Goal: Task Accomplishment & Management: Use online tool/utility

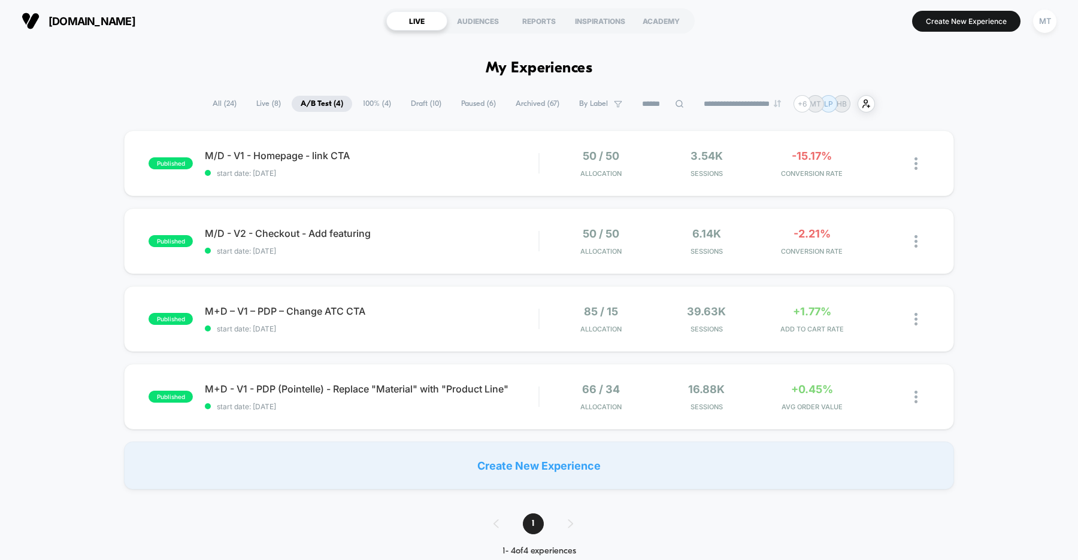
click at [57, 253] on div "published M/D - V1 - Homepage - link CTA start date: 8/20/2025 50 / 50 Allocati…" at bounding box center [539, 309] width 1078 height 359
click at [135, 19] on span "[DOMAIN_NAME]" at bounding box center [91, 21] width 87 height 13
click at [402, 110] on span "Draft ( 41 )" at bounding box center [424, 104] width 48 height 16
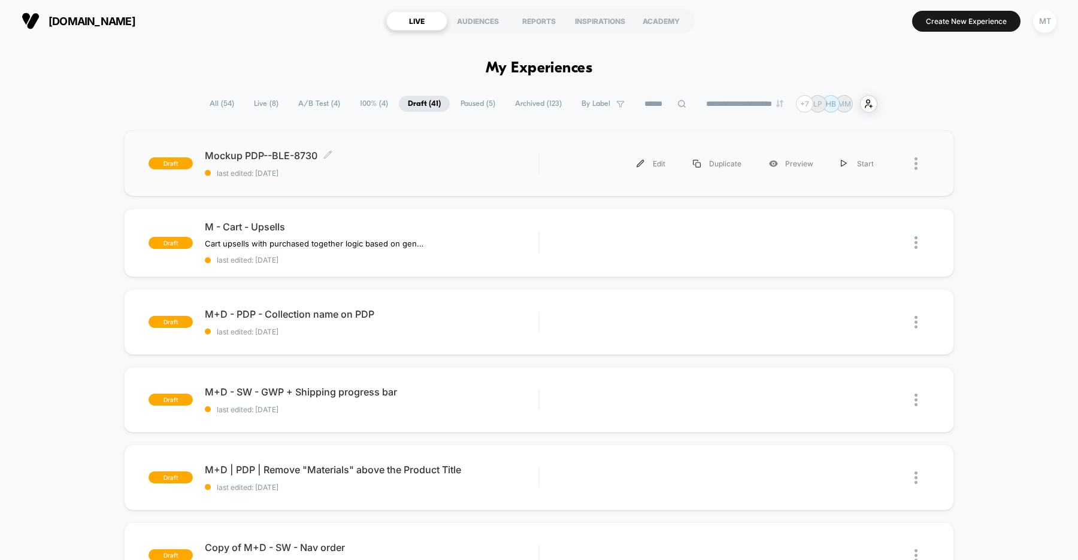
click at [391, 153] on span "Mockup PDP--BLE-8730 Click to edit experience details" at bounding box center [371, 156] width 333 height 12
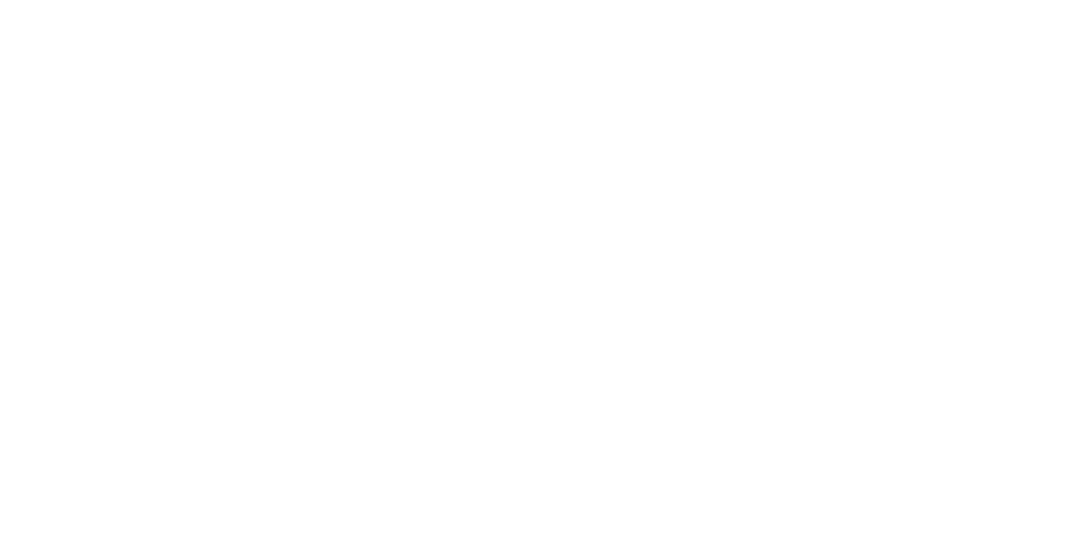
click at [391, 5] on html "Display size not supported Unfortunately, our dashboard is not supported on a m…" at bounding box center [539, 2] width 1078 height 5
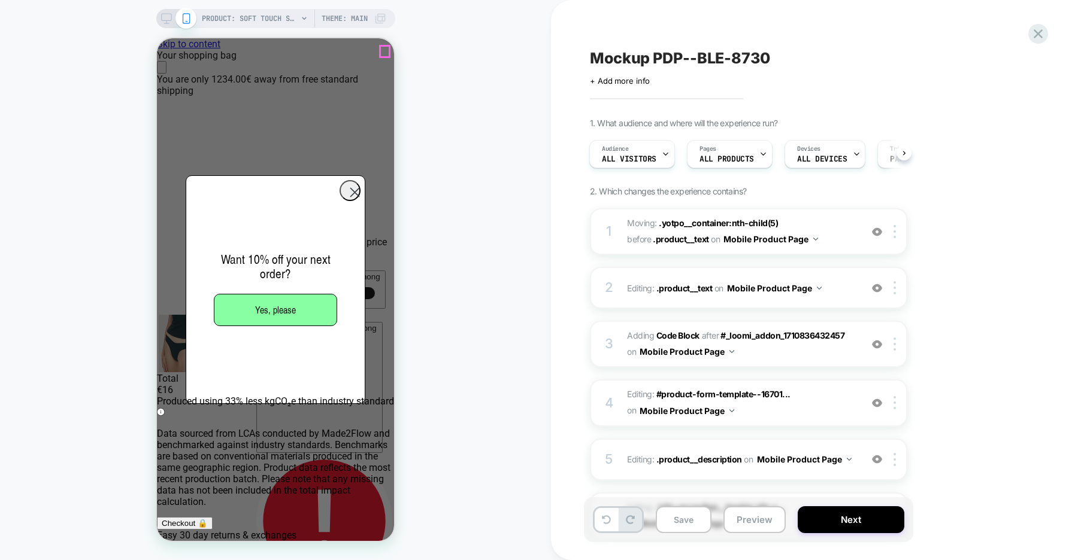
click at [172, 70] on icon "Close" at bounding box center [167, 75] width 10 height 10
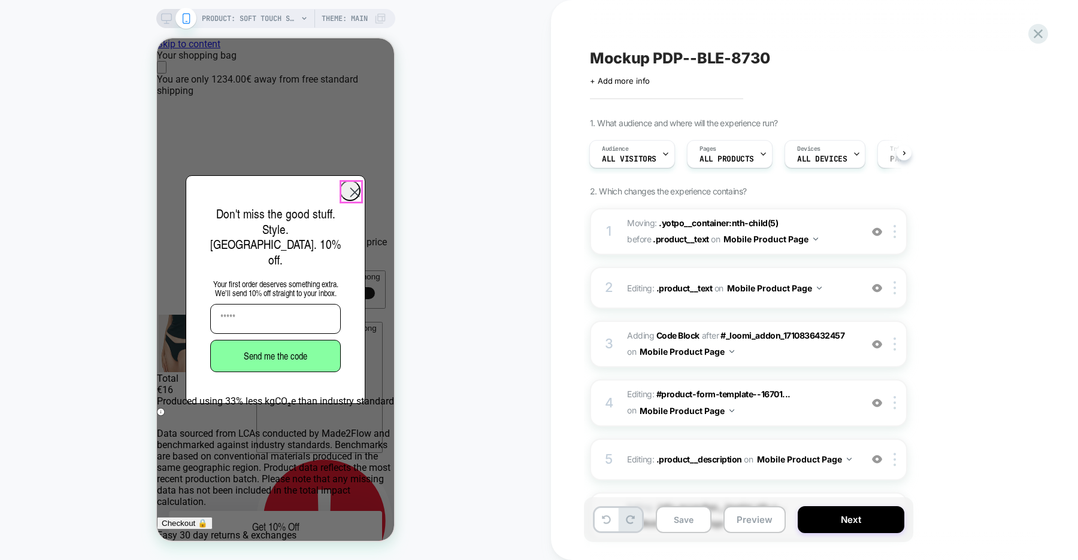
click at [353, 190] on circle "Close dialog" at bounding box center [355, 193] width 20 height 20
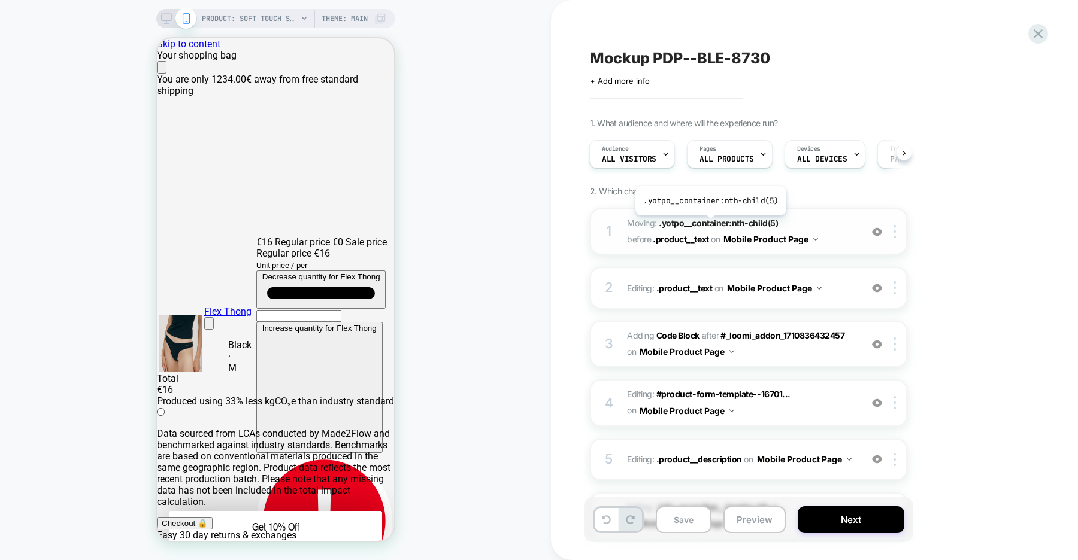
click at [709, 224] on span ".yotpo__container:nth-child(5)" at bounding box center [717, 223] width 119 height 10
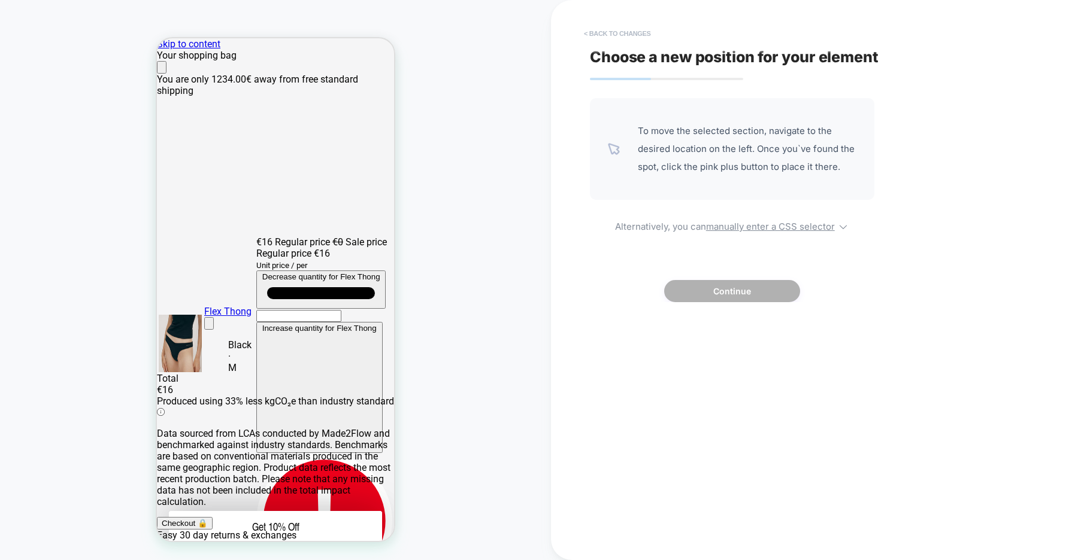
click at [626, 31] on button "< Back to changes" at bounding box center [617, 33] width 79 height 19
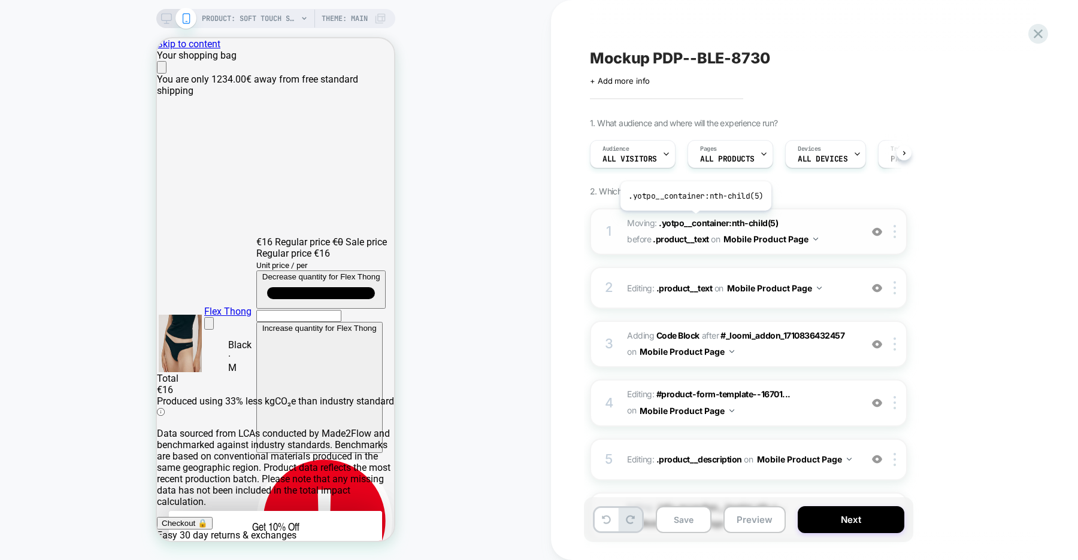
scroll to position [0, 1]
click at [688, 240] on span ".product__text" at bounding box center [680, 239] width 56 height 10
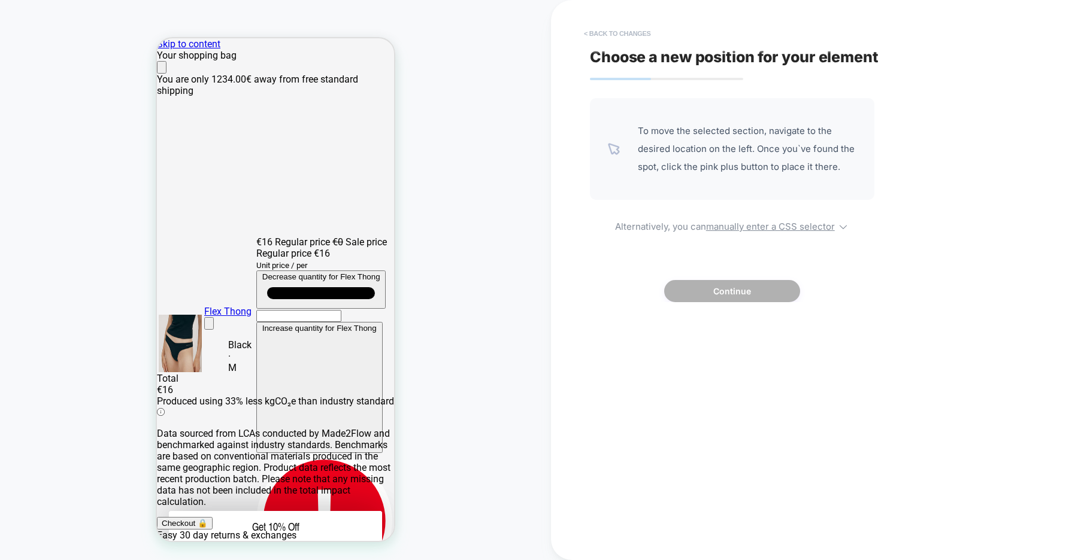
click at [617, 28] on button "< Back to changes" at bounding box center [617, 33] width 79 height 19
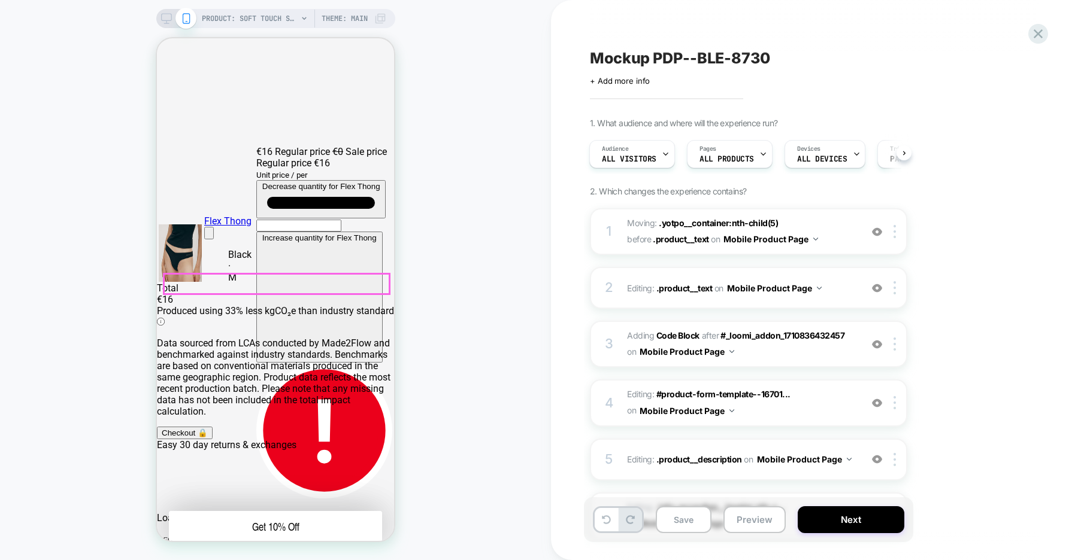
scroll to position [95, 0]
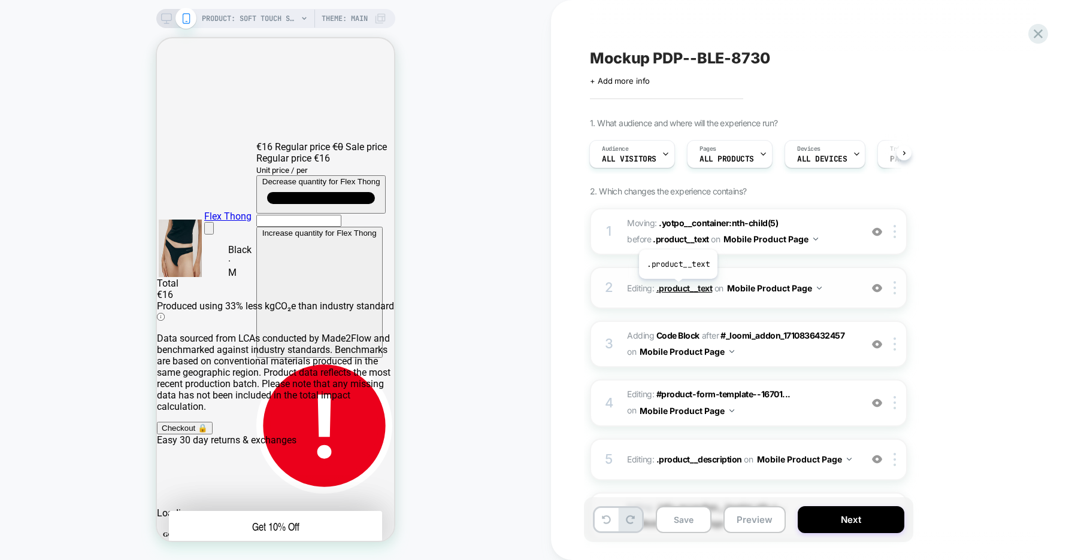
click at [677, 288] on span ".product__text" at bounding box center [684, 288] width 56 height 10
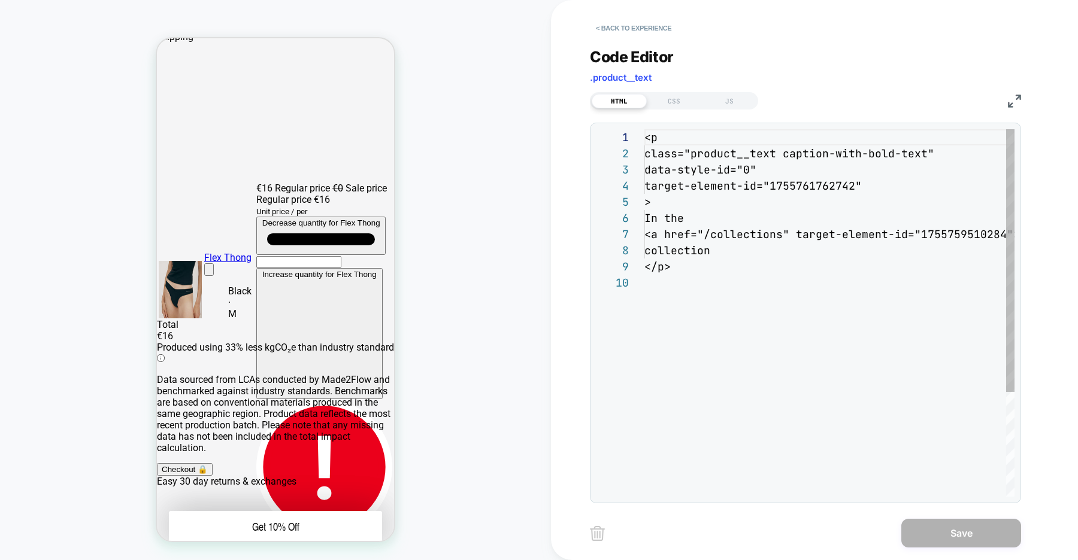
scroll to position [145, 0]
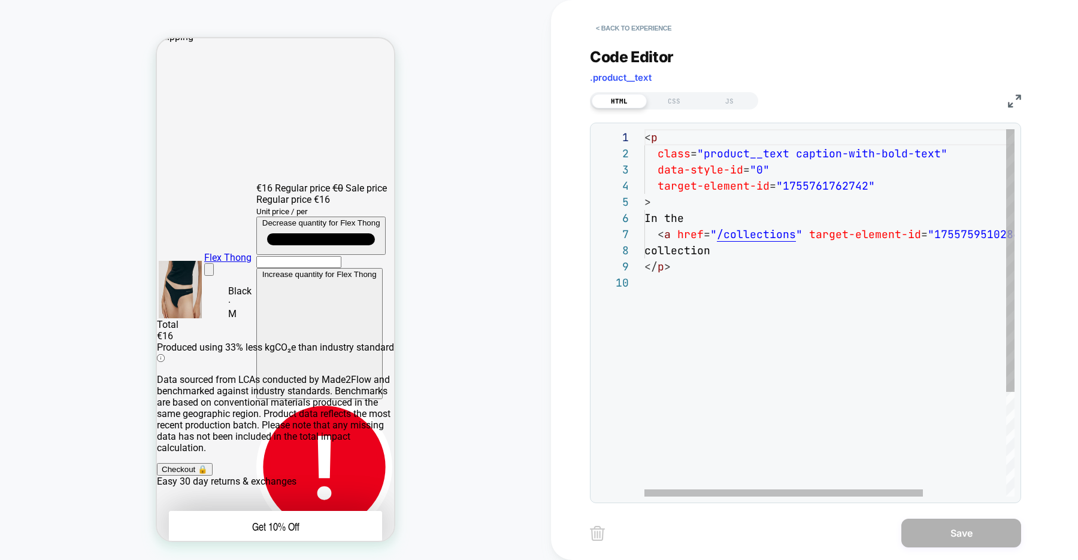
click at [746, 164] on div "< p class = "product__text caption-with-bold-text" data-style-id = "0" target-e…" at bounding box center [884, 385] width 480 height 513
click at [736, 157] on div "< p class = "product__text caption-with-bold-text" data-style-id = "0" target-e…" at bounding box center [884, 385] width 480 height 513
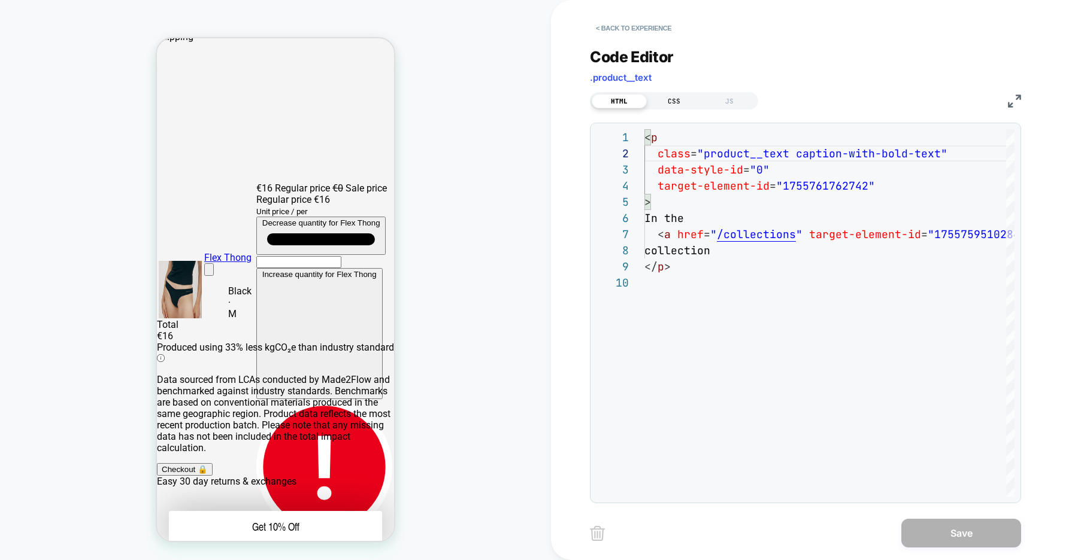
click at [671, 94] on div "CSS" at bounding box center [674, 101] width 55 height 14
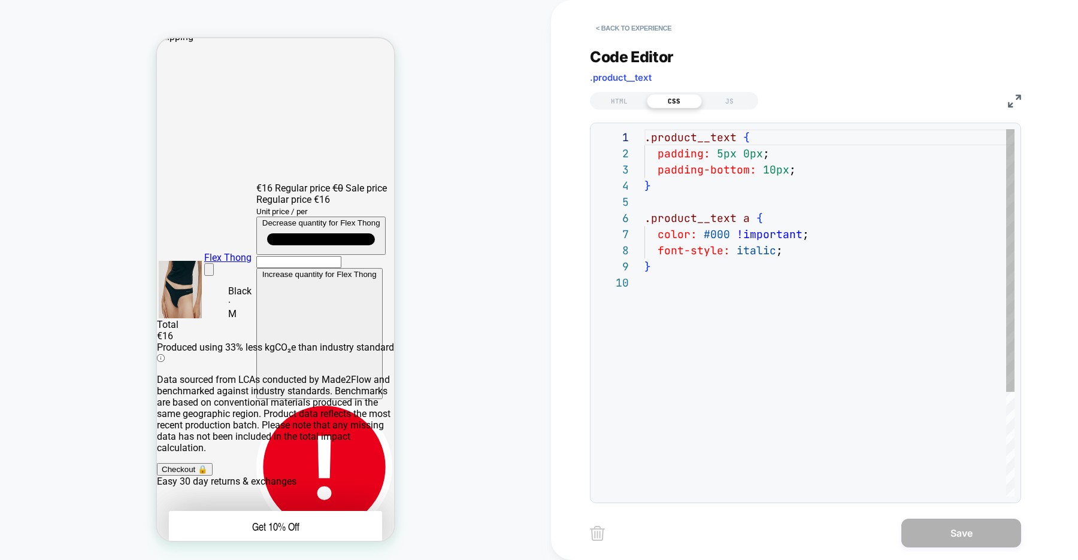
scroll to position [145, 0]
click at [737, 99] on div "JS" at bounding box center [729, 101] width 55 height 14
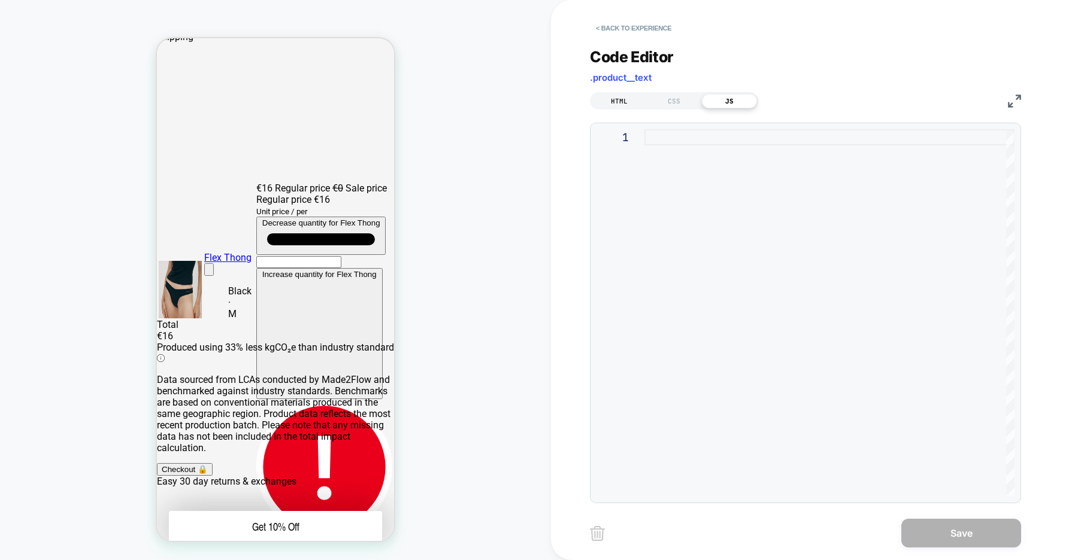
click at [635, 96] on div "HTML" at bounding box center [618, 101] width 55 height 14
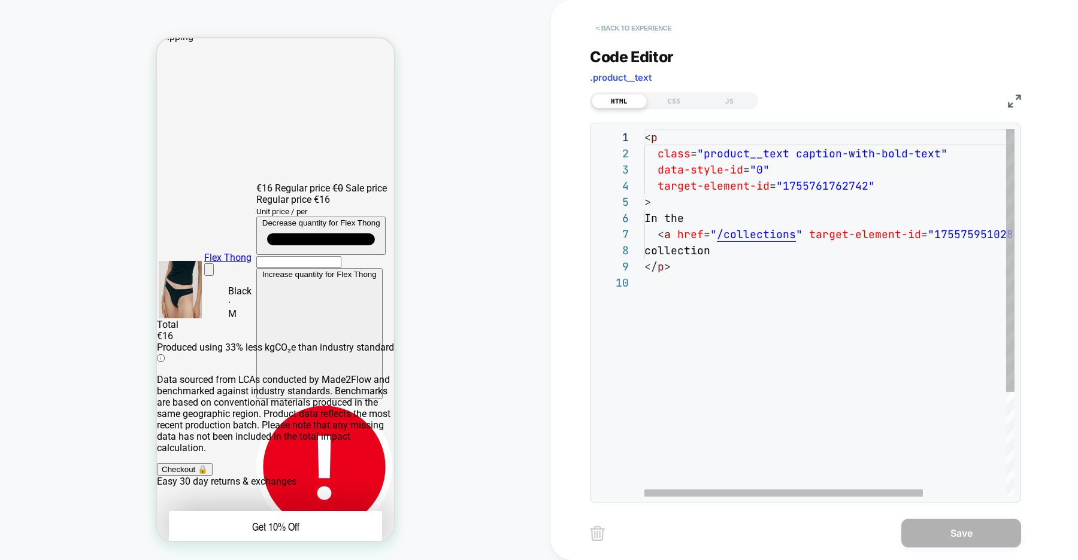
click at [626, 31] on button "< Back to experience" at bounding box center [633, 28] width 87 height 19
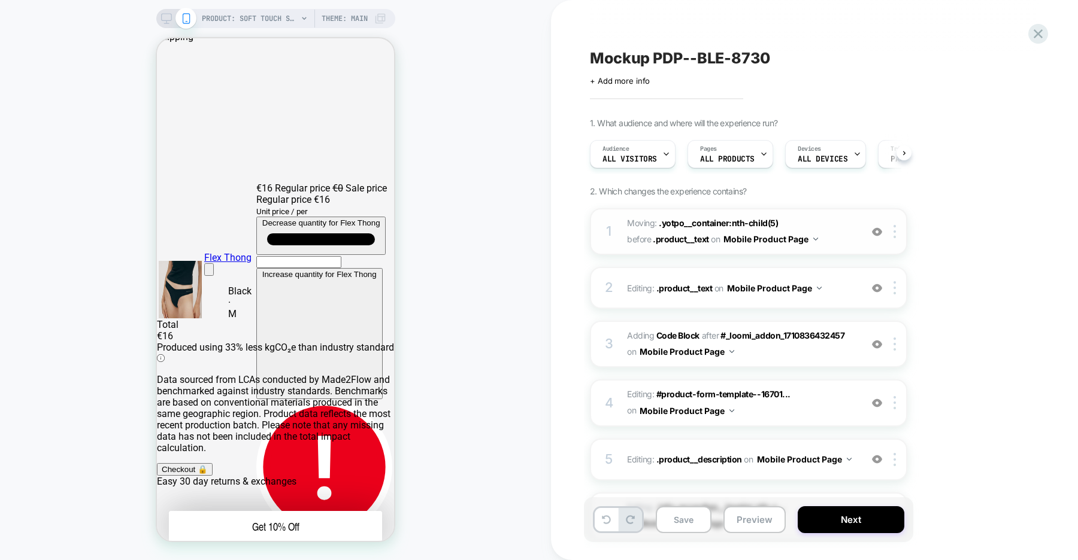
scroll to position [0, 1]
click at [684, 335] on b "Code Block" at bounding box center [677, 335] width 43 height 10
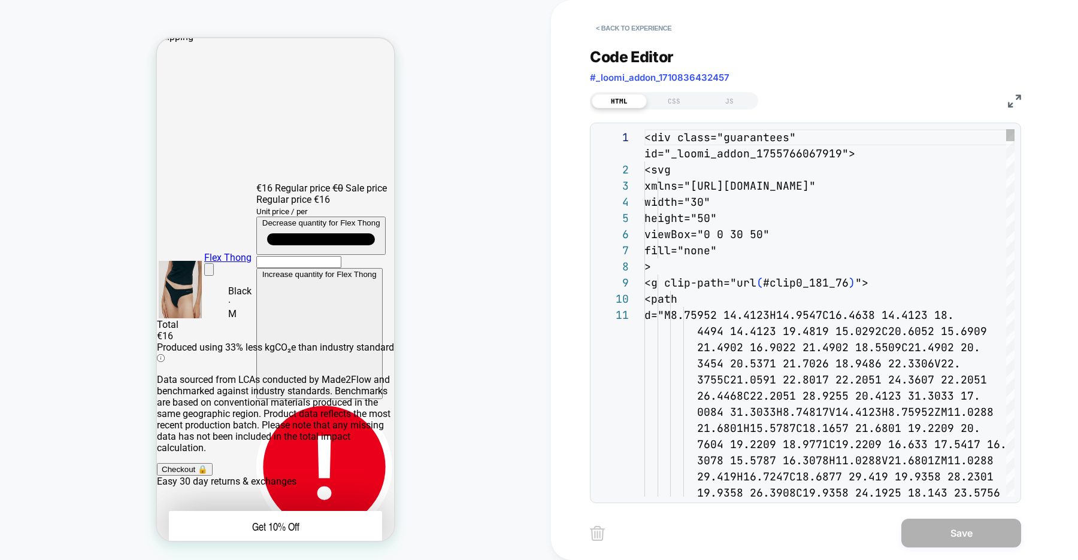
type textarea "**********"
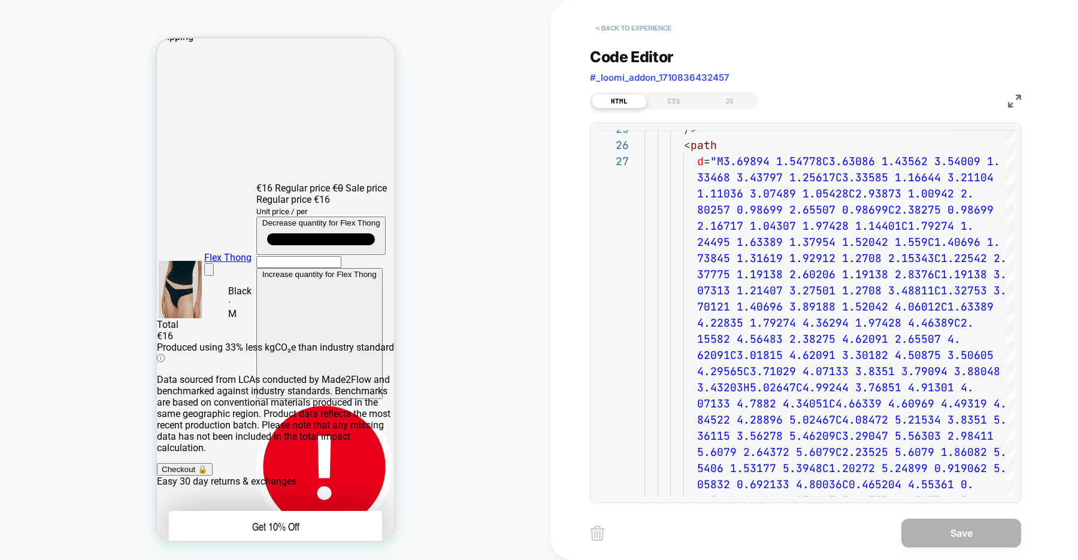
click at [622, 29] on button "< Back to experience" at bounding box center [633, 28] width 87 height 19
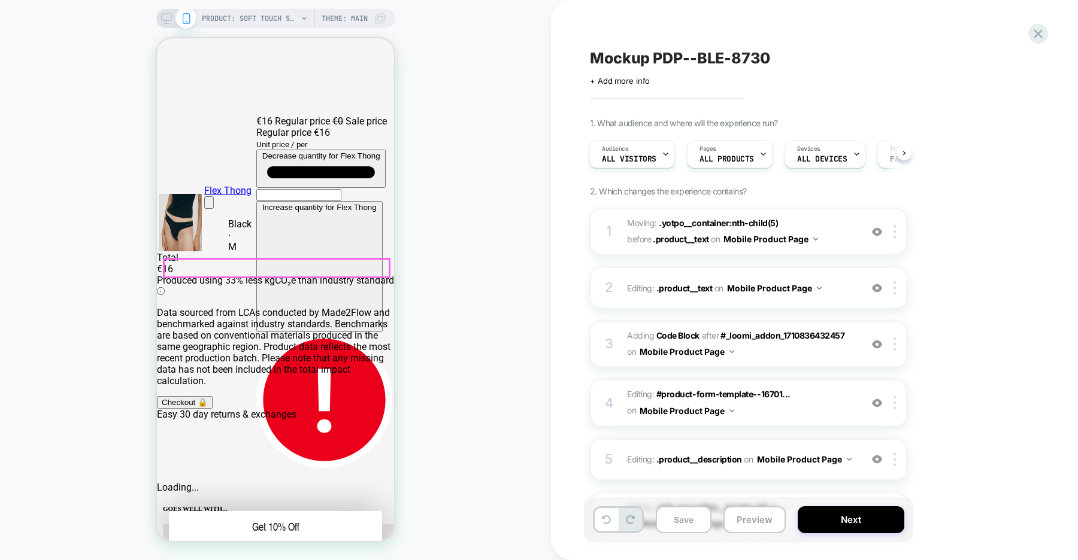
scroll to position [122, 0]
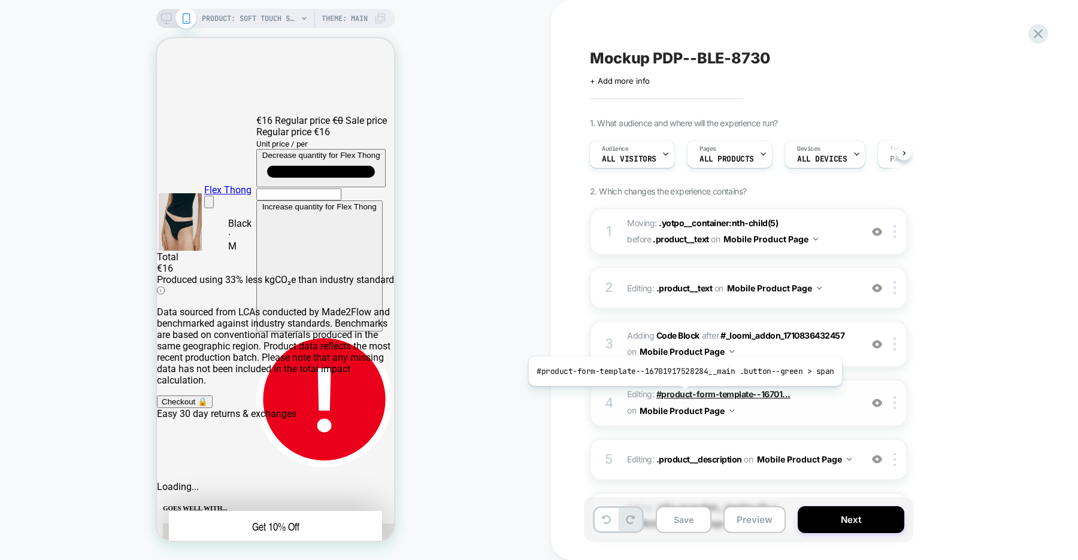
click at [681, 395] on span "#product-form-template--16701..." at bounding box center [723, 394] width 134 height 10
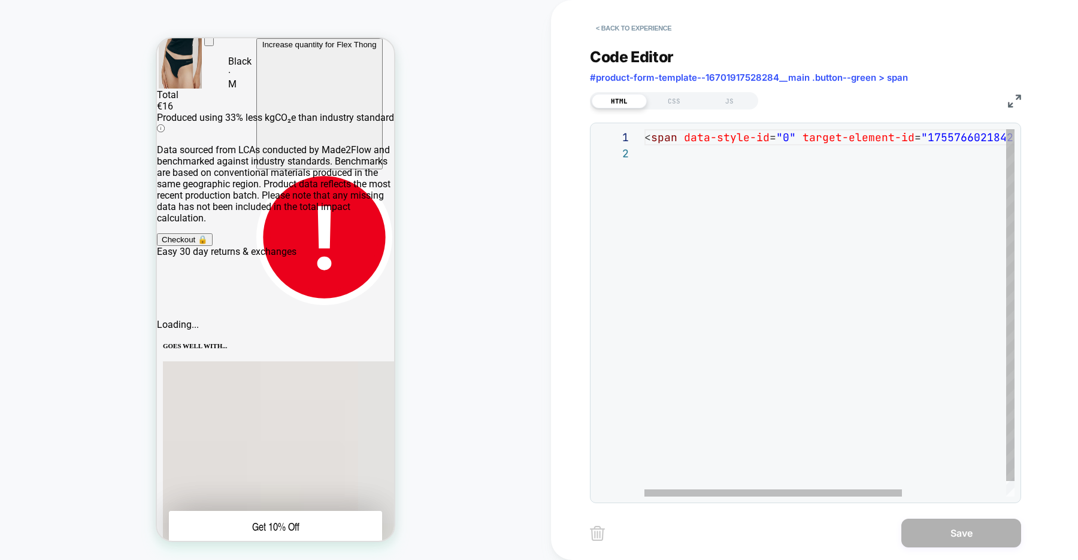
scroll to position [297, 0]
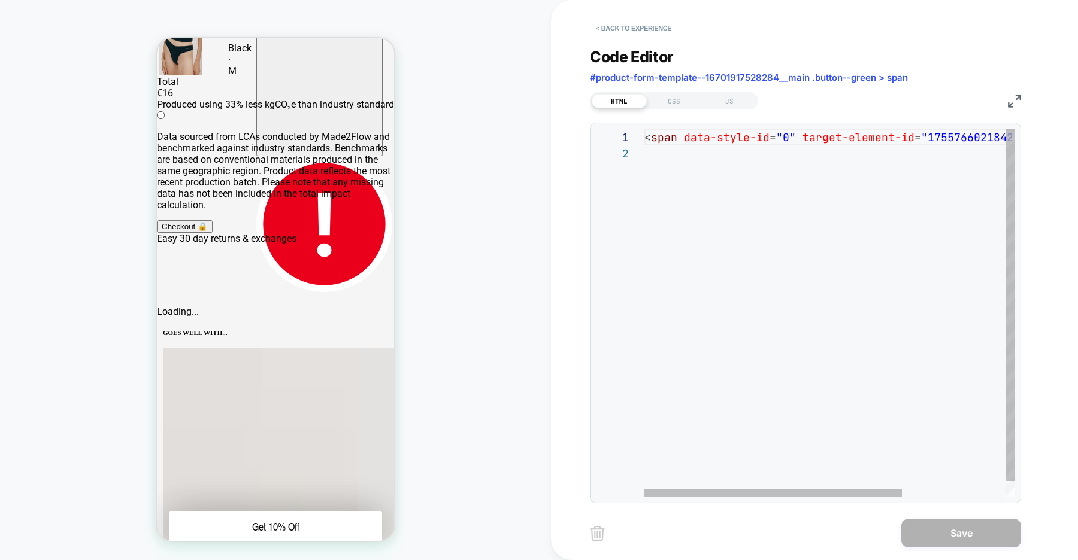
click at [760, 179] on div "< span data-style-id = "0" target-element-id = "1755766021842" > Add to Bag </ …" at bounding box center [903, 321] width 519 height 384
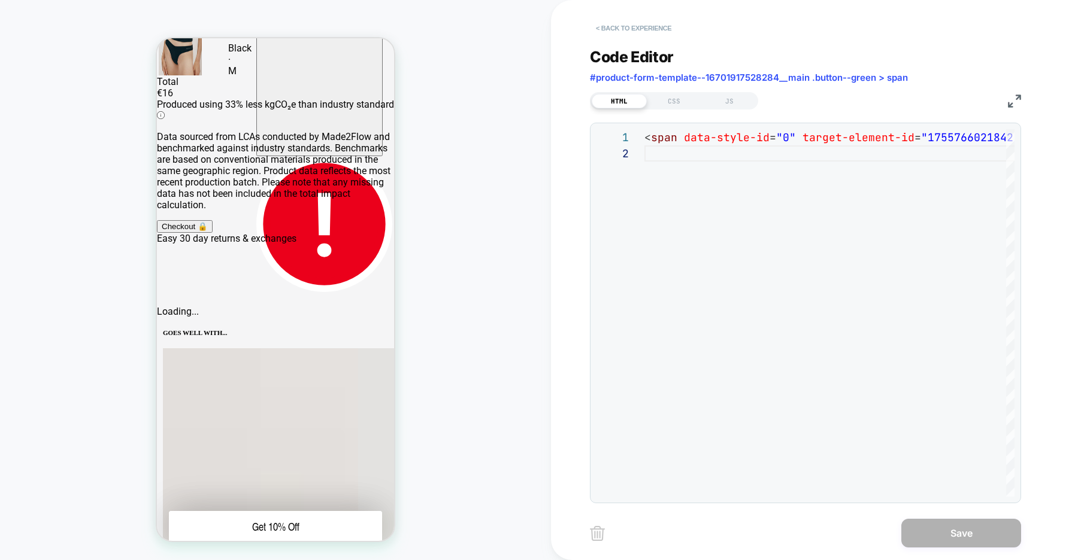
click at [639, 30] on button "< Back to experience" at bounding box center [633, 28] width 87 height 19
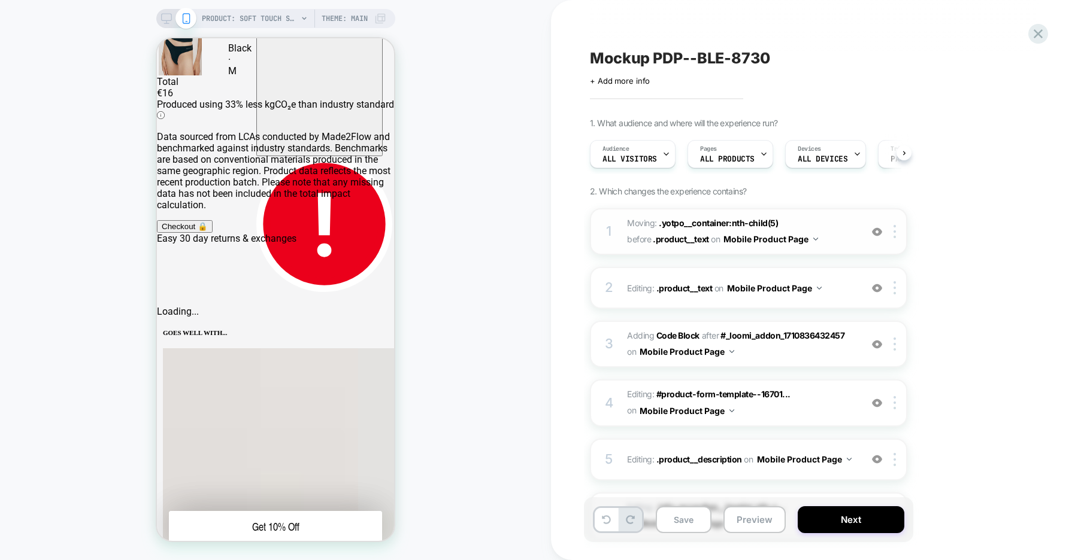
scroll to position [0, 1]
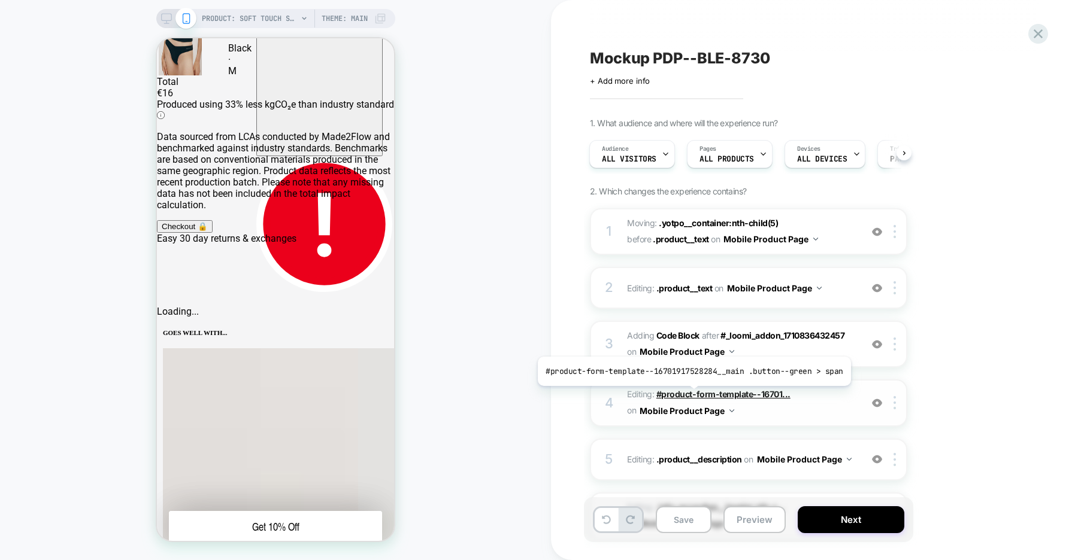
click at [690, 395] on span "#product-form-template--16701..." at bounding box center [723, 394] width 134 height 10
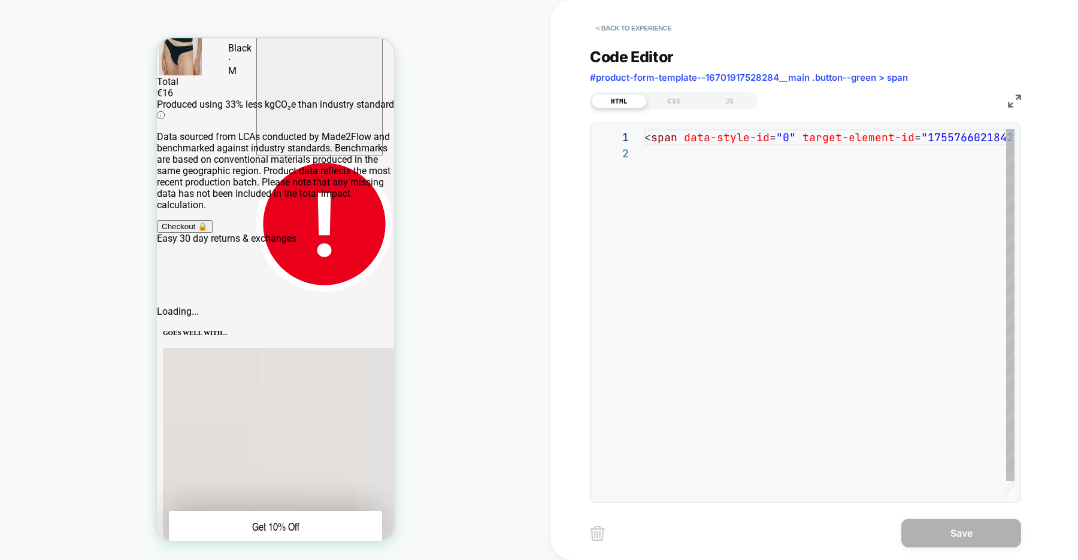
scroll to position [16, 0]
click at [636, 34] on button "< Back to experience" at bounding box center [633, 28] width 87 height 19
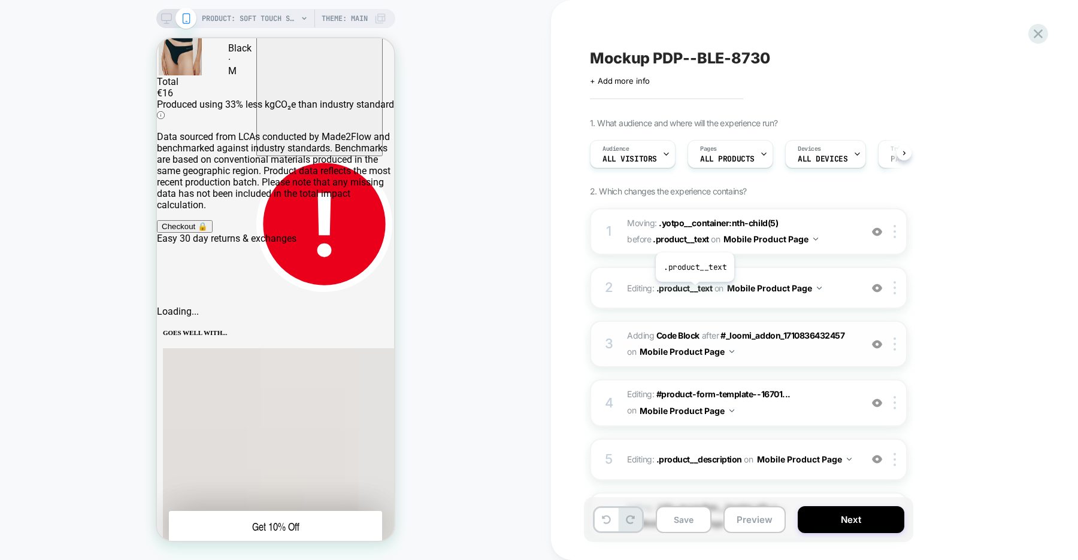
scroll to position [0, 1]
click at [701, 456] on span ".product__description" at bounding box center [699, 459] width 86 height 10
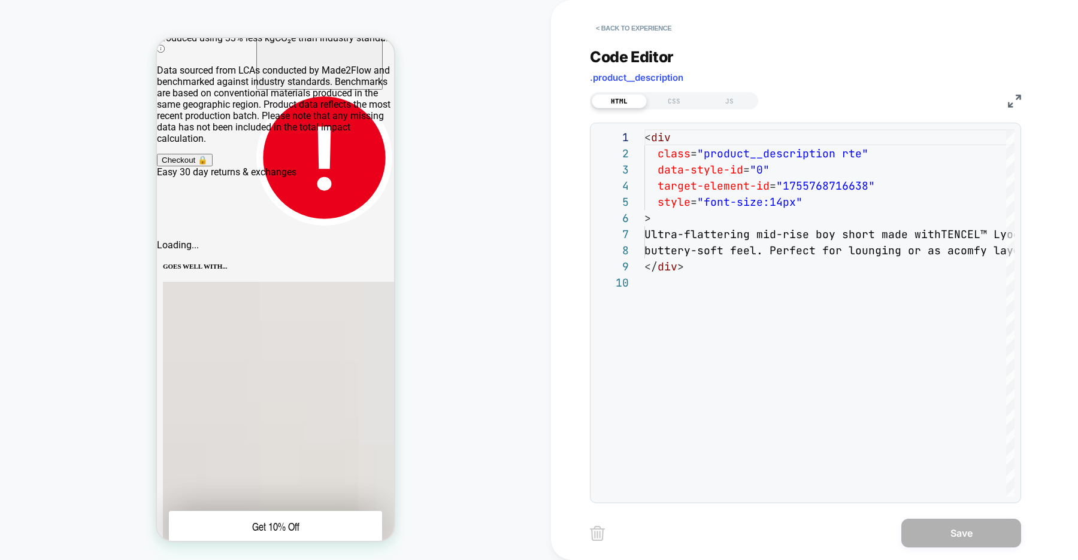
scroll to position [359, 0]
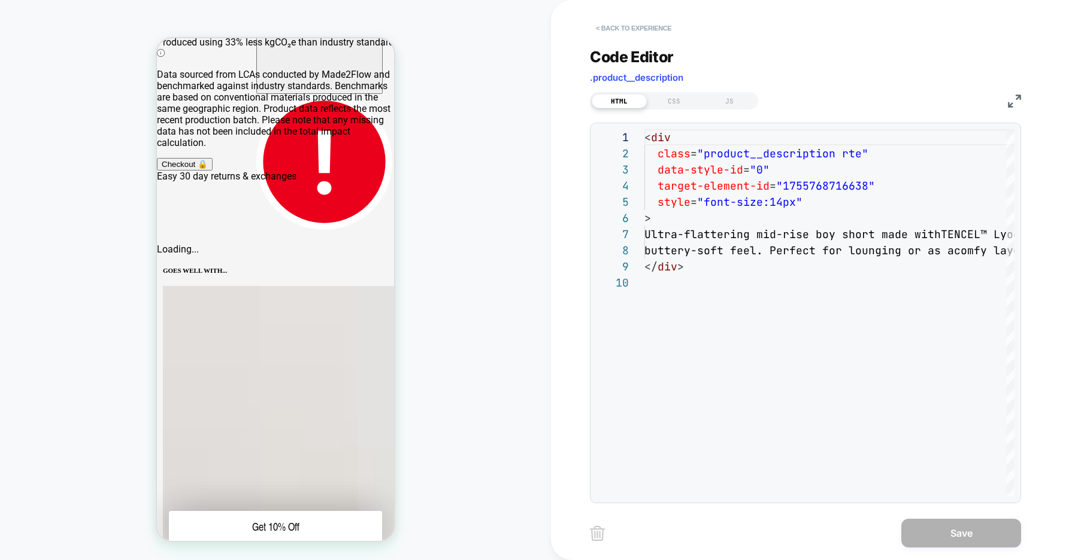
click at [628, 31] on button "< Back to experience" at bounding box center [633, 28] width 87 height 19
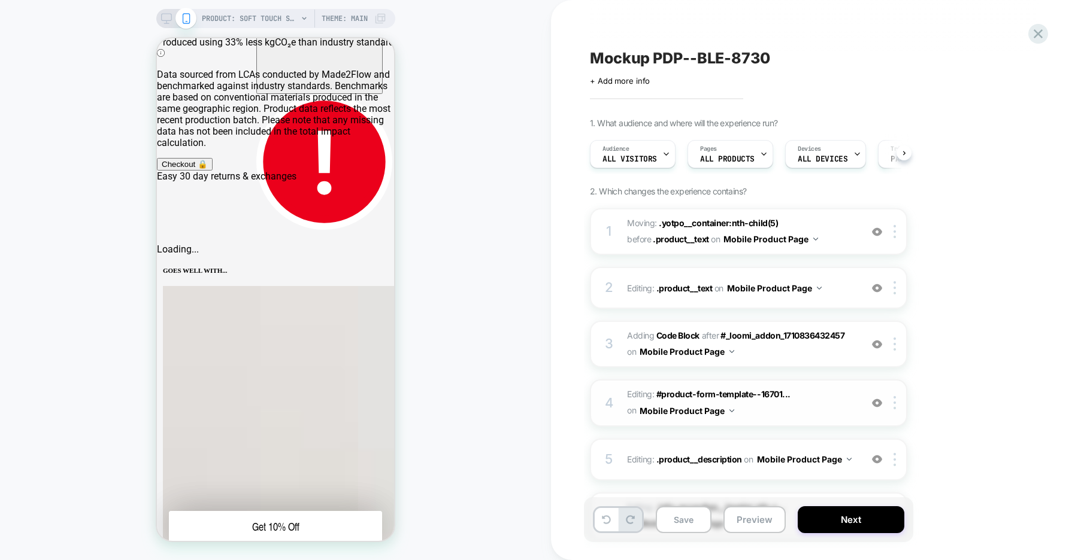
scroll to position [0, 1]
click at [878, 458] on img at bounding box center [877, 459] width 10 height 10
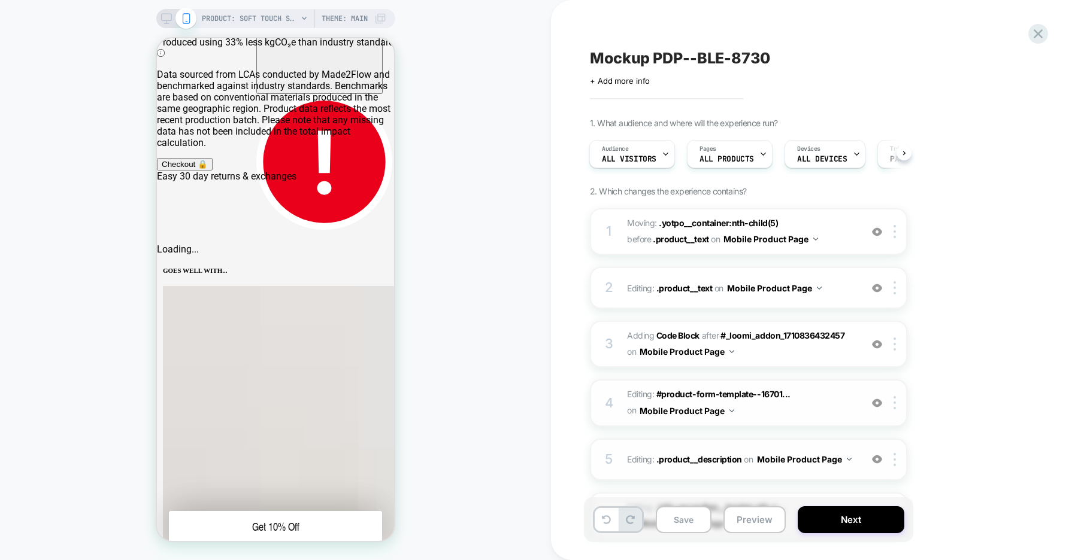
click at [876, 405] on img at bounding box center [877, 403] width 10 height 10
click at [875, 344] on img at bounding box center [877, 344] width 10 height 10
click at [754, 336] on span "#_loomi_addon_1710836432457" at bounding box center [782, 335] width 124 height 10
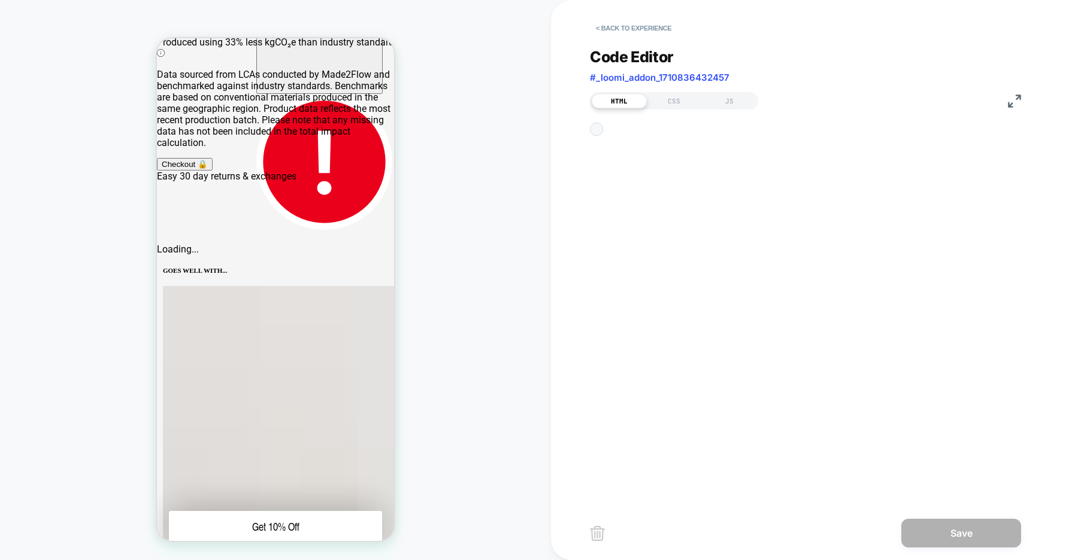
type textarea "**********"
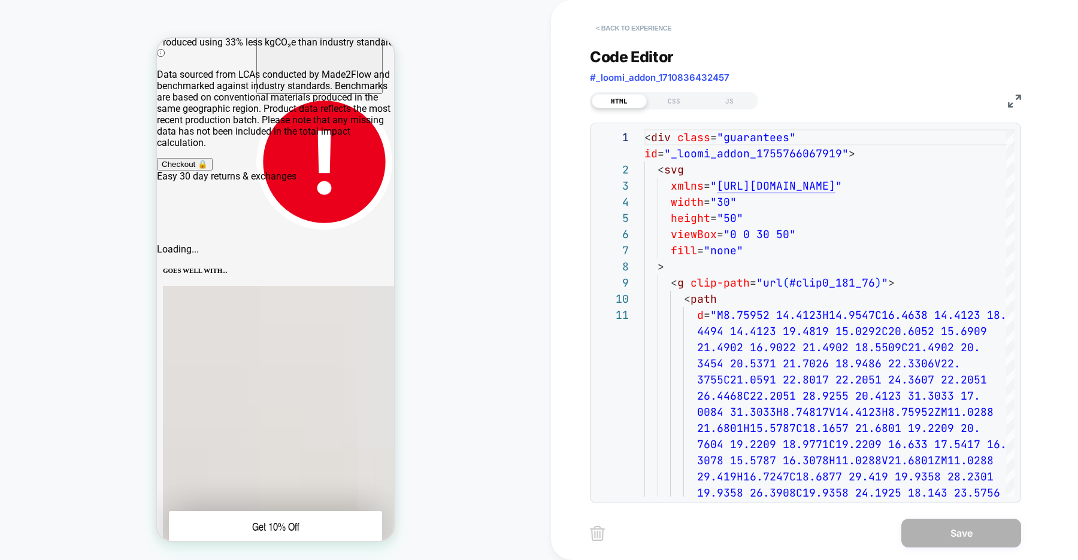
click at [638, 28] on button "< Back to experience" at bounding box center [633, 28] width 87 height 19
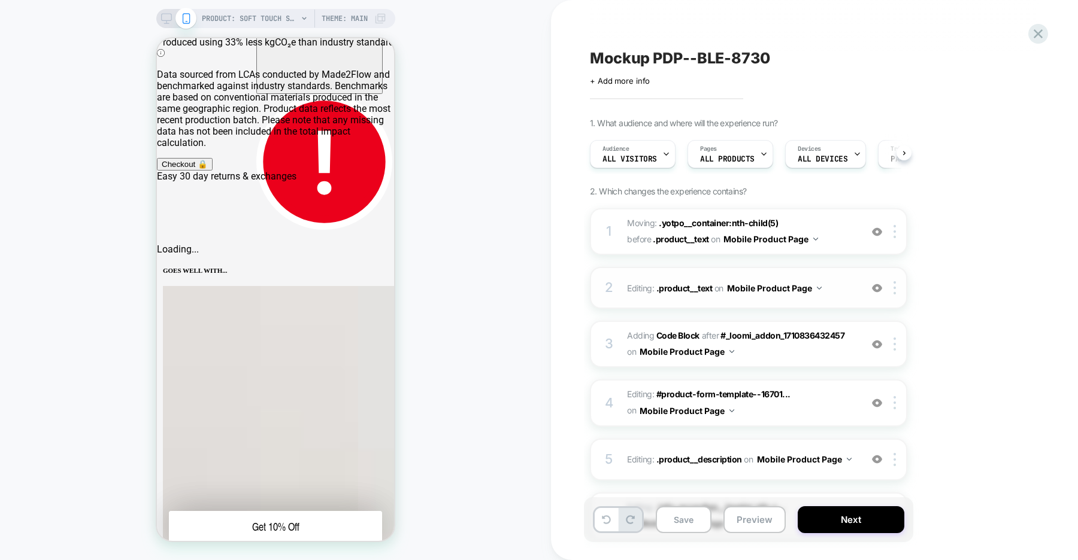
scroll to position [0, 1]
click at [873, 290] on img at bounding box center [877, 288] width 10 height 10
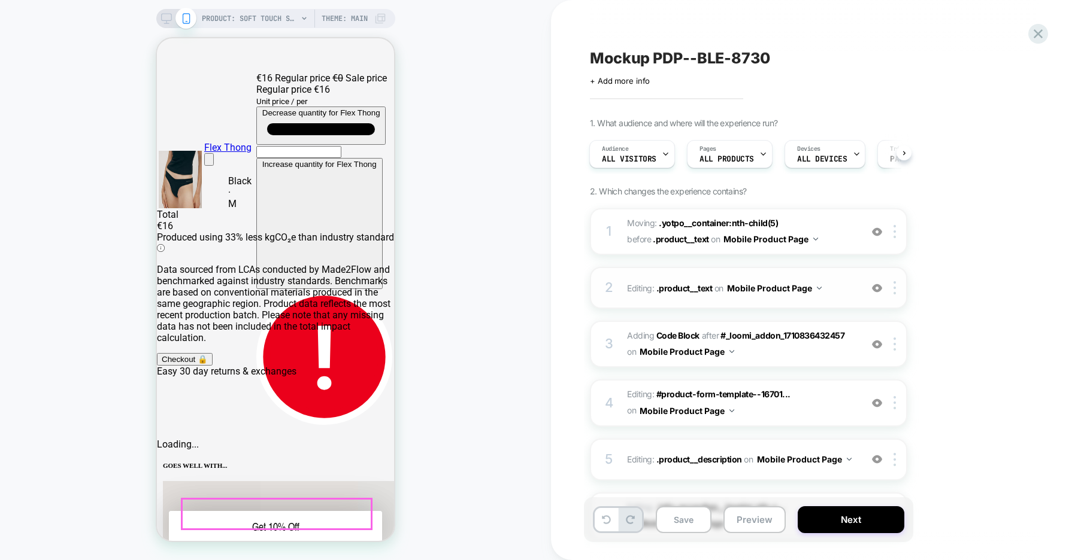
scroll to position [150, 0]
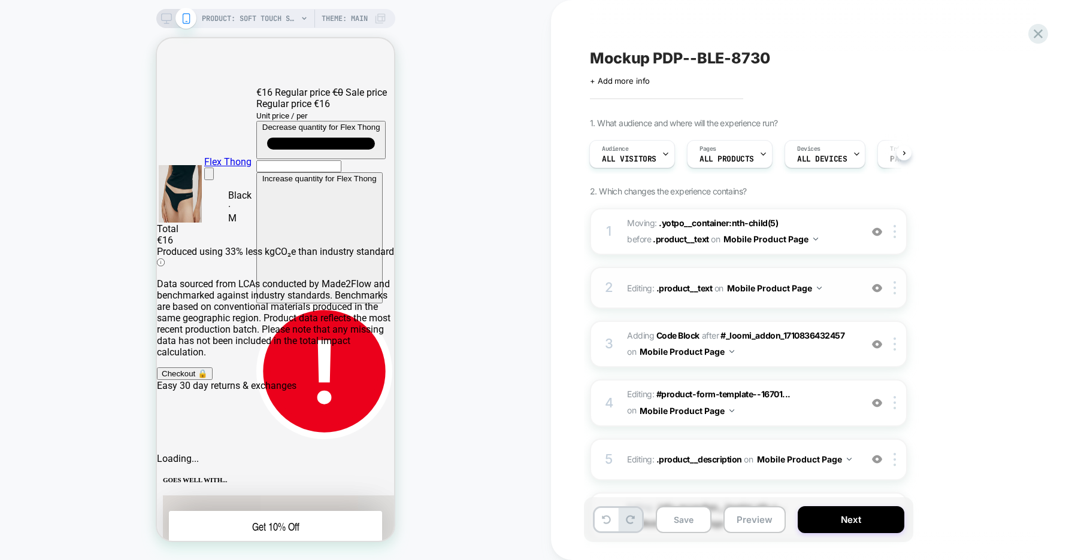
click at [876, 289] on img at bounding box center [877, 288] width 10 height 10
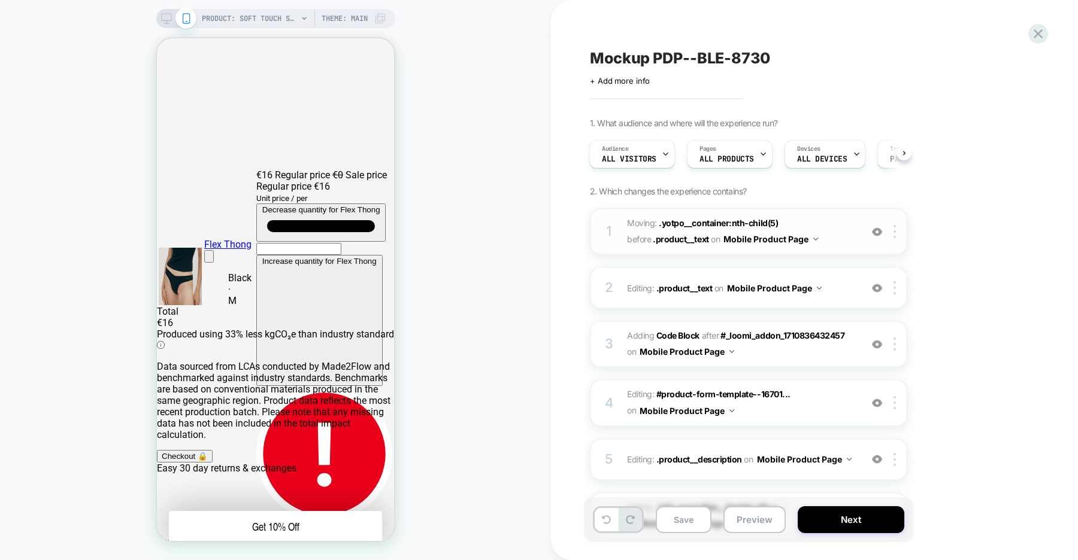
click at [875, 232] on img at bounding box center [877, 232] width 10 height 10
drag, startPoint x: 248, startPoint y: 325, endPoint x: 245, endPoint y: 254, distance: 71.3
click at [445, 312] on div "PRODUCT: Soft Touch Shorty [womens black] PRODUCT: Soft Touch Shorty [womens bl…" at bounding box center [275, 280] width 551 height 536
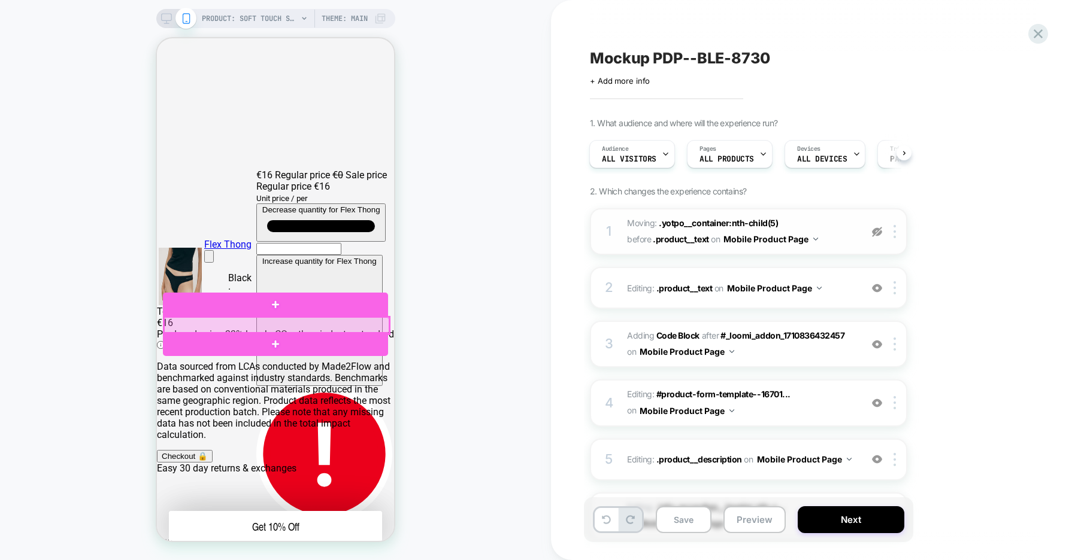
click at [279, 327] on div at bounding box center [276, 325] width 225 height 17
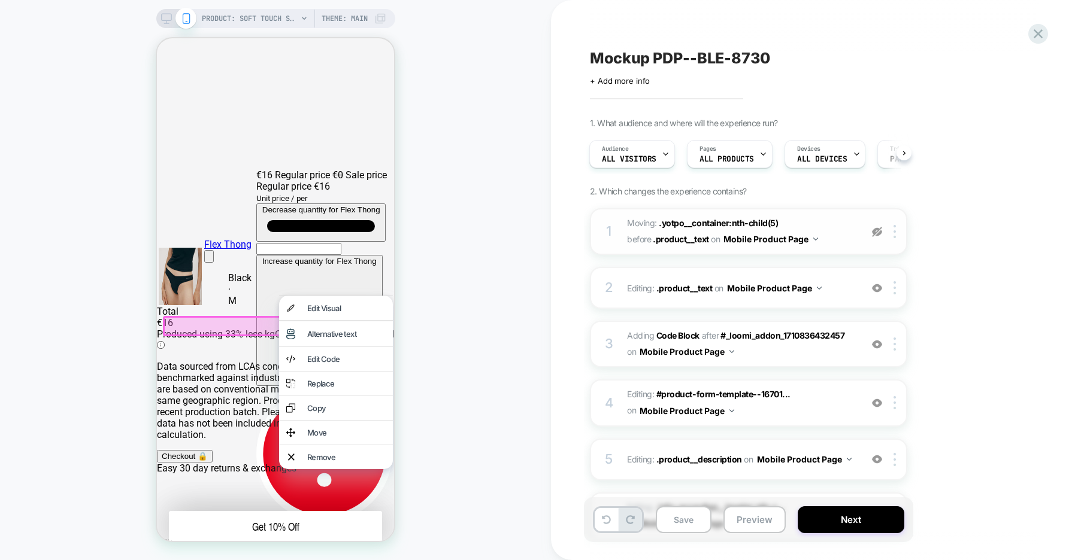
click at [465, 335] on div "PRODUCT: Soft Touch Shorty [womens black] PRODUCT: Soft Touch Shorty [womens bl…" at bounding box center [275, 280] width 551 height 536
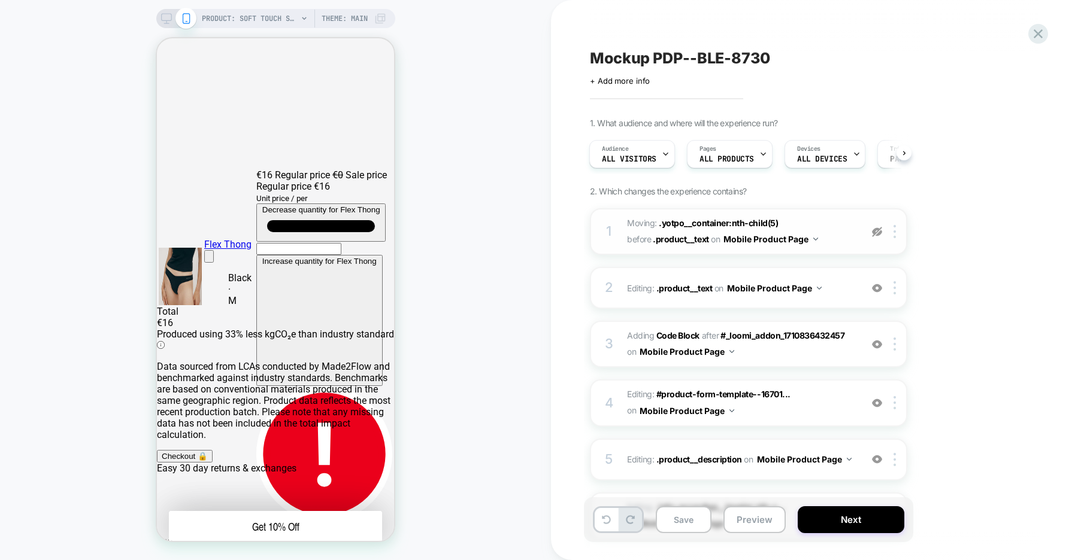
click at [873, 232] on img at bounding box center [877, 232] width 10 height 10
click at [876, 289] on img at bounding box center [877, 288] width 10 height 10
click at [877, 290] on img at bounding box center [877, 288] width 10 height 10
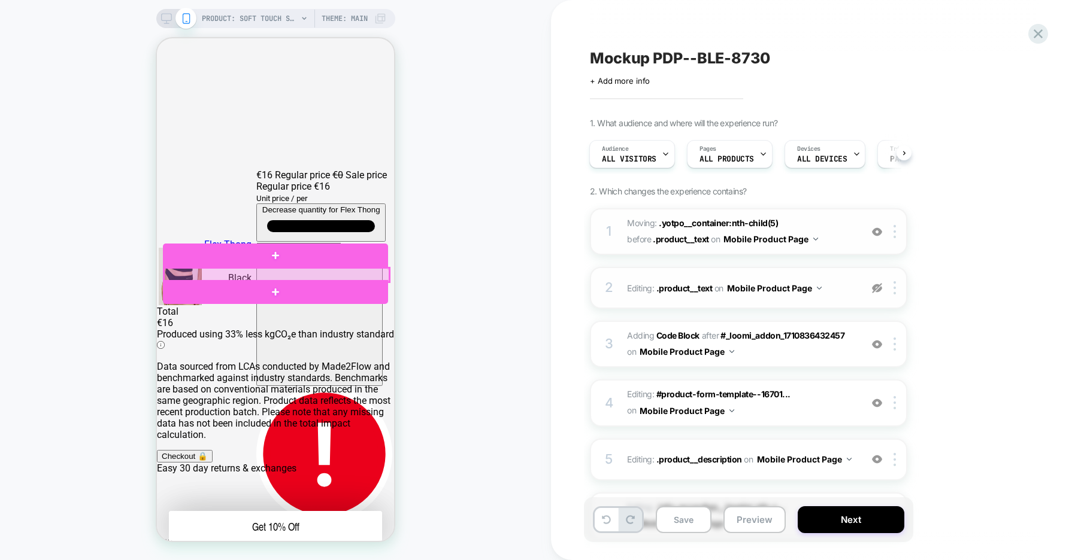
click at [249, 273] on div at bounding box center [276, 275] width 225 height 14
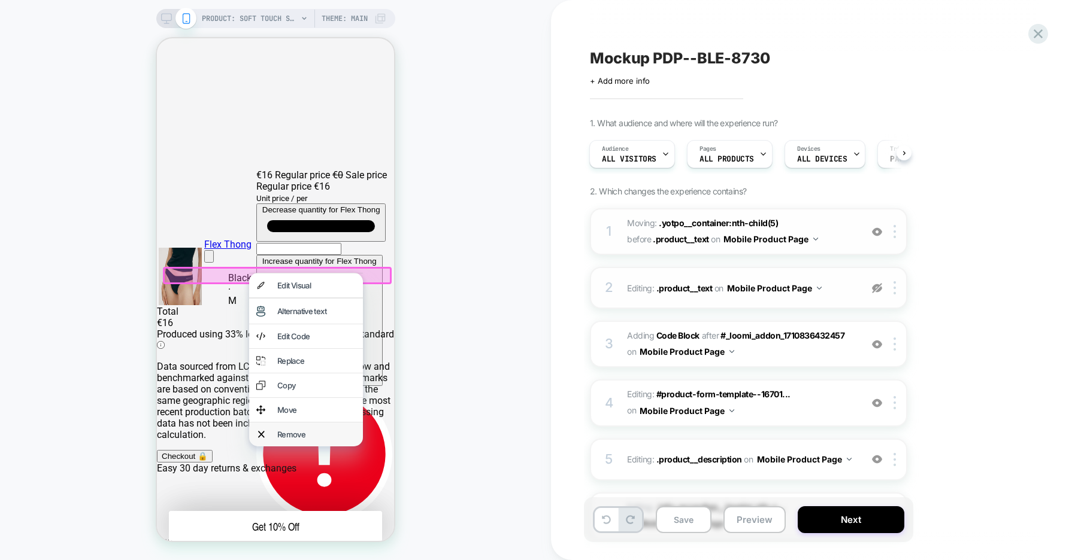
click at [307, 439] on div "Remove" at bounding box center [316, 435] width 78 height 10
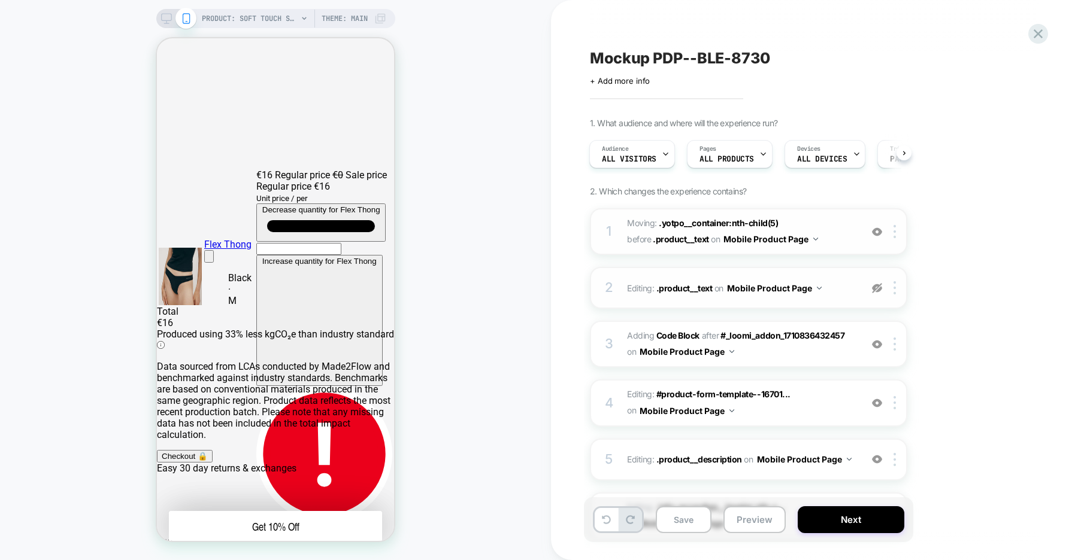
click at [876, 292] on img at bounding box center [877, 288] width 10 height 10
click at [893, 290] on img at bounding box center [894, 287] width 2 height 13
click at [870, 450] on div "Delete" at bounding box center [895, 449] width 107 height 32
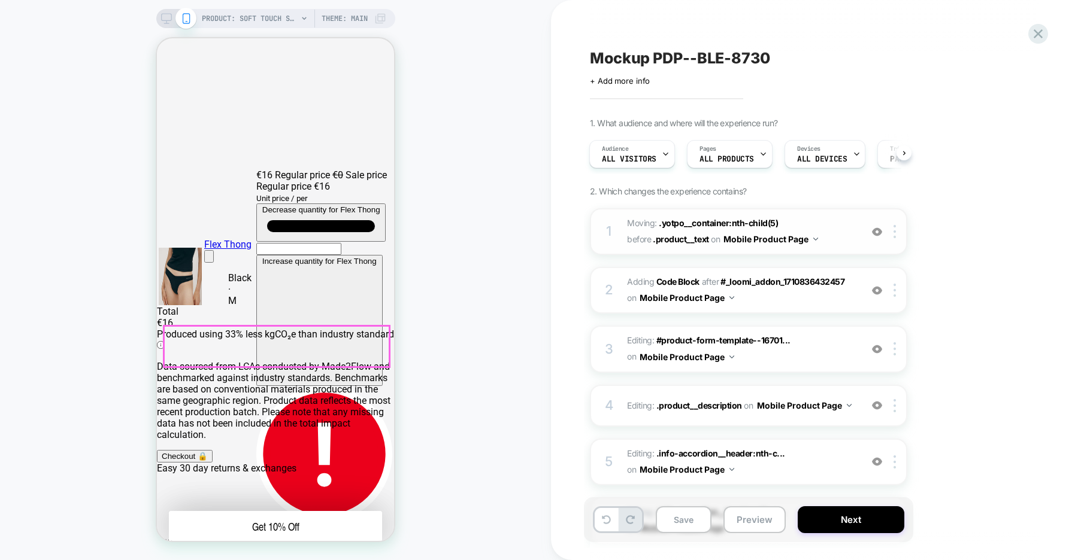
scroll to position [109, 0]
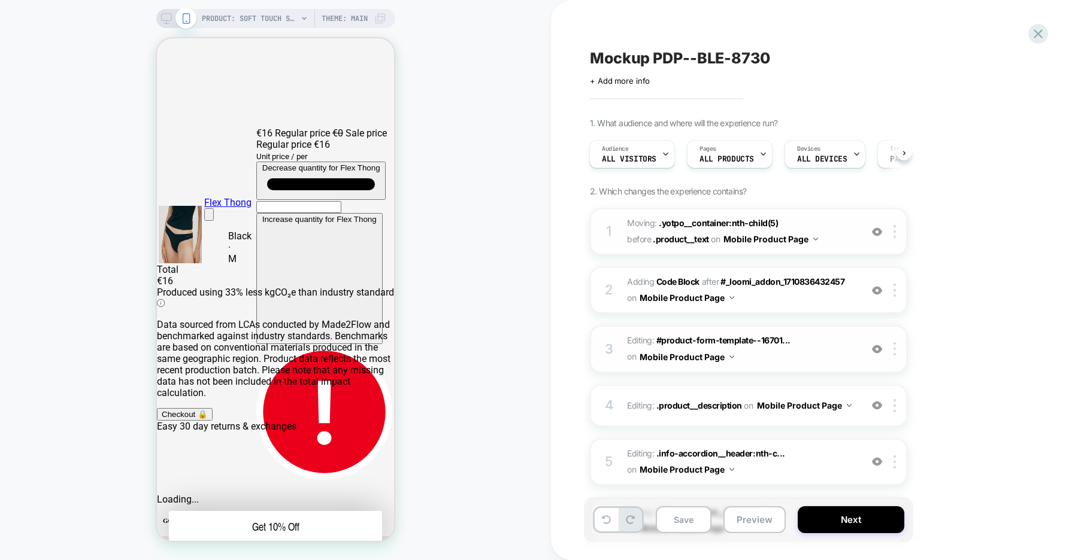
click at [876, 351] on img at bounding box center [877, 349] width 10 height 10
click at [875, 354] on div at bounding box center [877, 348] width 20 height 13
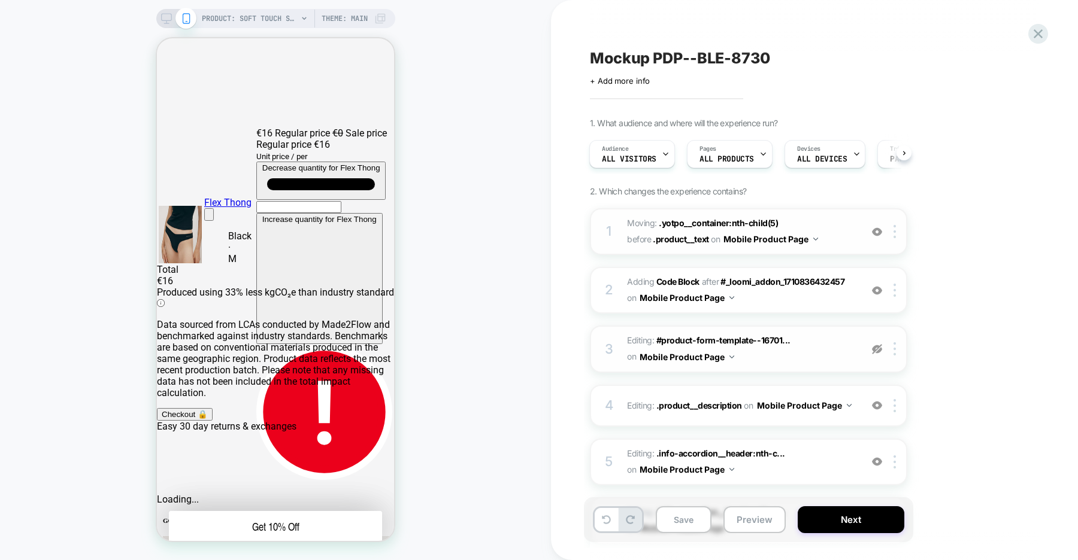
click at [875, 354] on div at bounding box center [877, 348] width 20 height 13
click at [877, 291] on img at bounding box center [877, 291] width 10 height 10
click at [876, 235] on img at bounding box center [877, 232] width 10 height 10
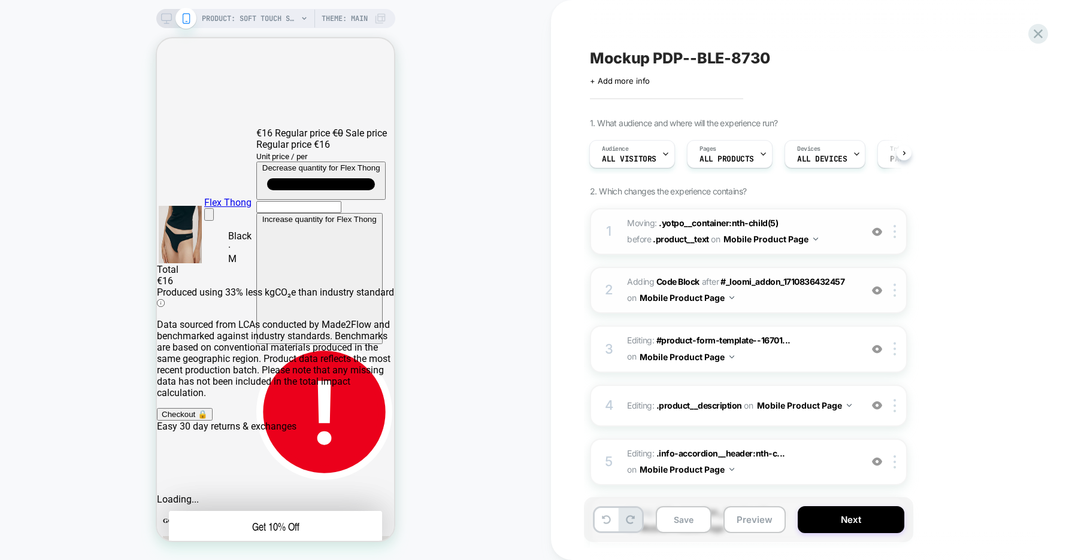
click at [876, 235] on img at bounding box center [877, 232] width 10 height 10
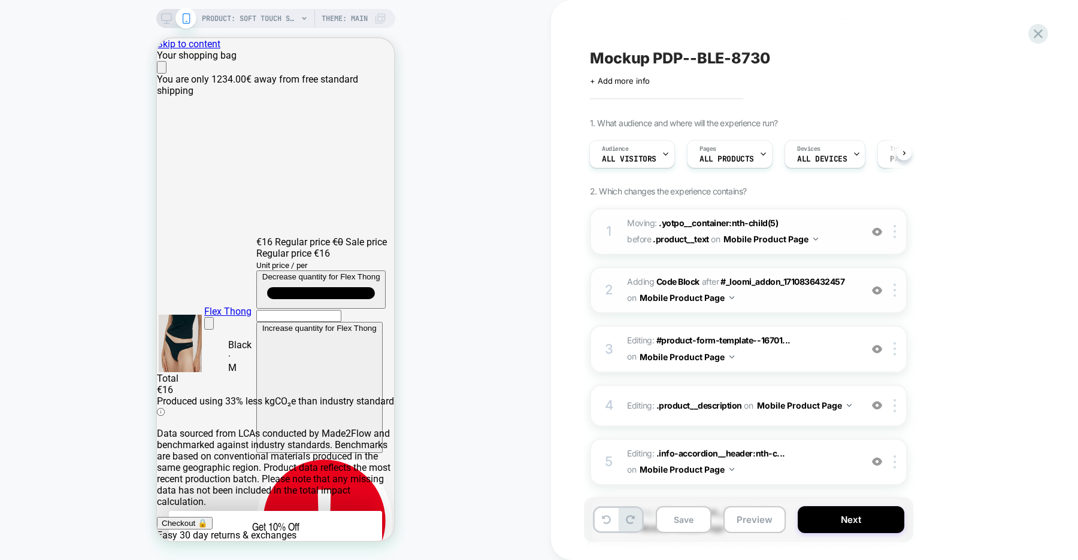
click at [558, 256] on div "Mockup PDP--BLE-8730 Click to edit experience details + Add more info 1. What a…" at bounding box center [814, 280] width 527 height 560
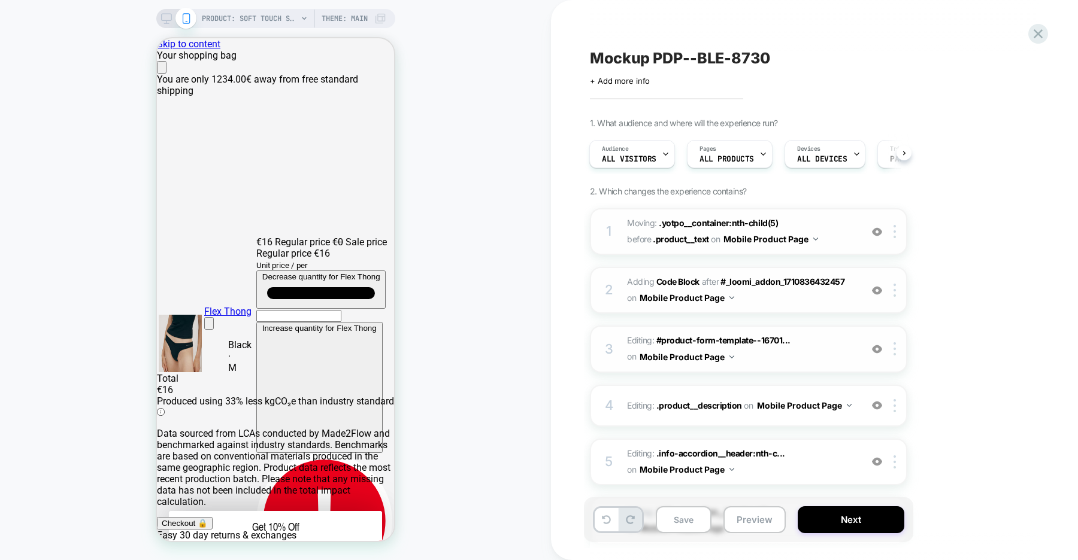
click at [878, 349] on img at bounding box center [877, 349] width 10 height 10
click at [876, 292] on img at bounding box center [877, 291] width 10 height 10
click at [875, 230] on img at bounding box center [877, 232] width 10 height 10
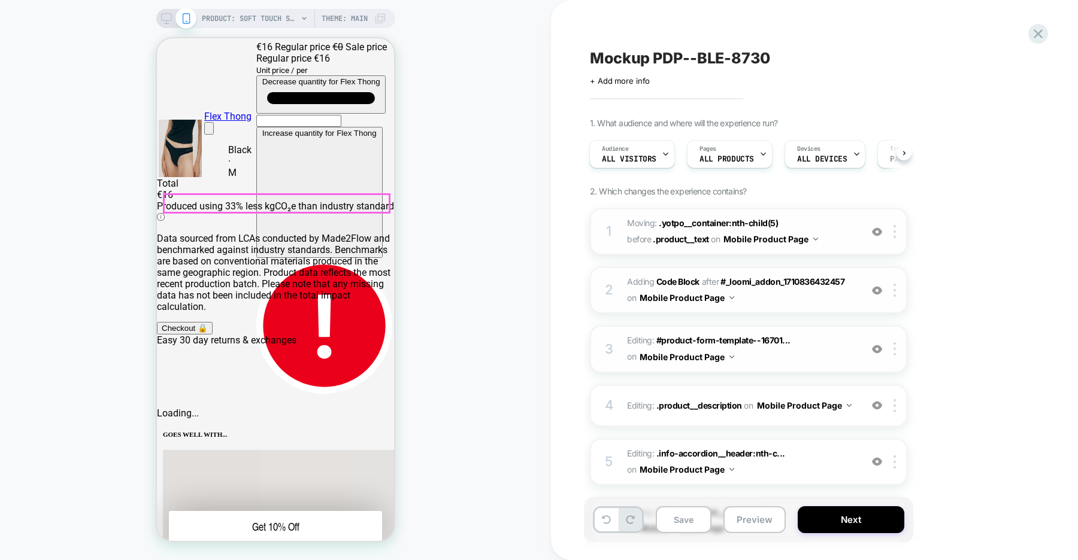
scroll to position [196, 0]
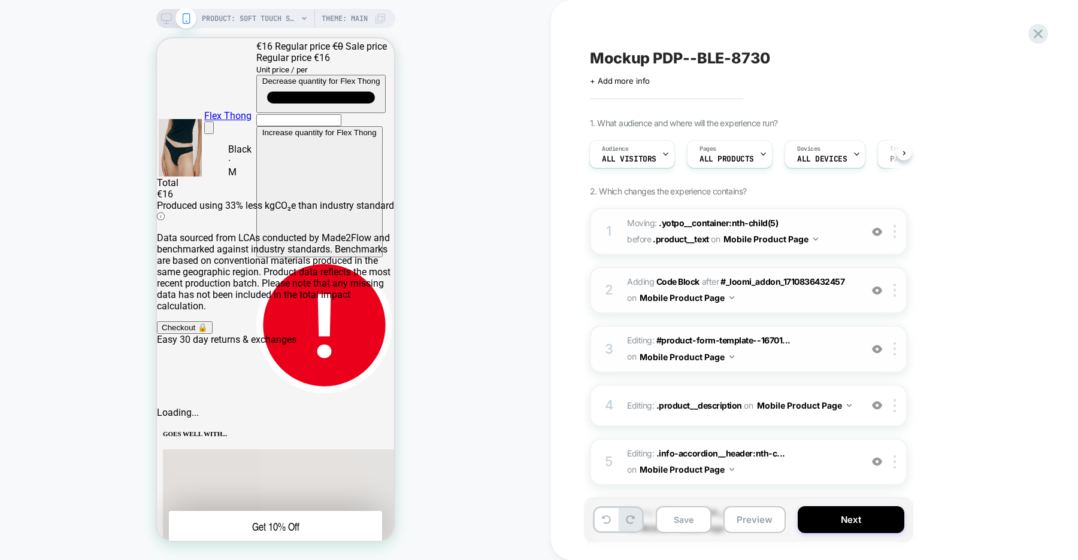
click at [876, 295] on img at bounding box center [877, 291] width 10 height 10
click at [877, 346] on img at bounding box center [877, 349] width 10 height 10
click at [876, 403] on img at bounding box center [877, 405] width 10 height 10
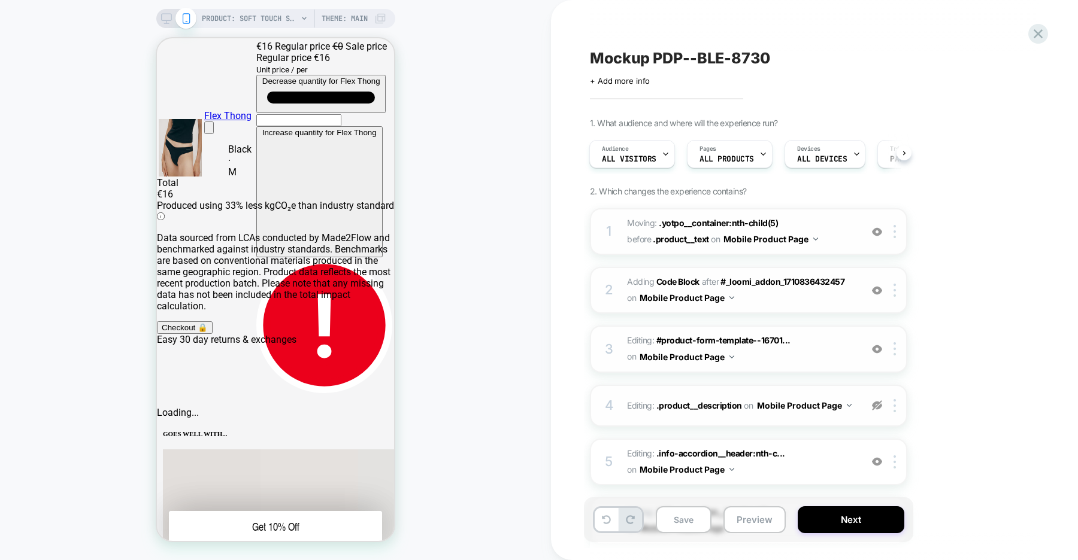
click at [876, 403] on img at bounding box center [877, 405] width 10 height 10
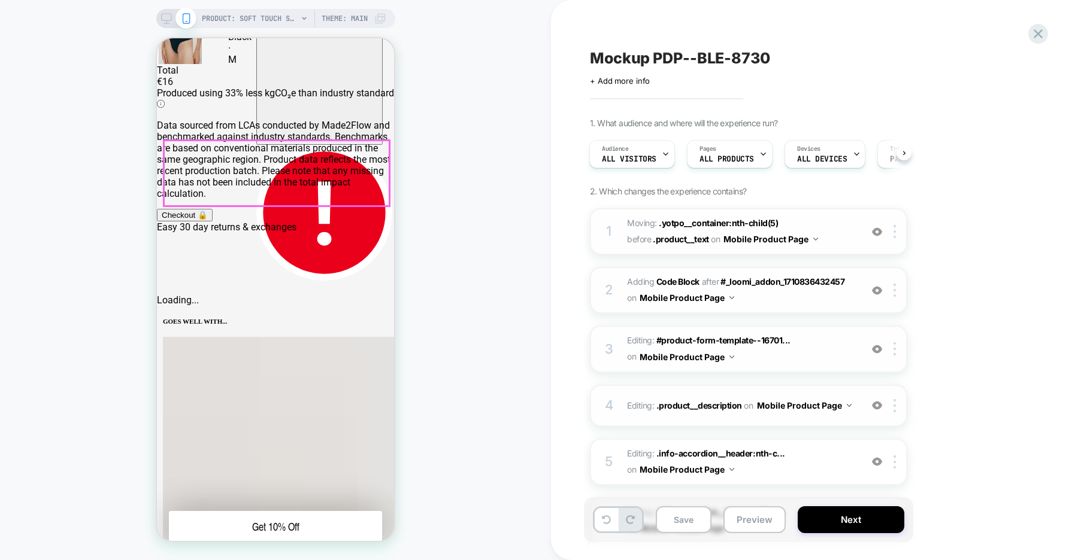
scroll to position [333, 0]
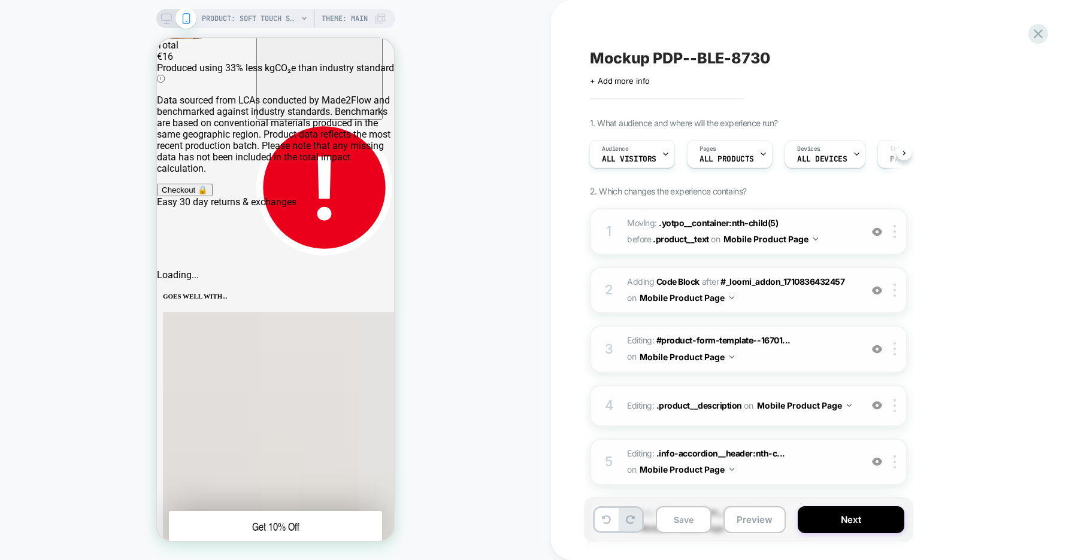
click at [880, 459] on img at bounding box center [877, 462] width 10 height 10
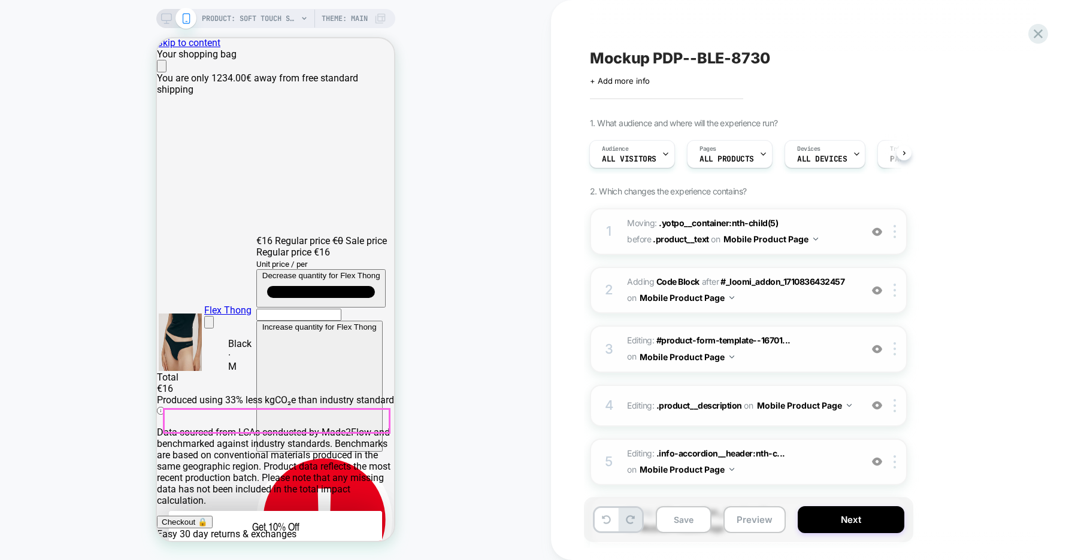
scroll to position [0, 0]
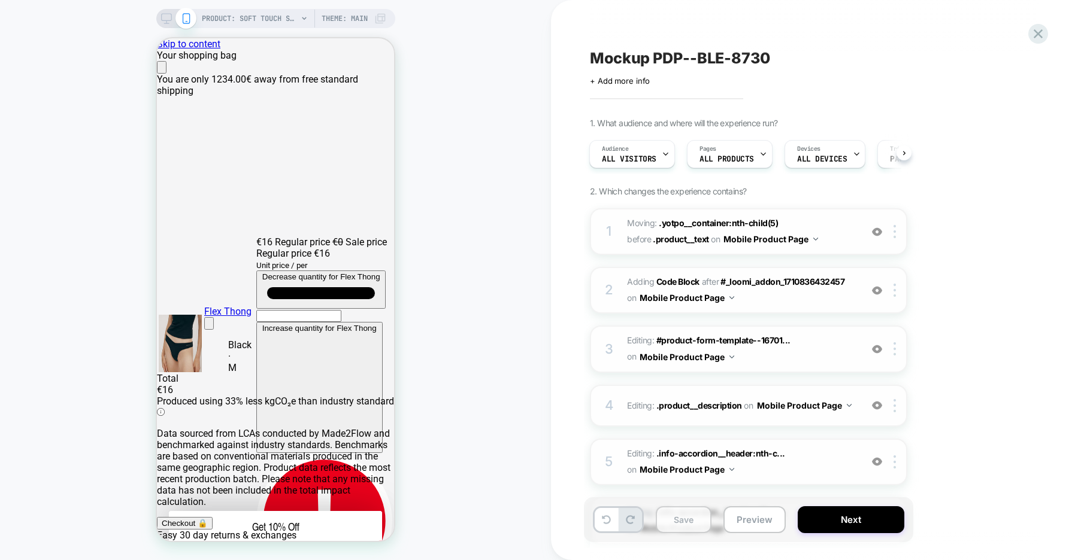
click at [703, 521] on button "Save" at bounding box center [683, 519] width 56 height 27
click at [755, 523] on button "Preview" at bounding box center [754, 519] width 62 height 27
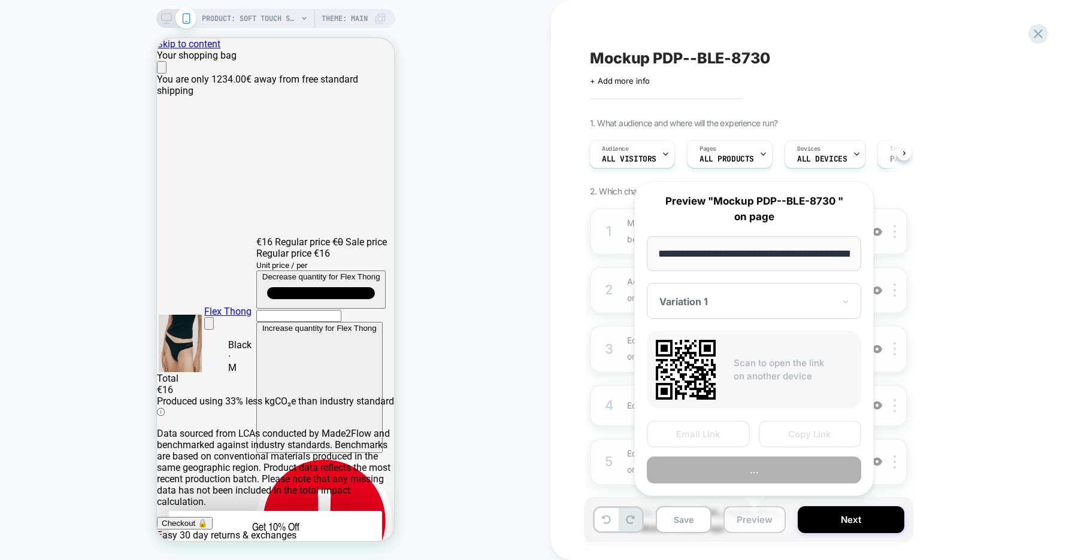
scroll to position [0, 229]
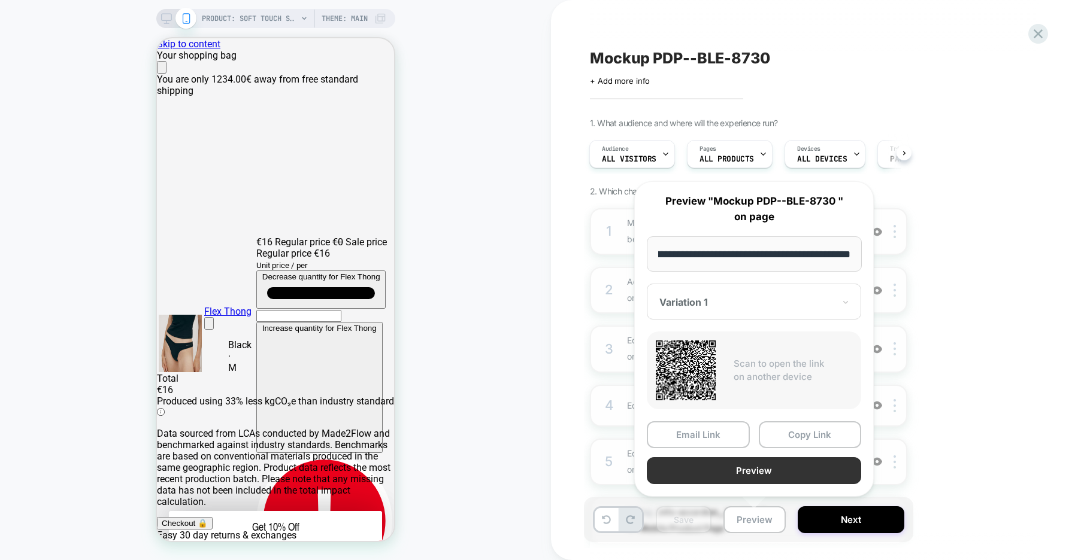
click at [757, 465] on button "Preview" at bounding box center [754, 470] width 214 height 27
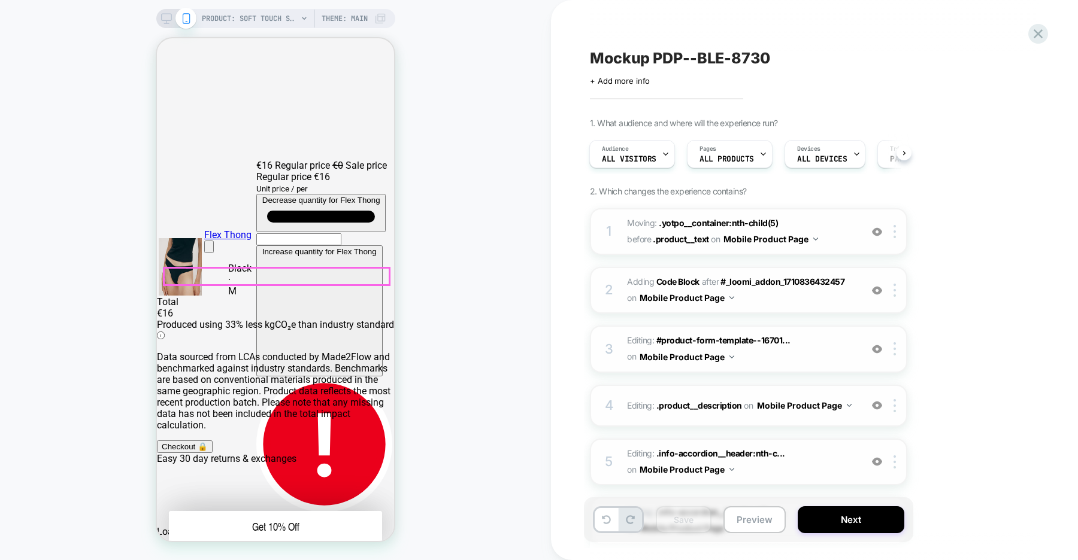
scroll to position [80, 0]
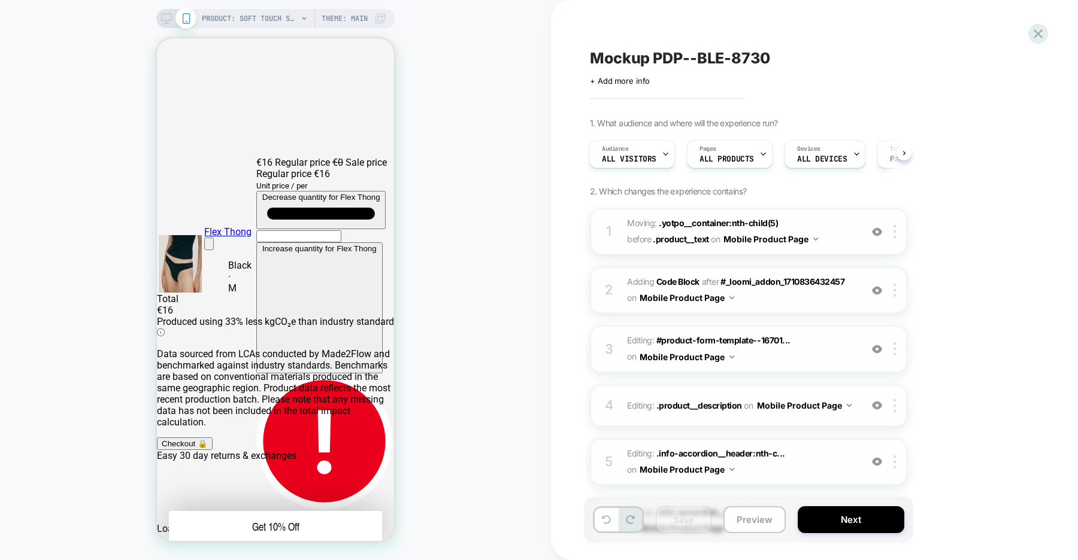
click at [876, 348] on img at bounding box center [877, 349] width 10 height 10
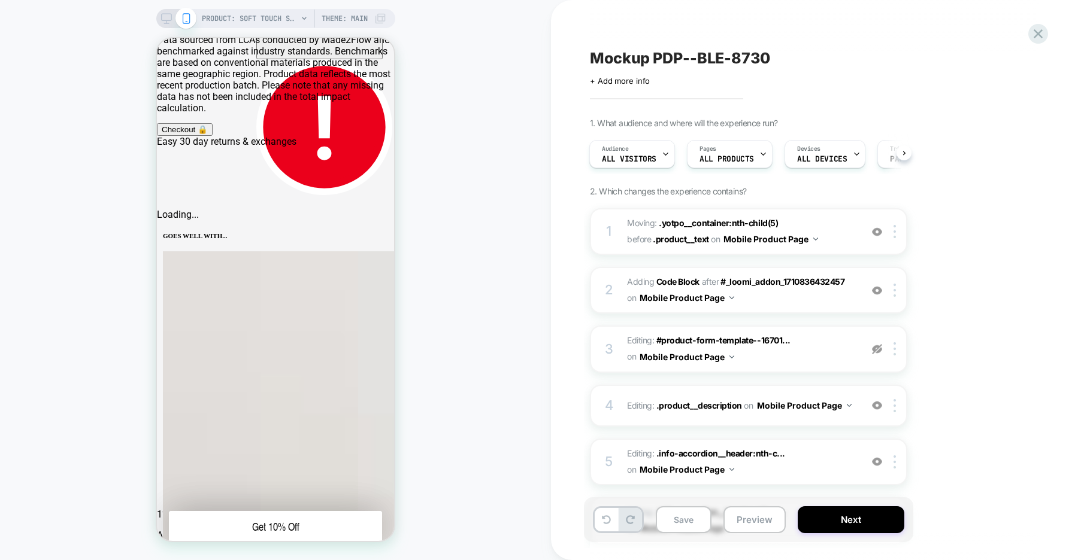
click at [876, 349] on img at bounding box center [877, 349] width 10 height 10
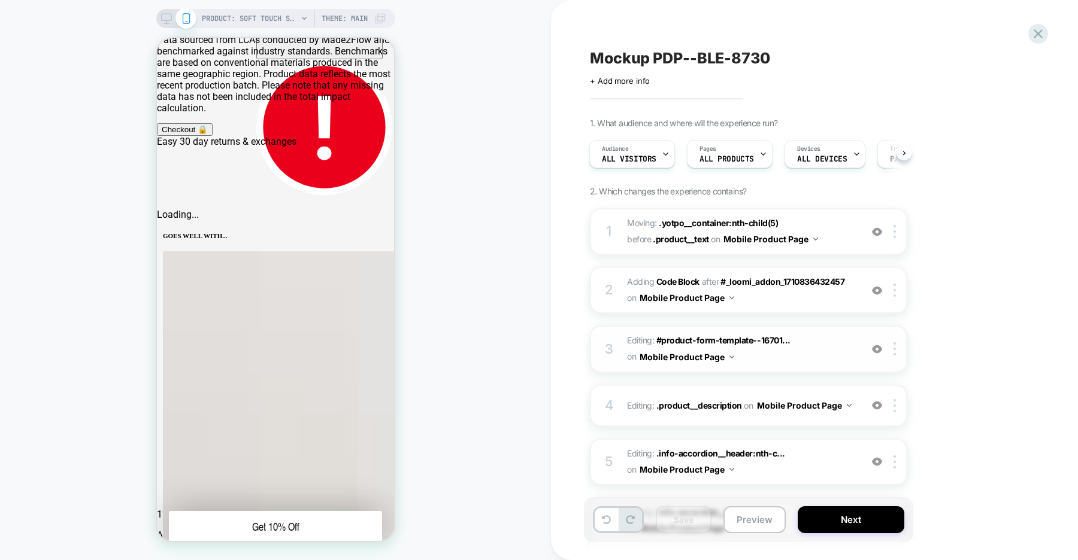
click at [876, 353] on img at bounding box center [877, 349] width 10 height 10
click at [876, 405] on img at bounding box center [877, 405] width 10 height 10
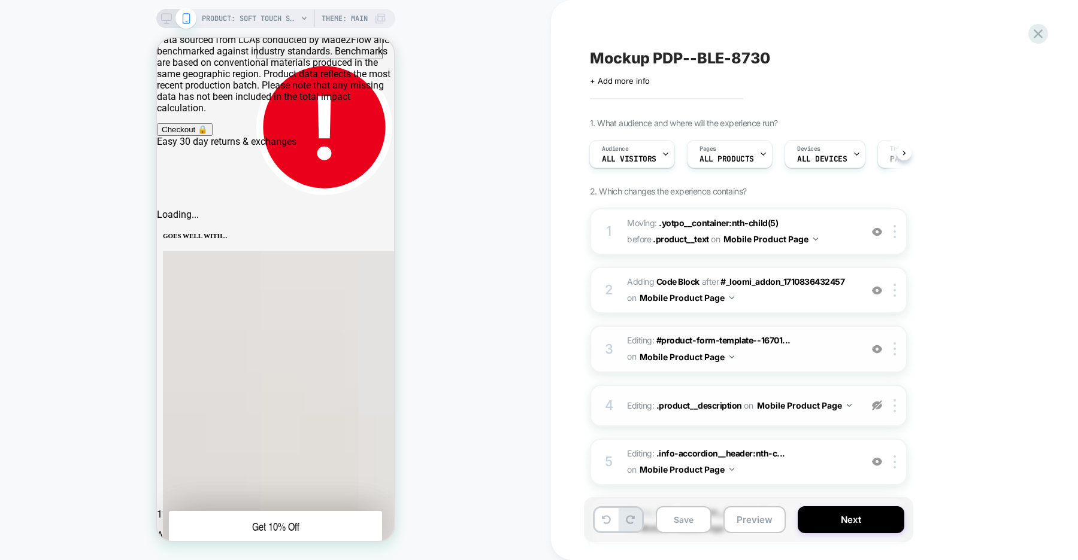
click at [876, 405] on img at bounding box center [877, 405] width 10 height 10
click at [876, 466] on img at bounding box center [877, 462] width 10 height 10
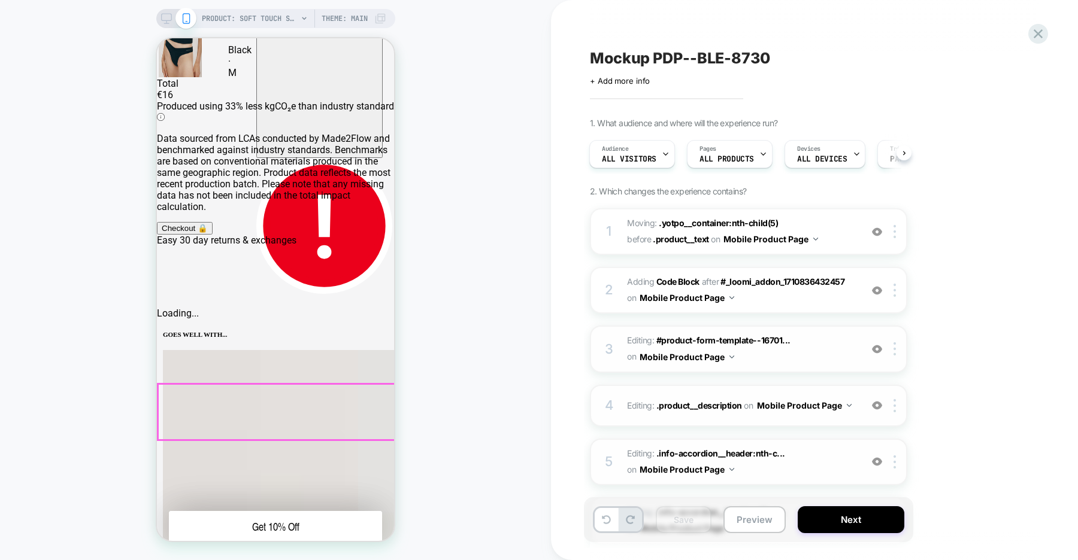
scroll to position [236, 0]
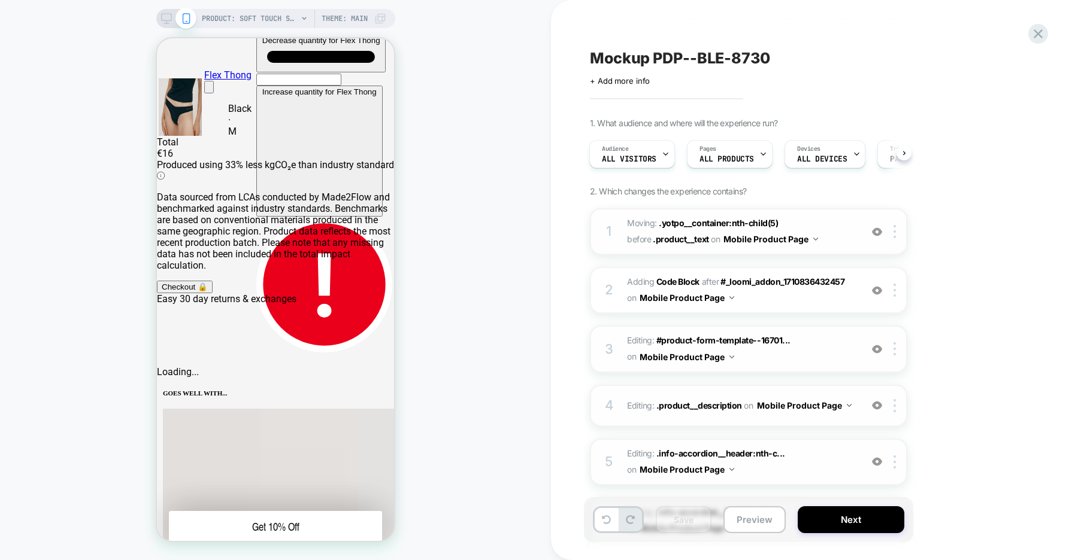
click at [875, 228] on img at bounding box center [877, 232] width 10 height 10
click at [875, 289] on img at bounding box center [877, 291] width 10 height 10
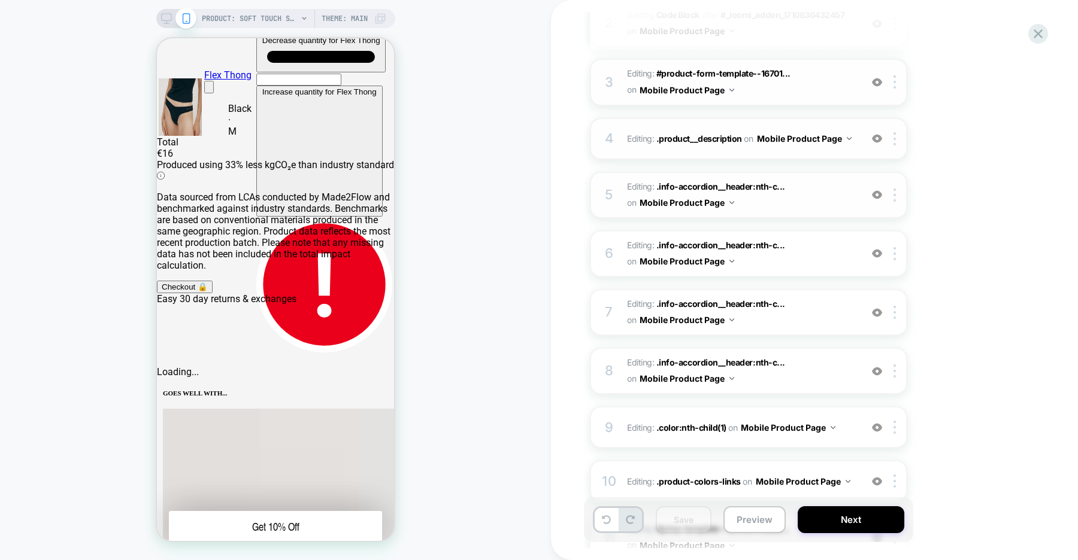
scroll to position [271, 0]
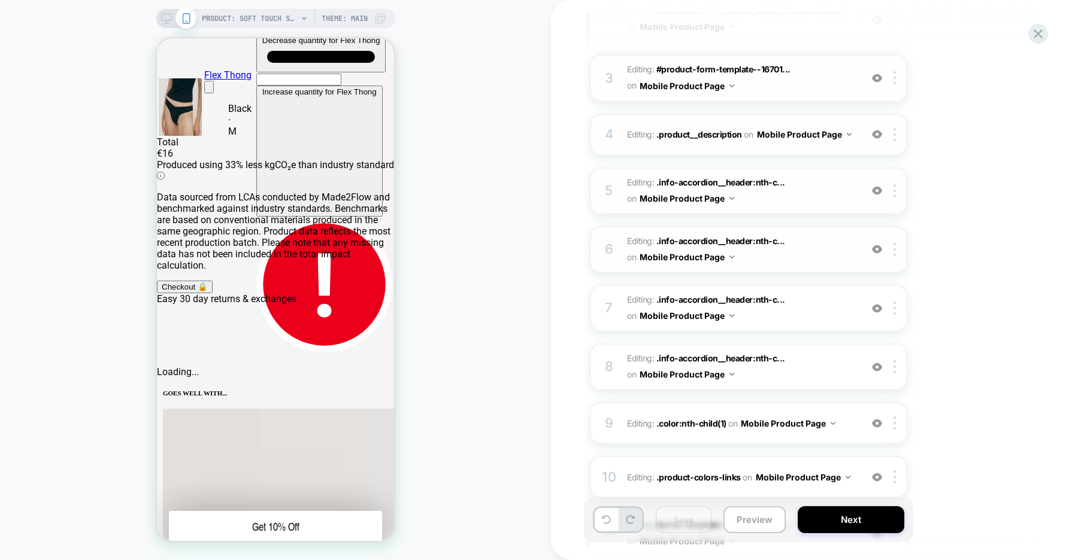
click at [878, 253] on img at bounding box center [877, 249] width 10 height 10
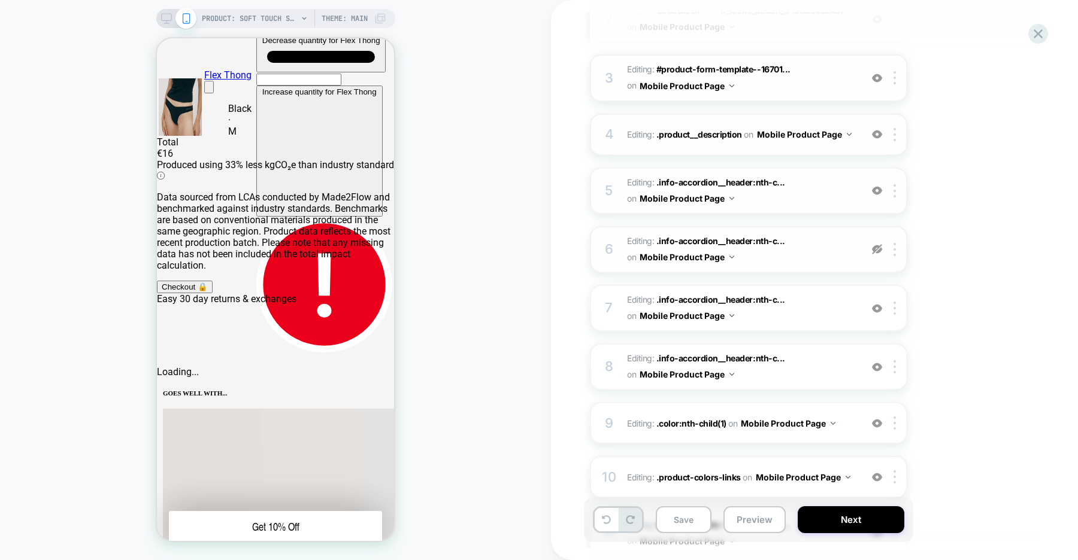
click at [878, 253] on img at bounding box center [877, 249] width 10 height 10
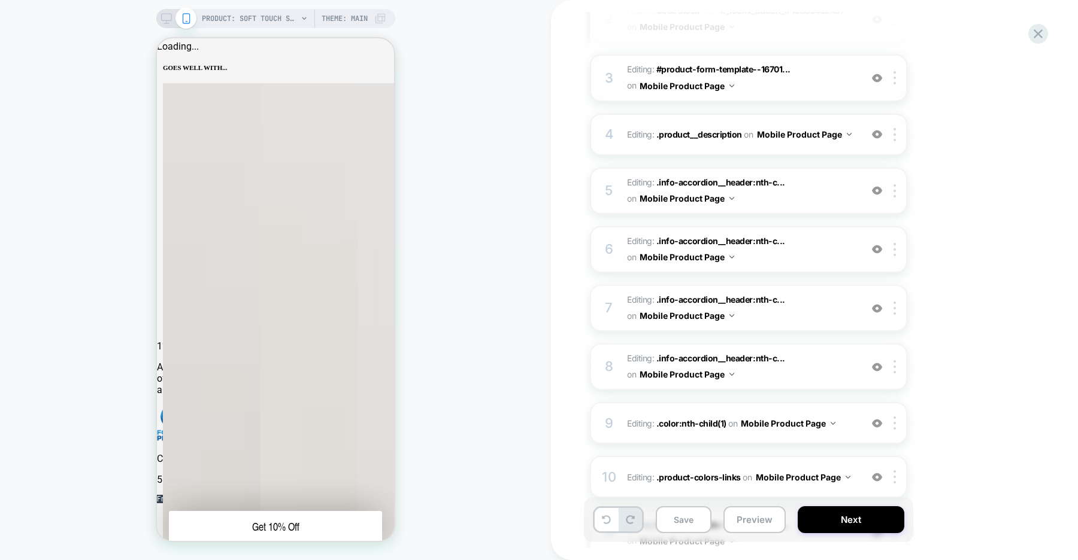
scroll to position [563, 0]
click at [876, 251] on img at bounding box center [877, 249] width 10 height 10
click at [875, 305] on img at bounding box center [877, 308] width 10 height 10
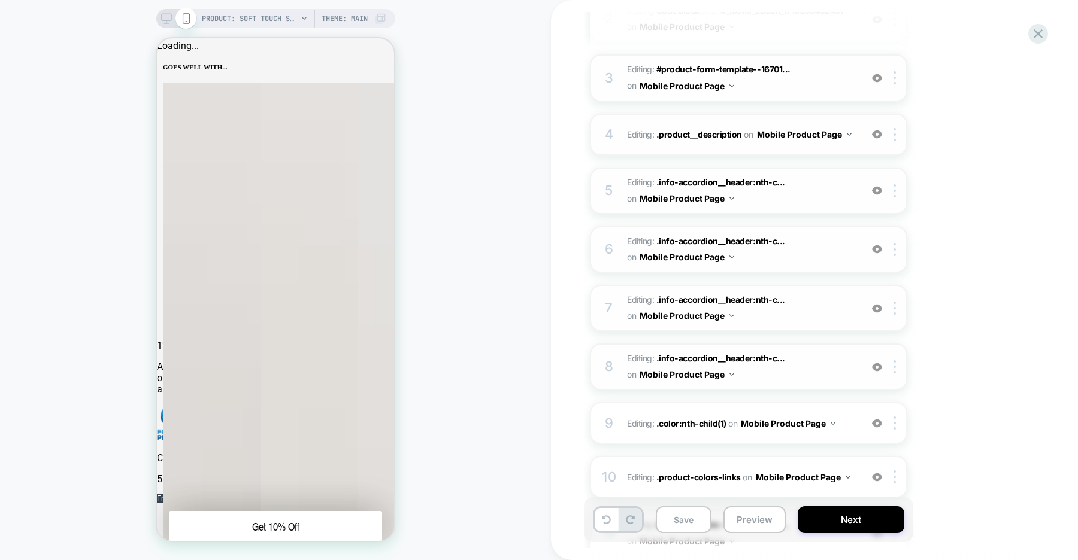
click at [878, 371] on img at bounding box center [877, 367] width 10 height 10
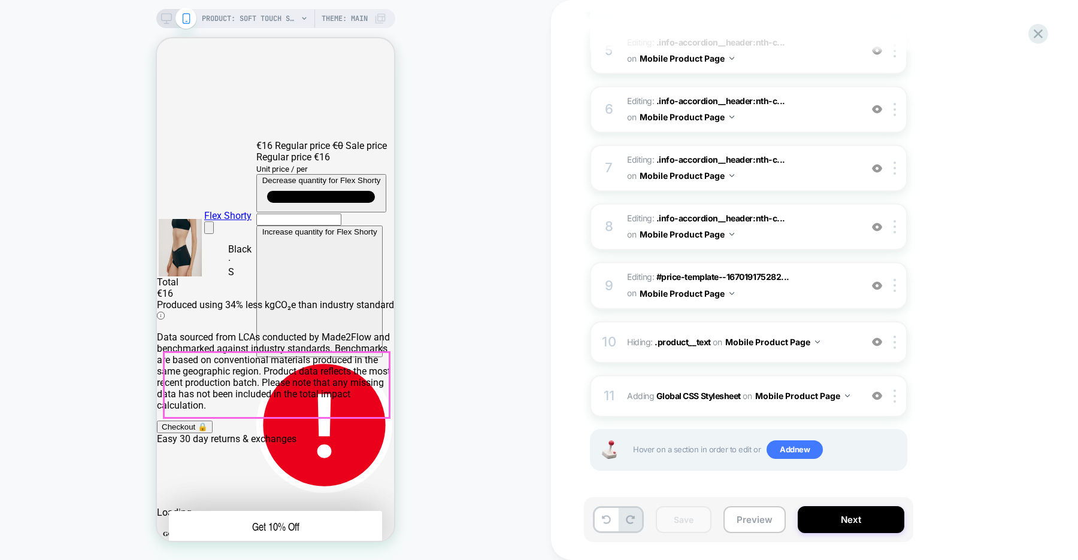
scroll to position [89, 0]
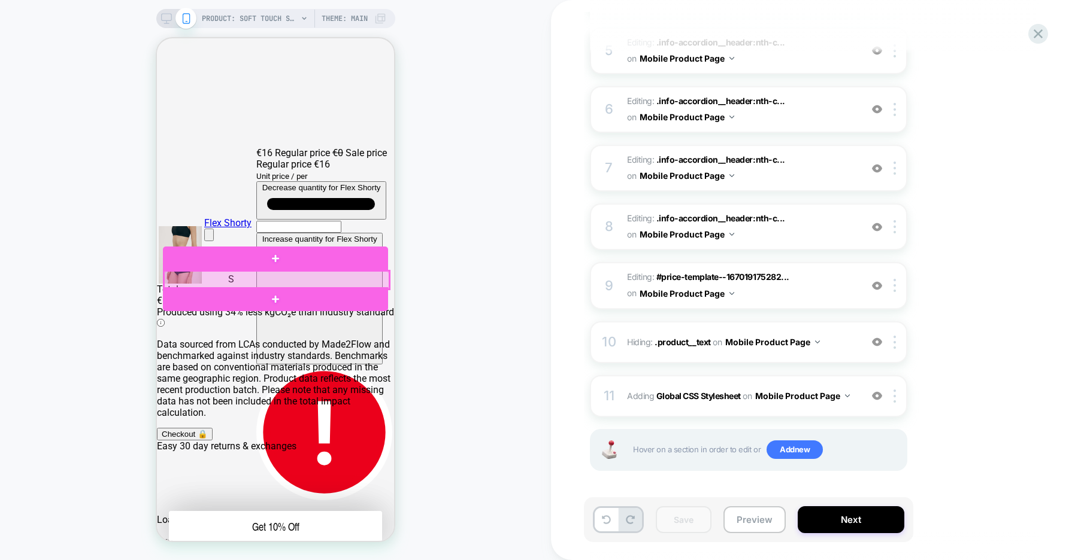
click at [251, 280] on div at bounding box center [276, 280] width 225 height 18
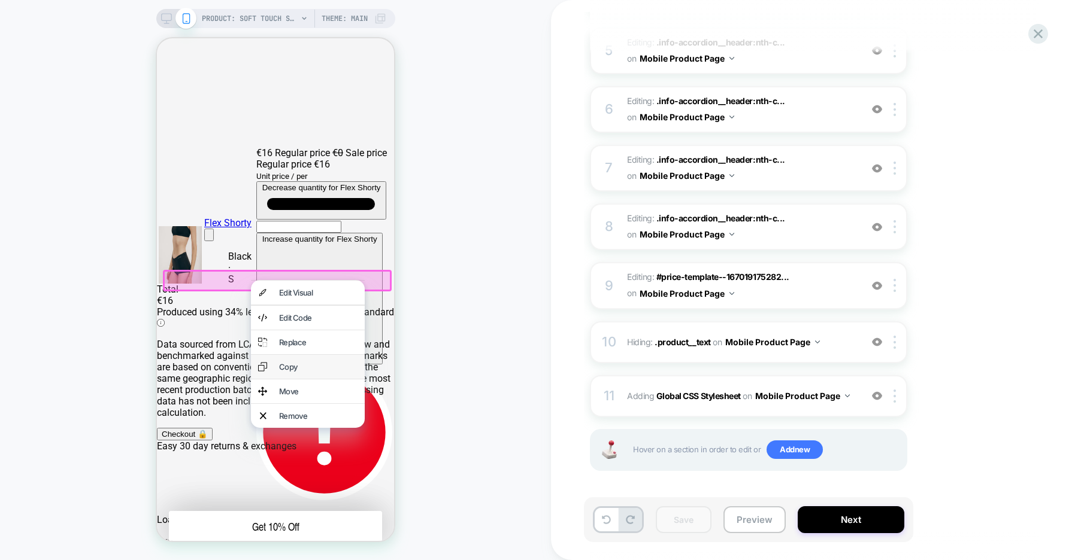
click at [299, 371] on div "Copy" at bounding box center [318, 367] width 78 height 10
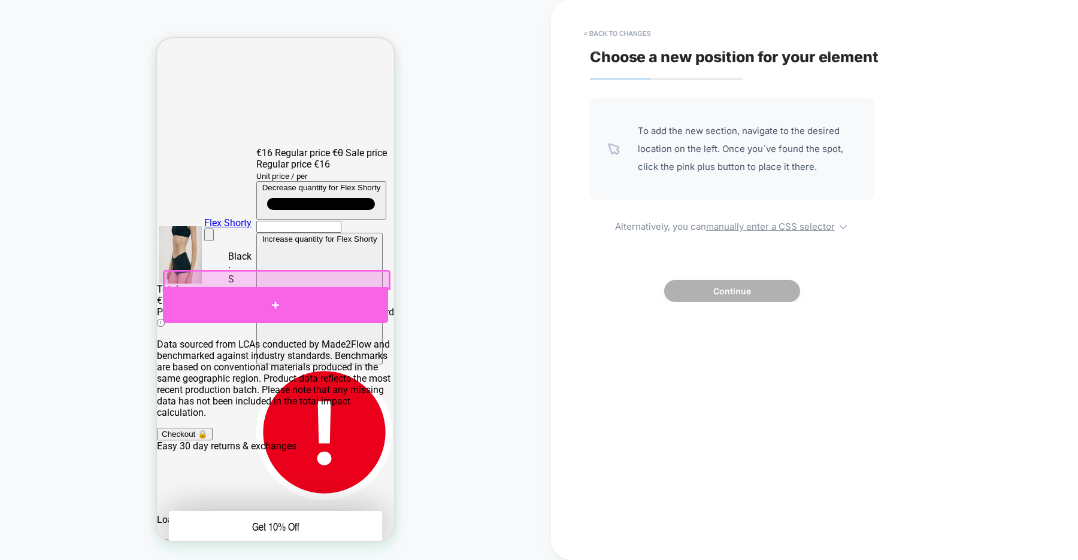
click at [273, 299] on div at bounding box center [275, 305] width 225 height 36
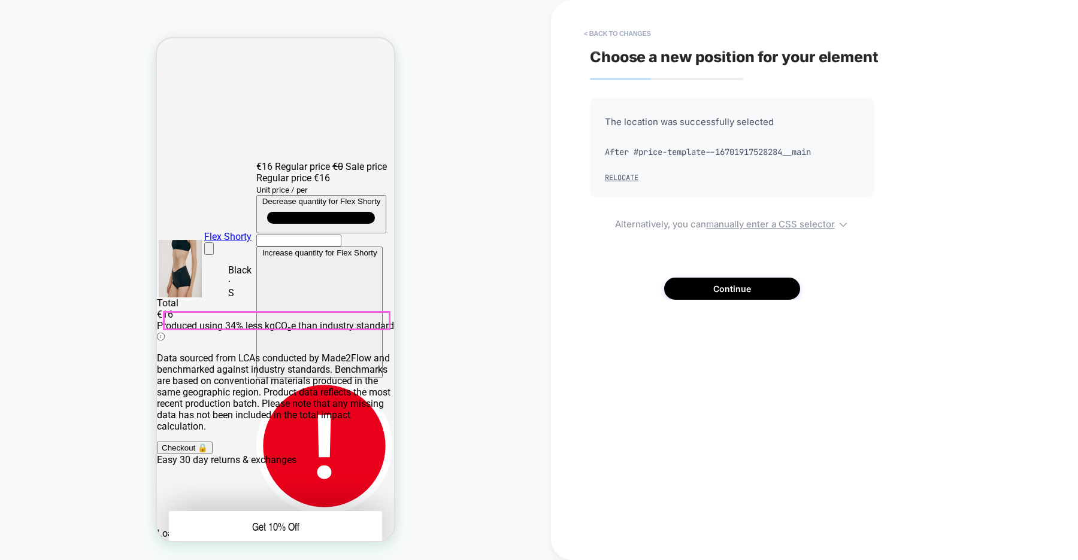
scroll to position [74, 0]
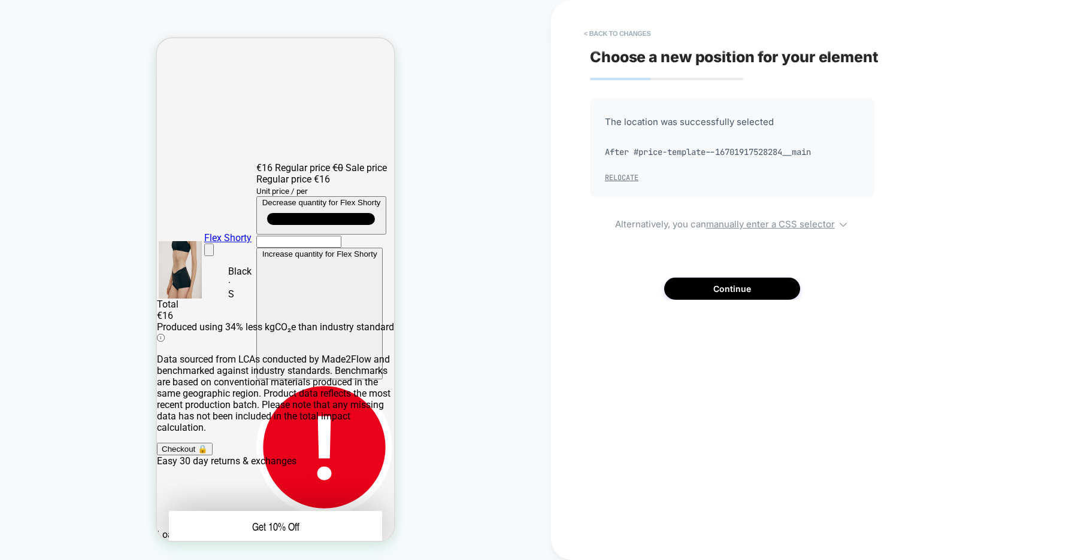
click at [627, 180] on button "Relocate" at bounding box center [622, 178] width 34 height 10
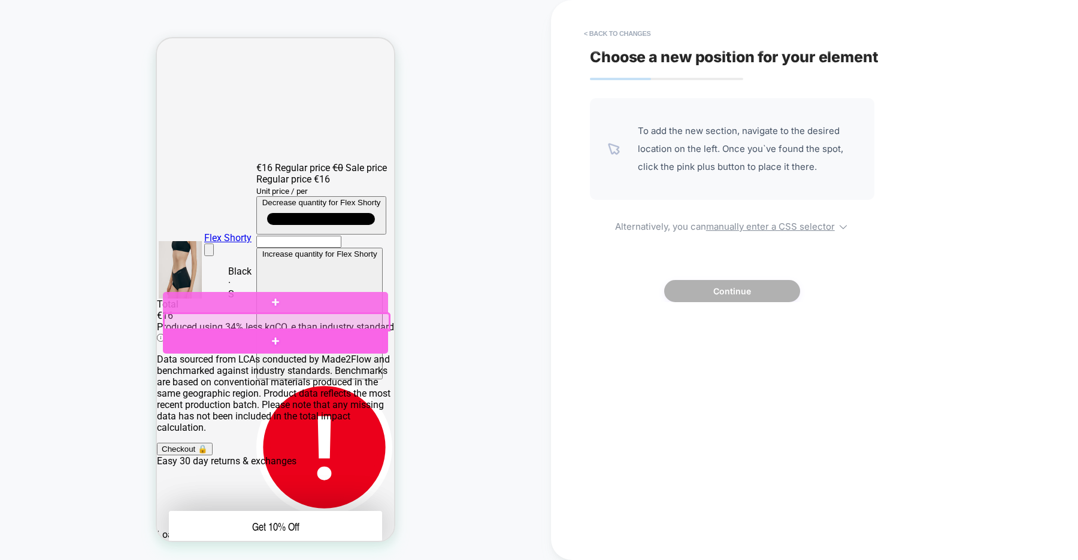
click at [265, 344] on div at bounding box center [275, 341] width 225 height 25
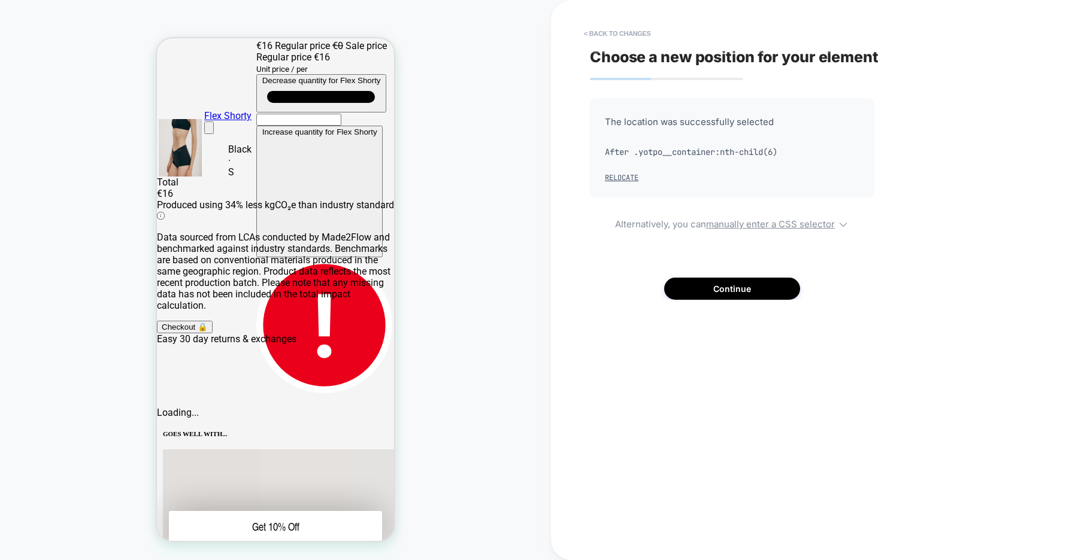
scroll to position [0, 0]
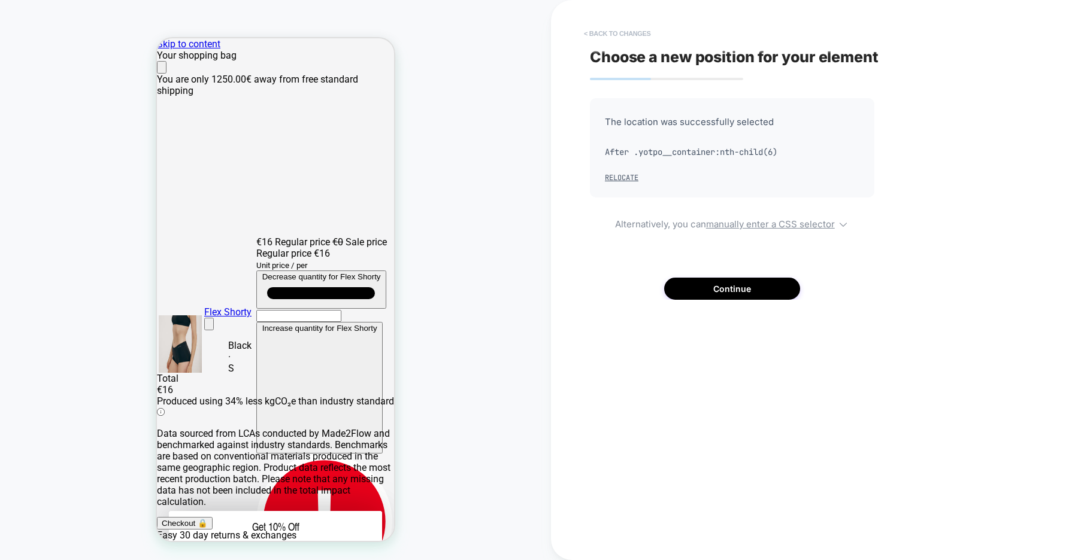
click at [629, 27] on button "< Back to changes" at bounding box center [617, 33] width 79 height 19
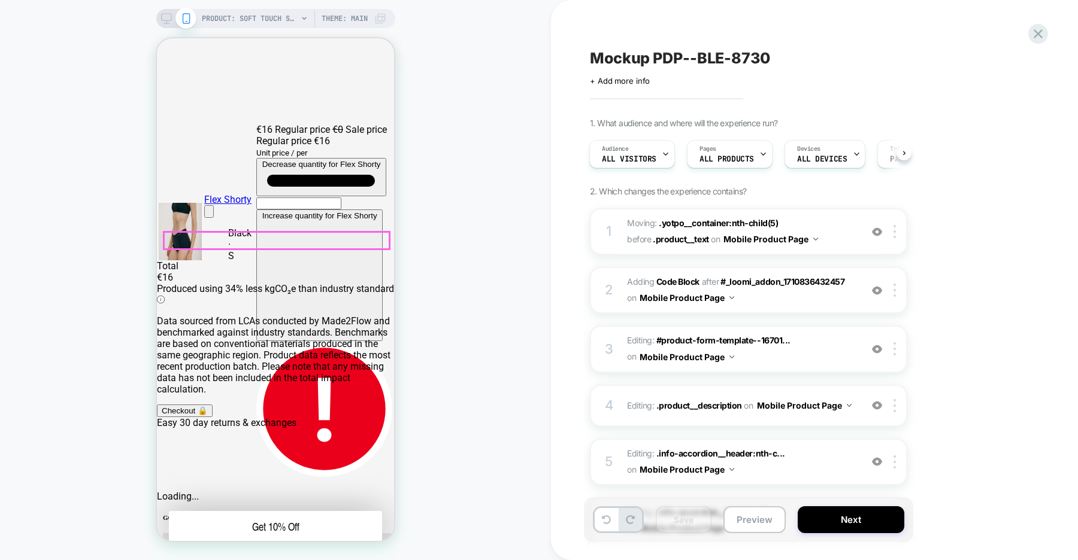
scroll to position [128, 0]
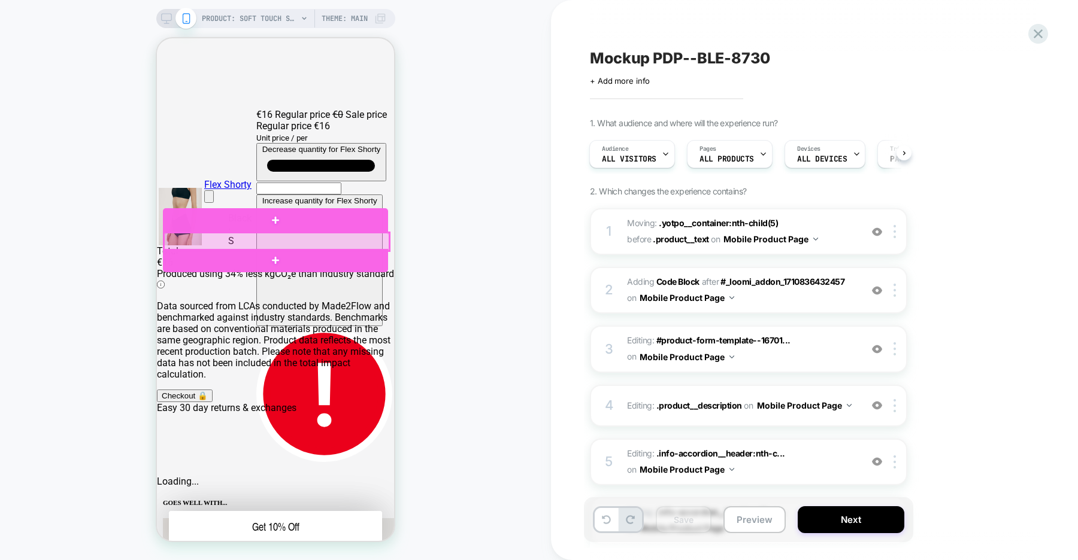
click at [290, 238] on div at bounding box center [276, 242] width 225 height 18
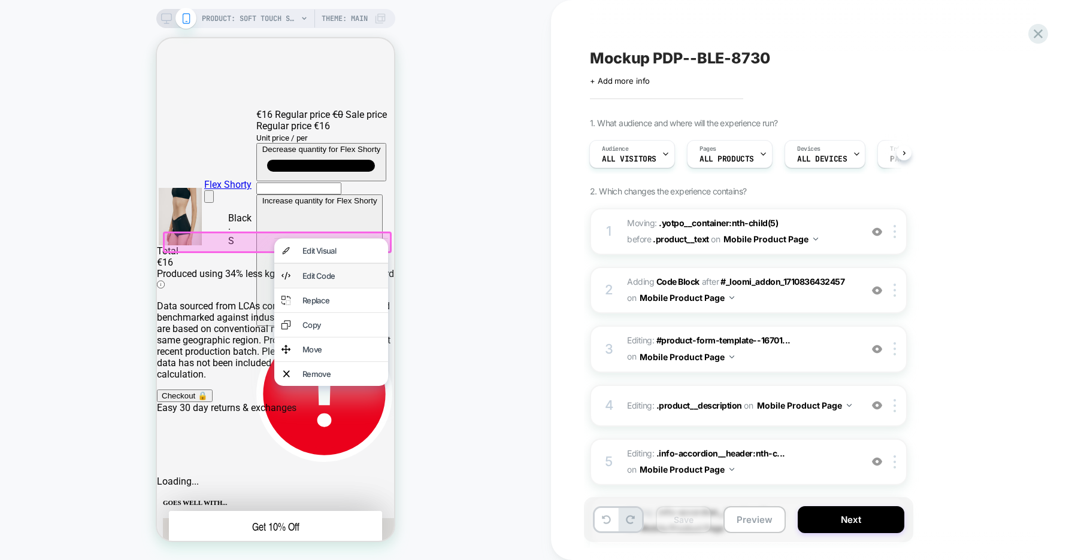
click at [332, 275] on div "Edit Code" at bounding box center [341, 276] width 78 height 10
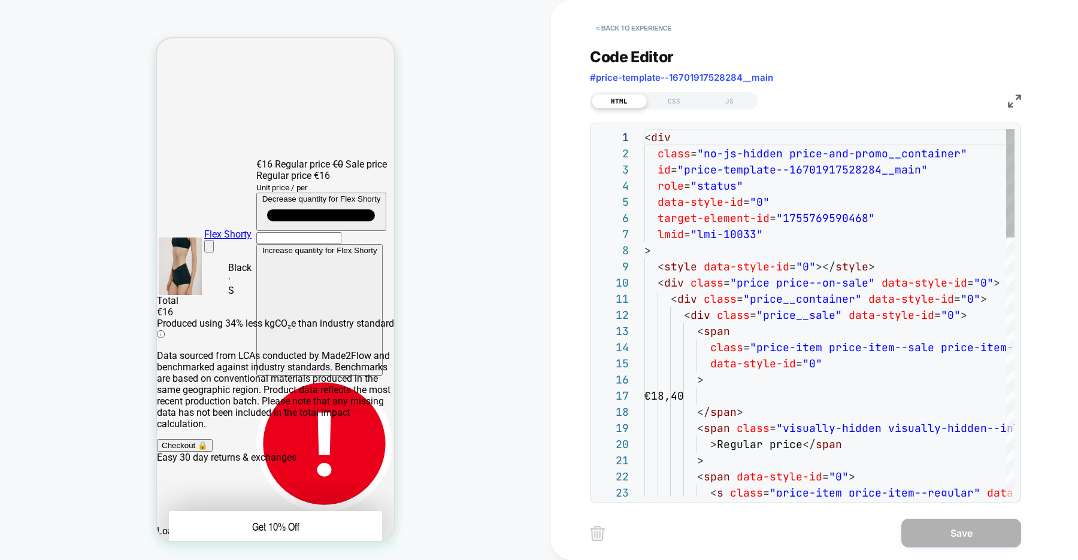
scroll to position [162, 0]
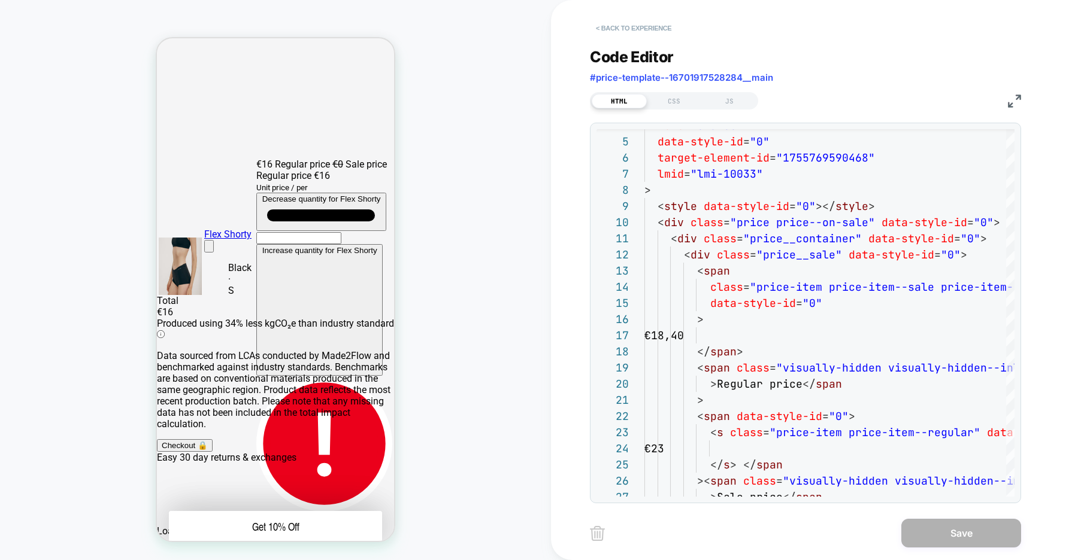
click at [646, 32] on button "< Back to experience" at bounding box center [633, 28] width 87 height 19
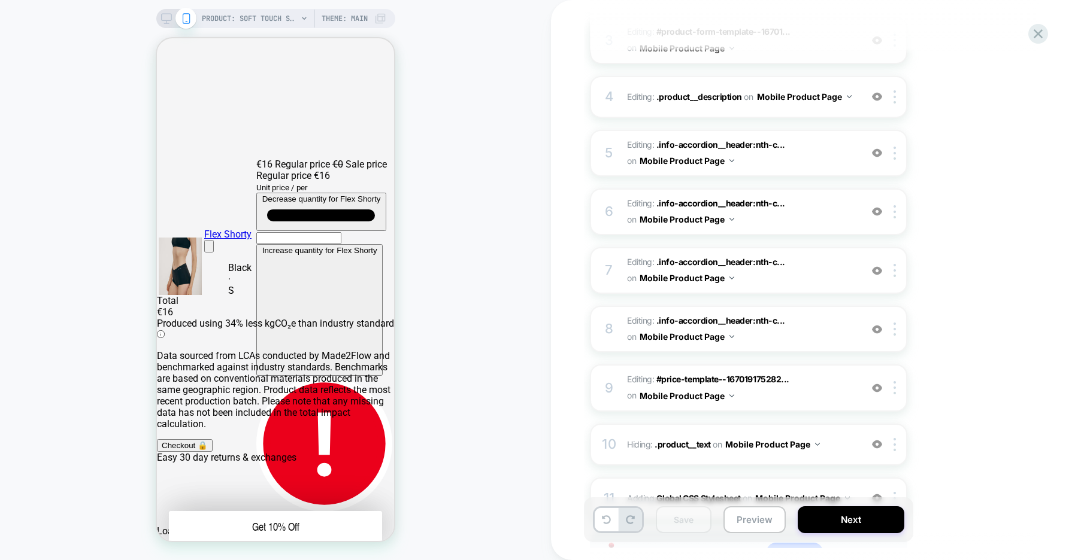
scroll to position [336, 0]
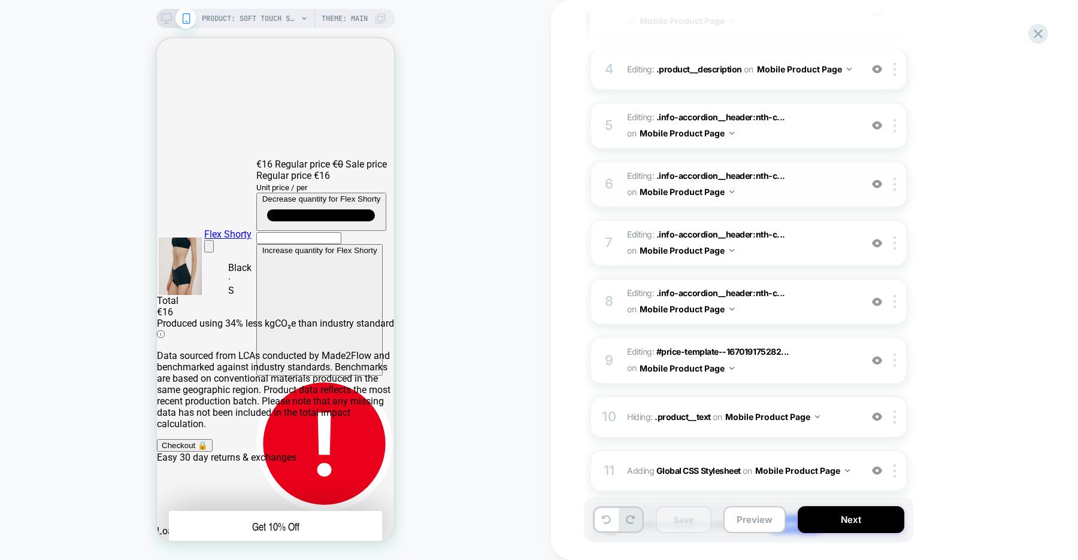
click at [876, 186] on img at bounding box center [877, 184] width 10 height 10
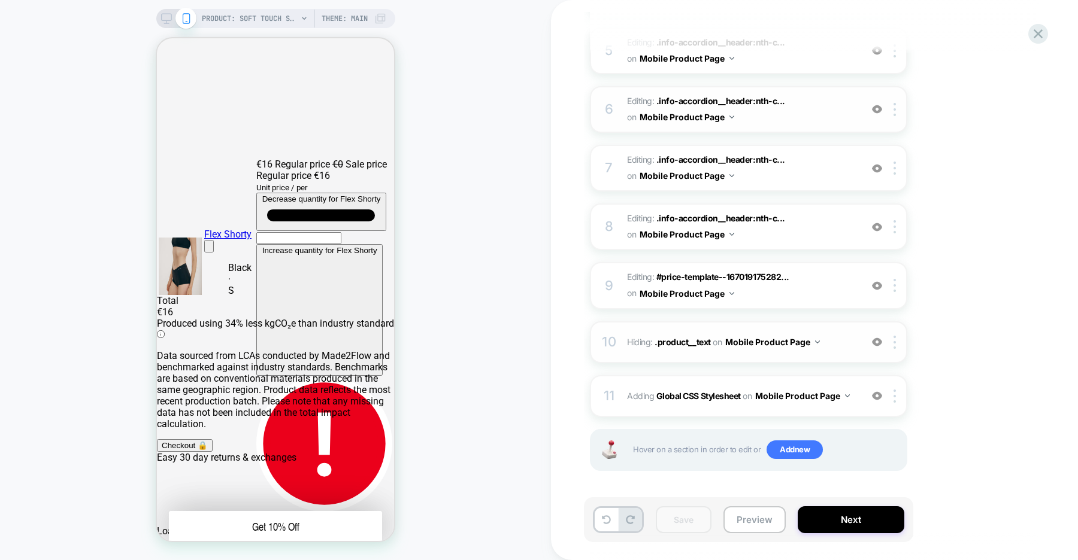
click at [874, 339] on img at bounding box center [877, 342] width 10 height 10
click at [878, 285] on img at bounding box center [877, 286] width 10 height 10
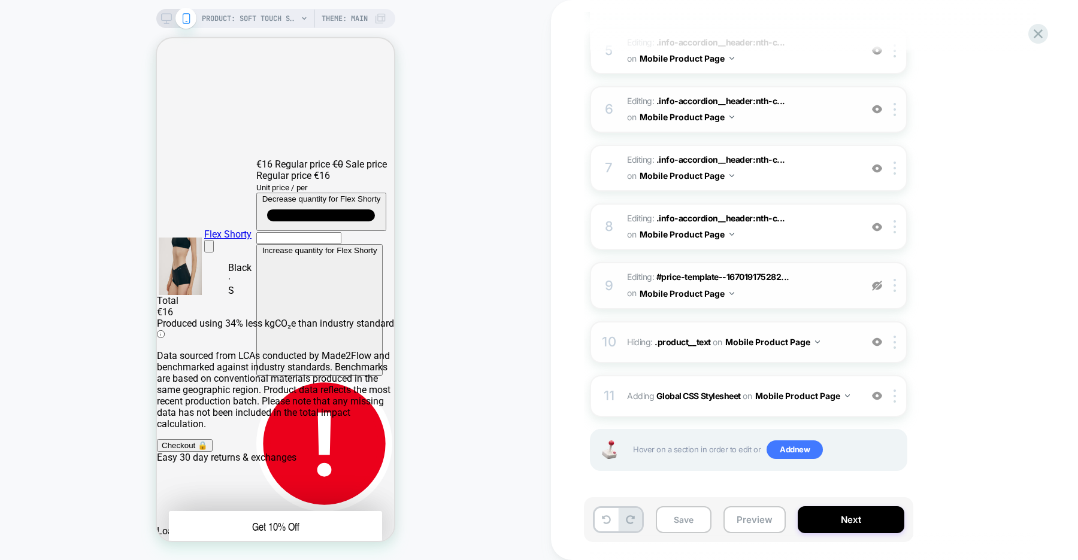
click at [878, 285] on img at bounding box center [877, 286] width 10 height 10
click at [750, 274] on span "#price-template--167019175282..." at bounding box center [722, 277] width 133 height 10
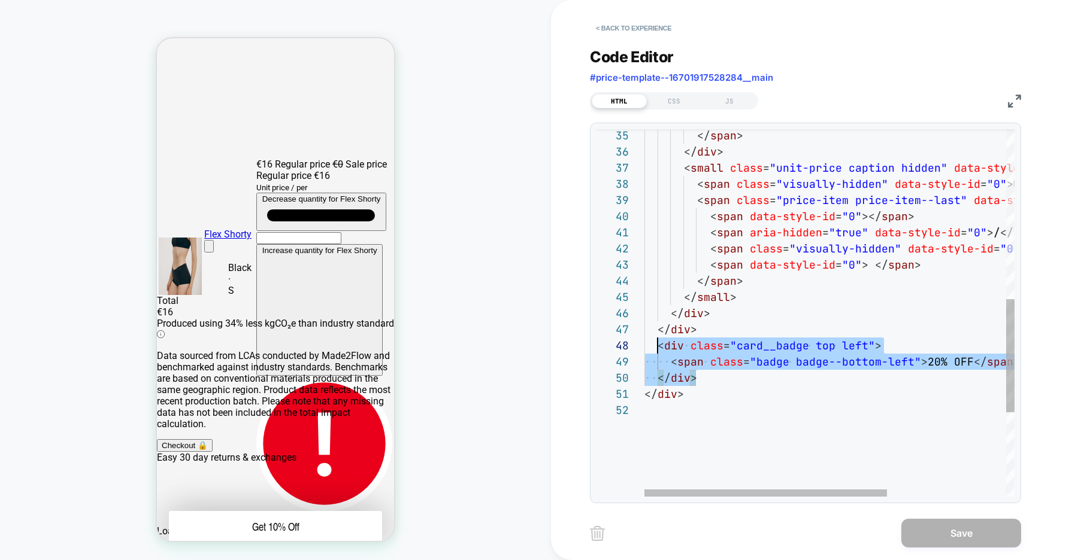
scroll to position [113, 13]
drag, startPoint x: 702, startPoint y: 376, endPoint x: 657, endPoint y: 345, distance: 54.6
click at [657, 345] on div "</ div > </ div > < span class = "badge badge--bottom-left" > 20% OFF </ span >…" at bounding box center [919, 174] width 551 height 1192
type textarea "**********"
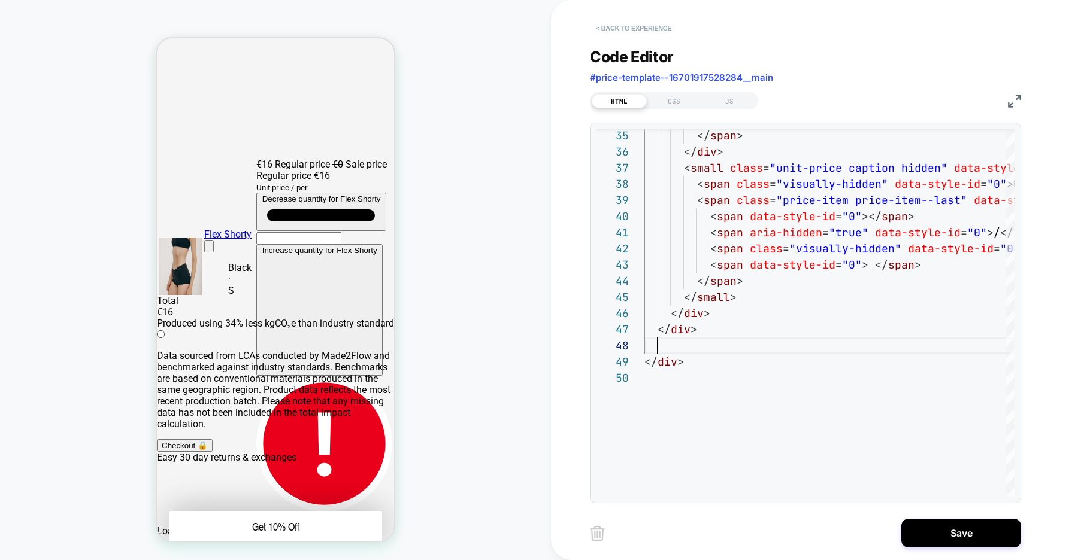
click at [651, 31] on button "< Back to experience" at bounding box center [633, 28] width 87 height 19
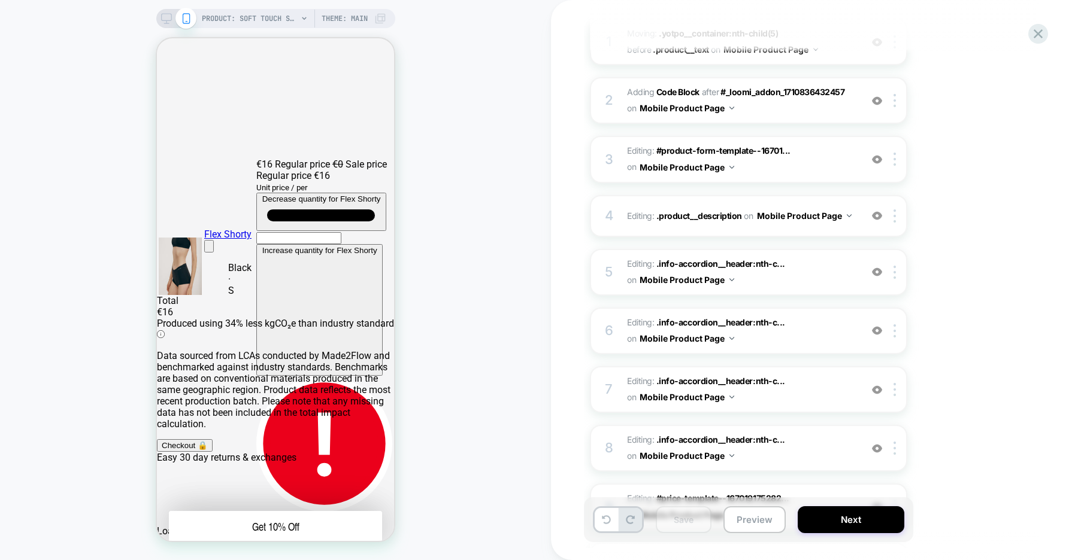
scroll to position [192, 0]
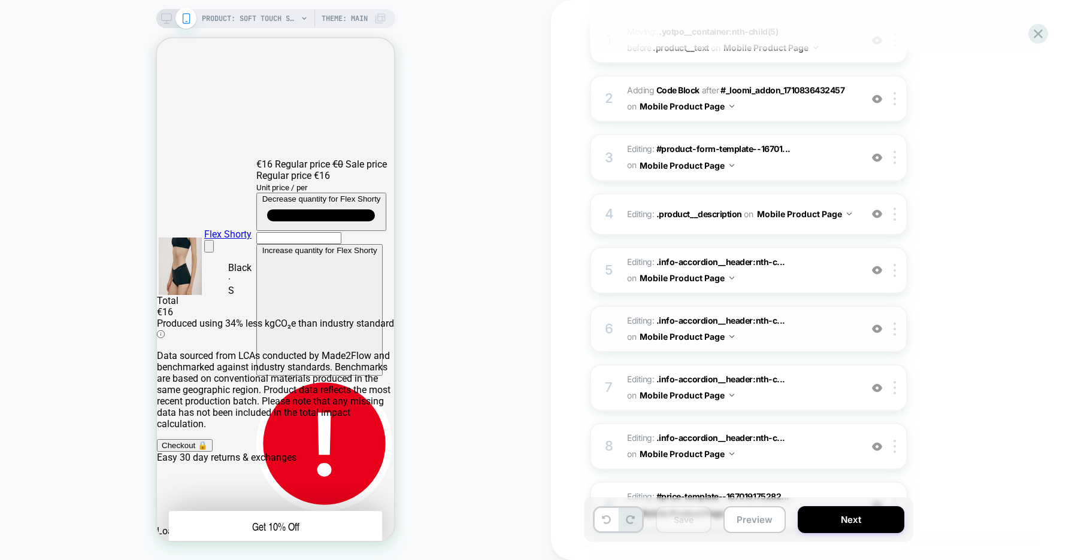
click at [874, 329] on img at bounding box center [877, 329] width 10 height 10
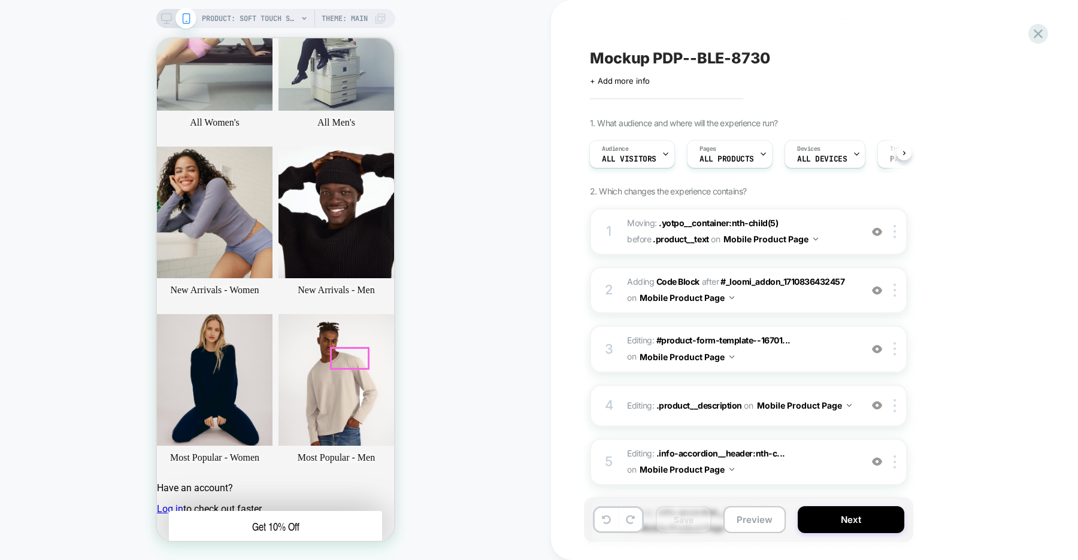
scroll to position [104, 0]
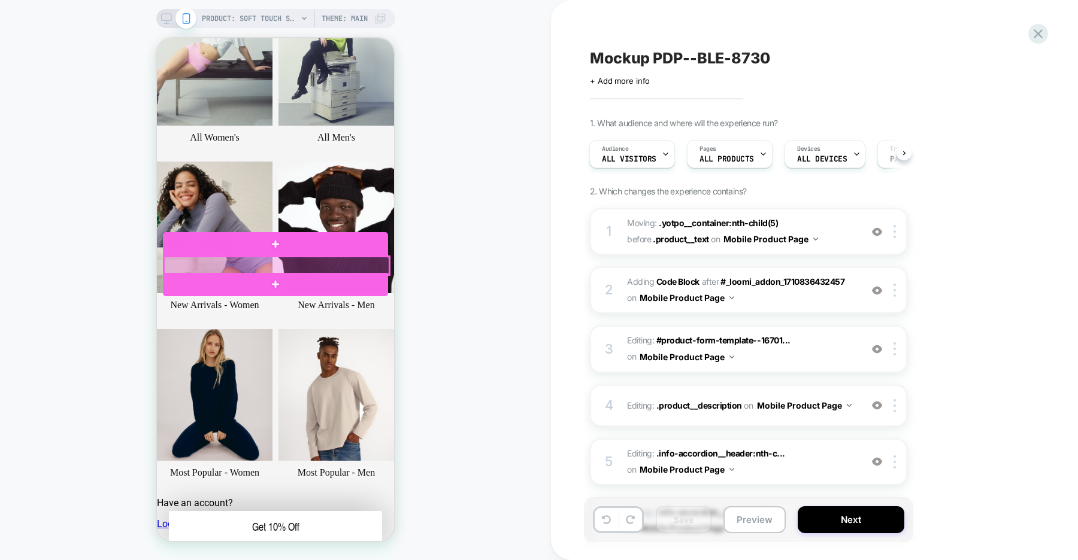
click at [264, 265] on div at bounding box center [276, 266] width 225 height 18
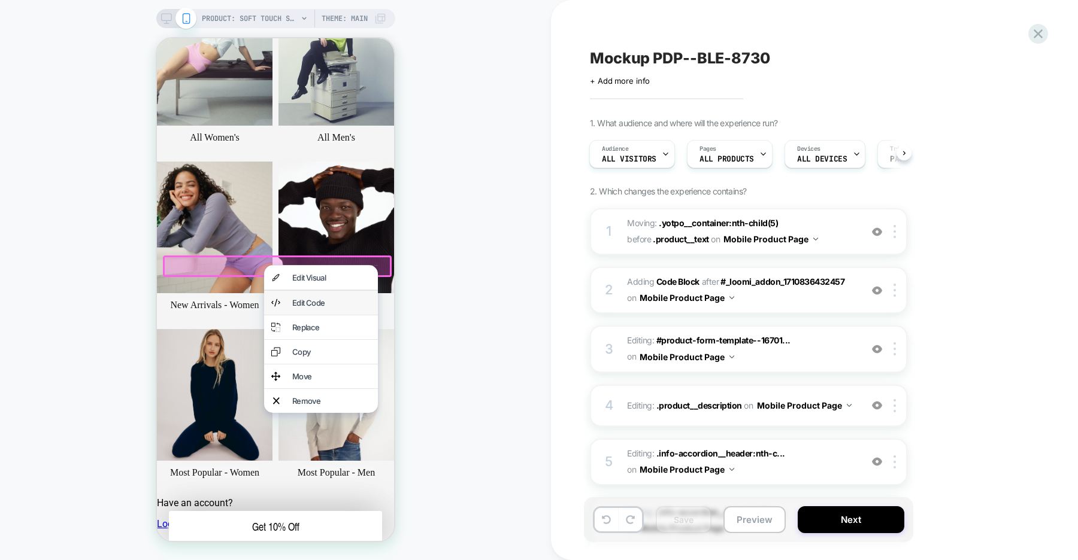
click at [306, 302] on div "Edit Code" at bounding box center [331, 303] width 78 height 10
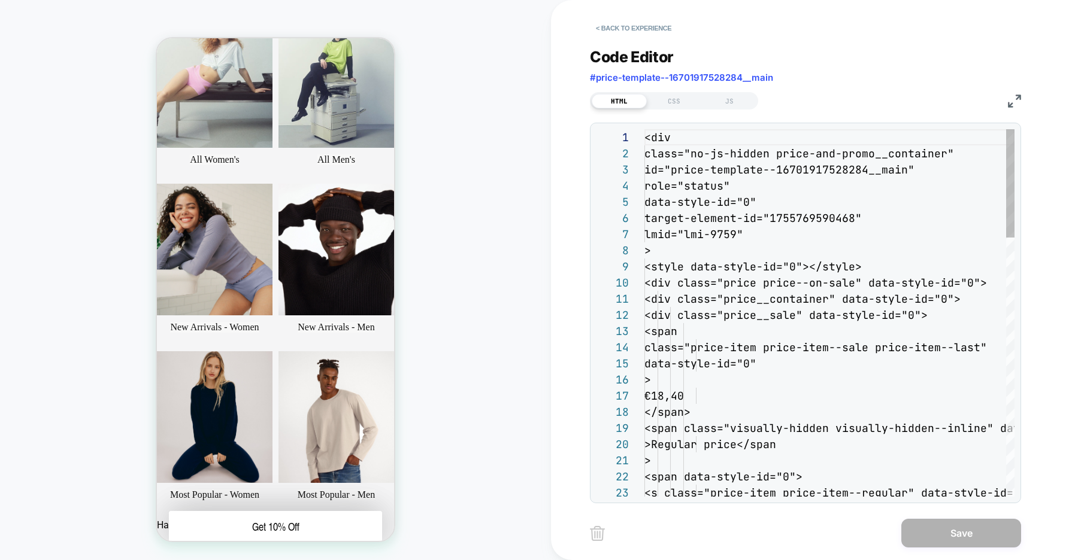
scroll to position [78, 0]
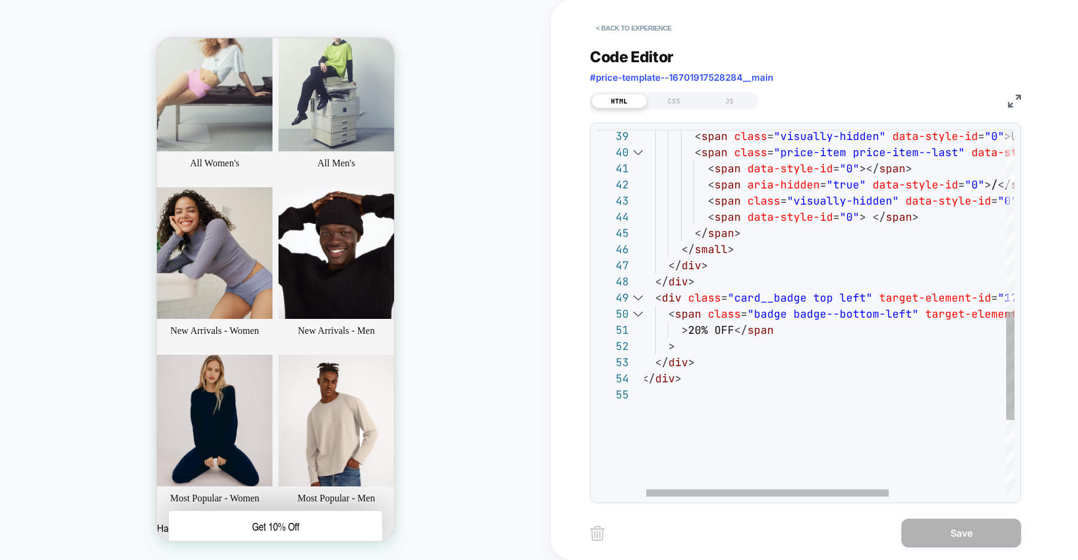
click at [732, 330] on div "</ div > </ div > > > 20% OFF </ span < span class = "badge badge--bottom-left"…" at bounding box center [917, 134] width 551 height 1240
drag, startPoint x: 732, startPoint y: 332, endPoint x: 686, endPoint y: 332, distance: 45.5
click at [686, 332] on div "</ div > </ div > > > 20% OFF </ span < span class = "badge badge--bottom-left"…" at bounding box center [917, 134] width 551 height 1240
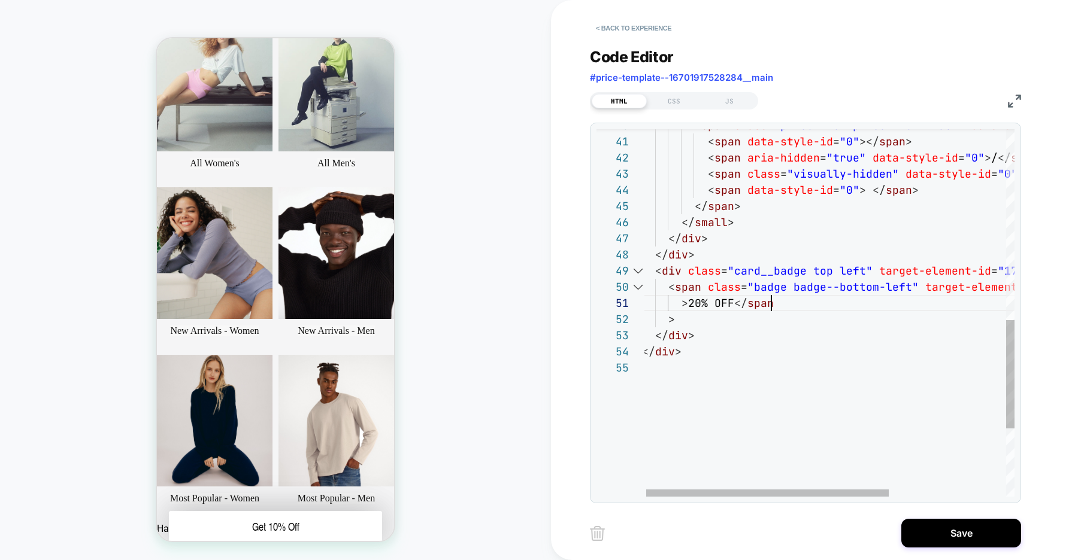
click at [776, 304] on div "</ div > > > 20% OFF </ span < span class = "badge badge--bottom-left" target-e…" at bounding box center [917, 107] width 551 height 1240
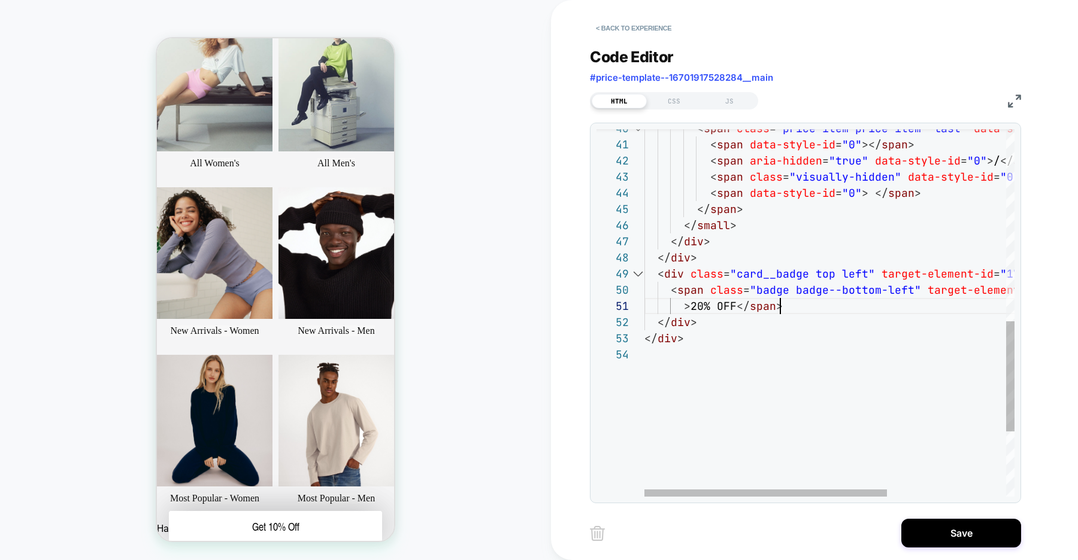
scroll to position [0, 135]
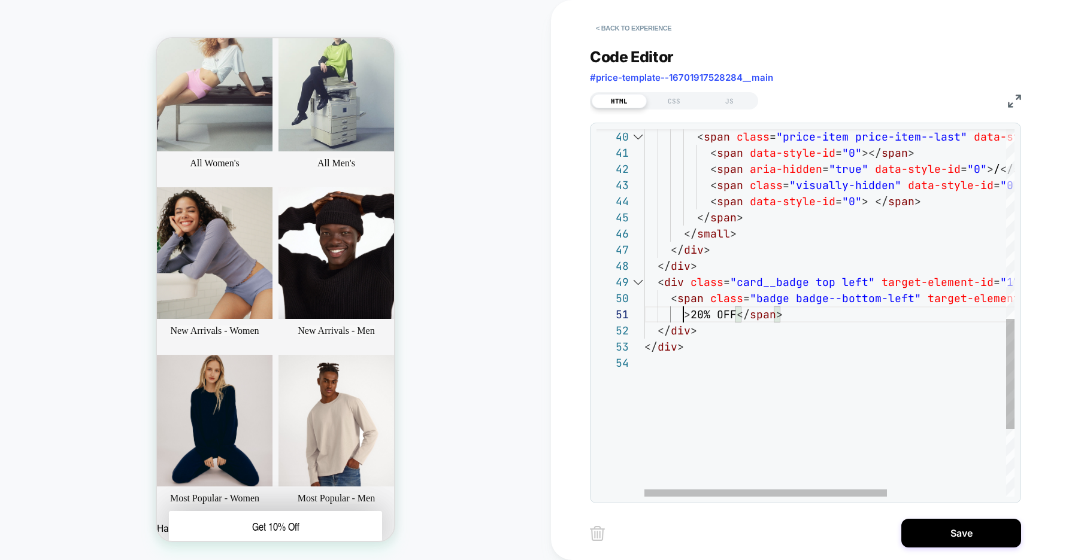
click at [682, 313] on div "</ div > > 20% OFF </ span > < span class = "badge badge--bottom-left" target-e…" at bounding box center [919, 110] width 551 height 1224
click at [705, 313] on div "</ div > < span class = "badge badge--bottom-left" target-element-id = "1755857…" at bounding box center [955, 102] width 623 height 1208
click at [658, 285] on div "</ div > < span class = "badge badge--bottom-left" target-element-id = "1755857…" at bounding box center [955, 102] width 623 height 1208
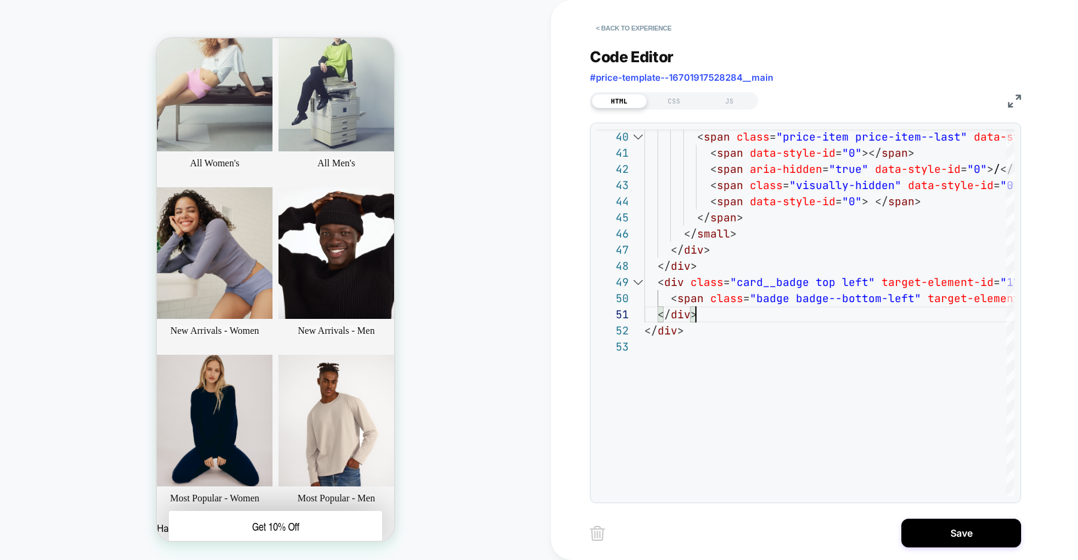
type textarea "****** ******"
click at [657, 31] on button "< Back to experience" at bounding box center [633, 28] width 87 height 19
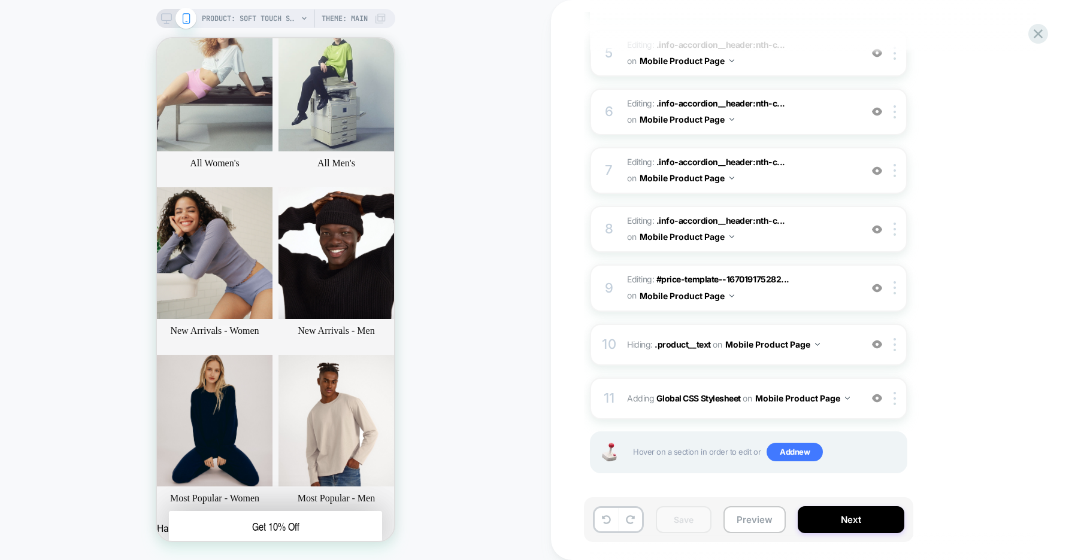
scroll to position [411, 0]
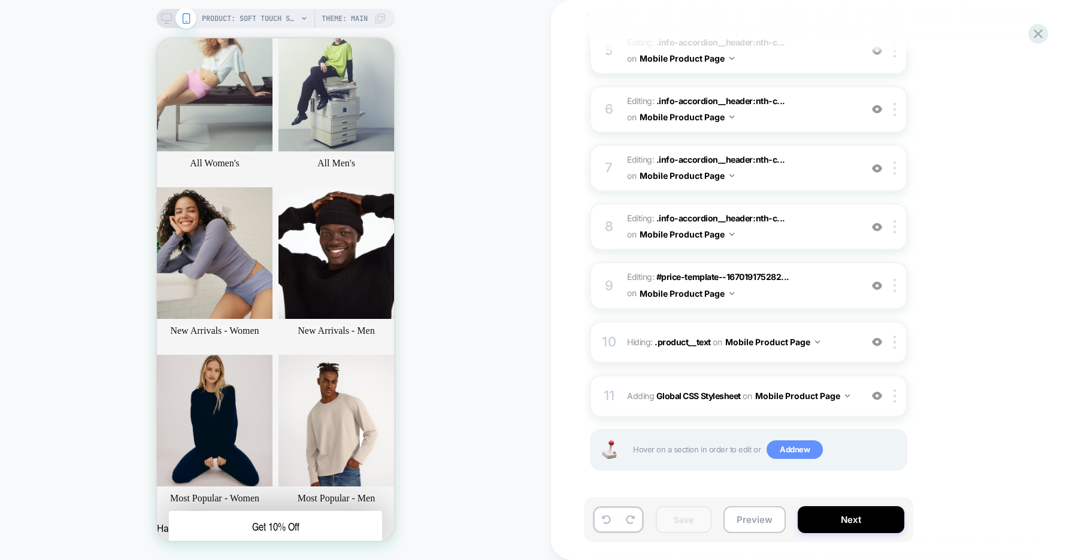
click at [785, 454] on span "Add new" at bounding box center [794, 450] width 56 height 19
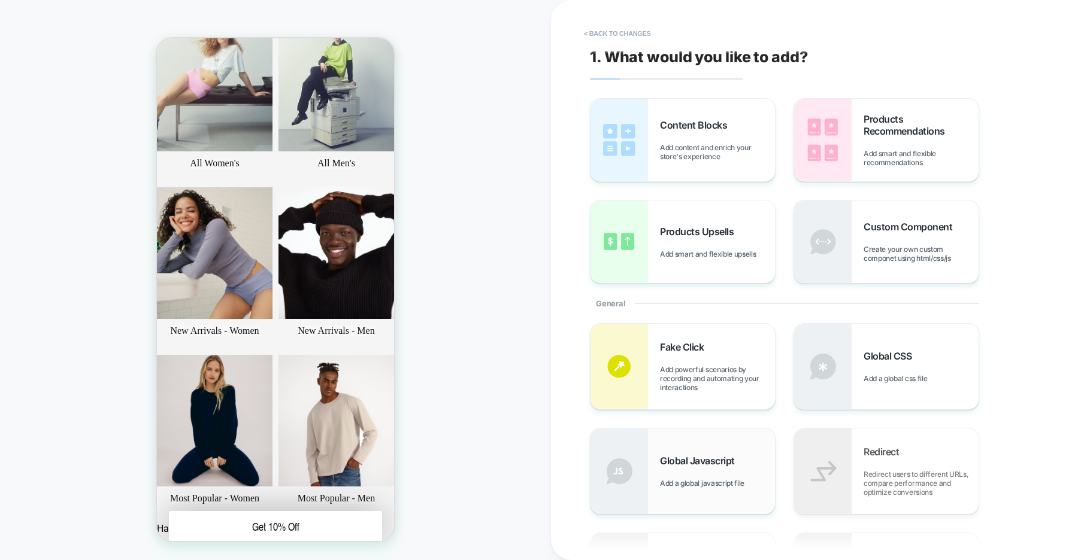
click at [697, 454] on div "Global Javascript Add a global javascript file" at bounding box center [682, 472] width 184 height 86
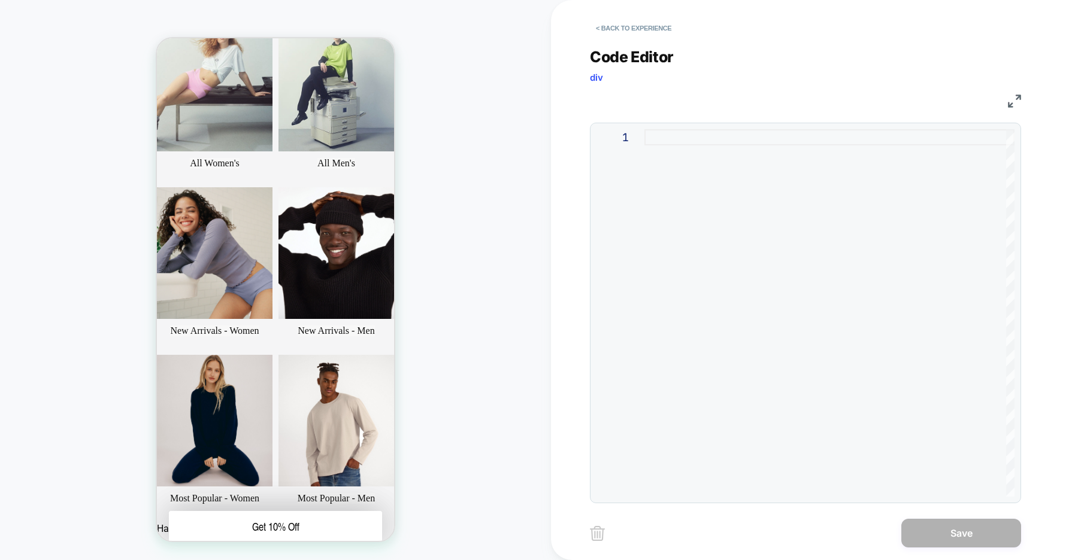
click at [718, 225] on div at bounding box center [829, 313] width 370 height 368
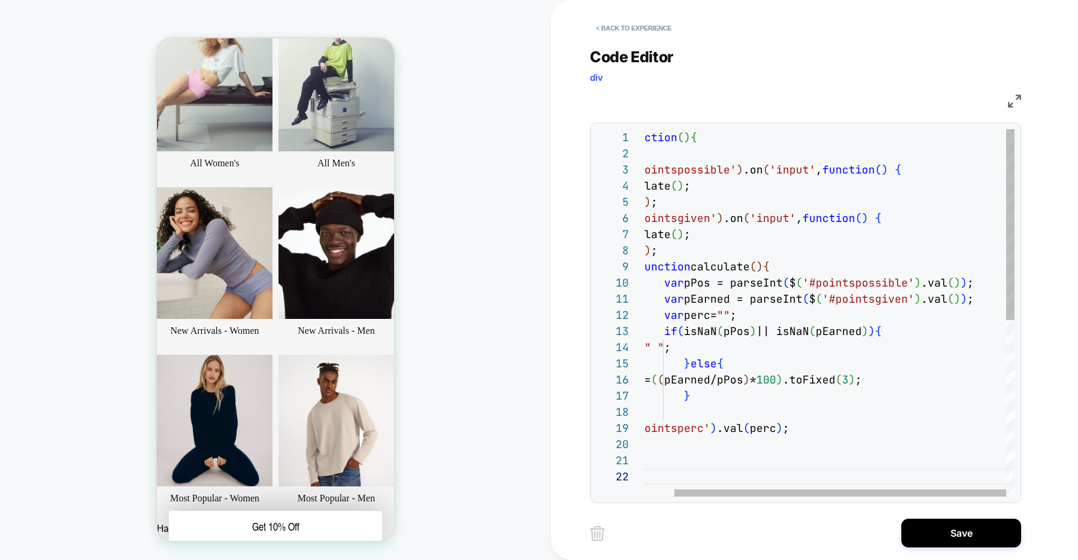
type textarea "**********"
click at [861, 283] on div "$ ( function ( ) { $ ( '#pointspossible' ) .on ( 'input' , function ( ) { calcu…" at bounding box center [812, 482] width 403 height 707
drag, startPoint x: 820, startPoint y: 282, endPoint x: 904, endPoint y: 287, distance: 84.5
click at [904, 287] on div "$ ( function ( ) { $ ( '#pointspossible' ) .on ( 'input' , function ( ) { calcu…" at bounding box center [812, 482] width 403 height 707
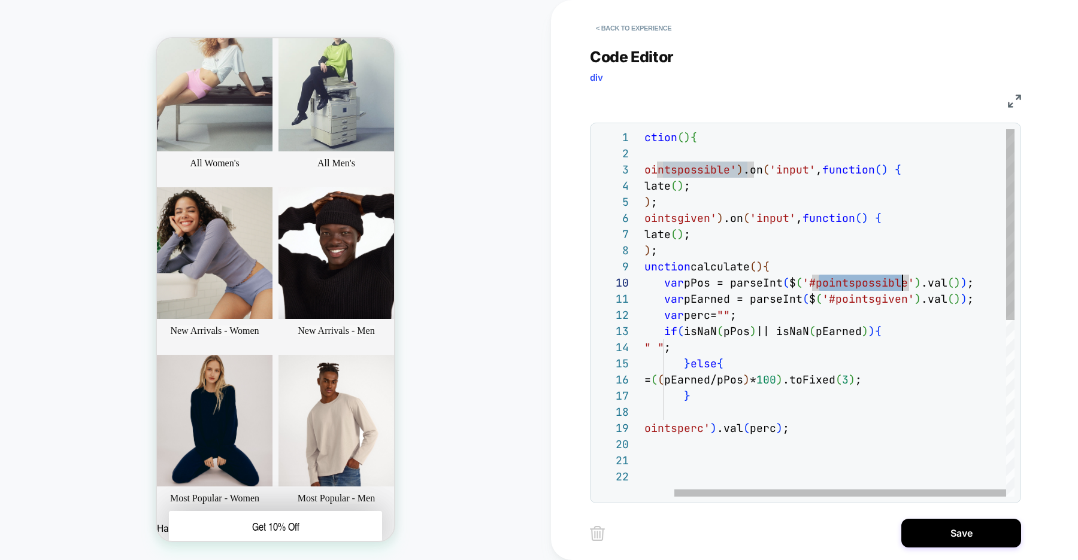
scroll to position [32, 104]
click at [712, 166] on div "$ ( function ( ) { $ ( '#pointspossible' ) .on ( 'input' , function ( ) { calcu…" at bounding box center [812, 482] width 403 height 707
drag, startPoint x: 752, startPoint y: 171, endPoint x: 664, endPoint y: 172, distance: 88.0
click at [664, 172] on div "$ ( function ( ) { $ ( '#pointspossible' ) .on ( 'input' , function ( ) { calcu…" at bounding box center [812, 482] width 403 height 707
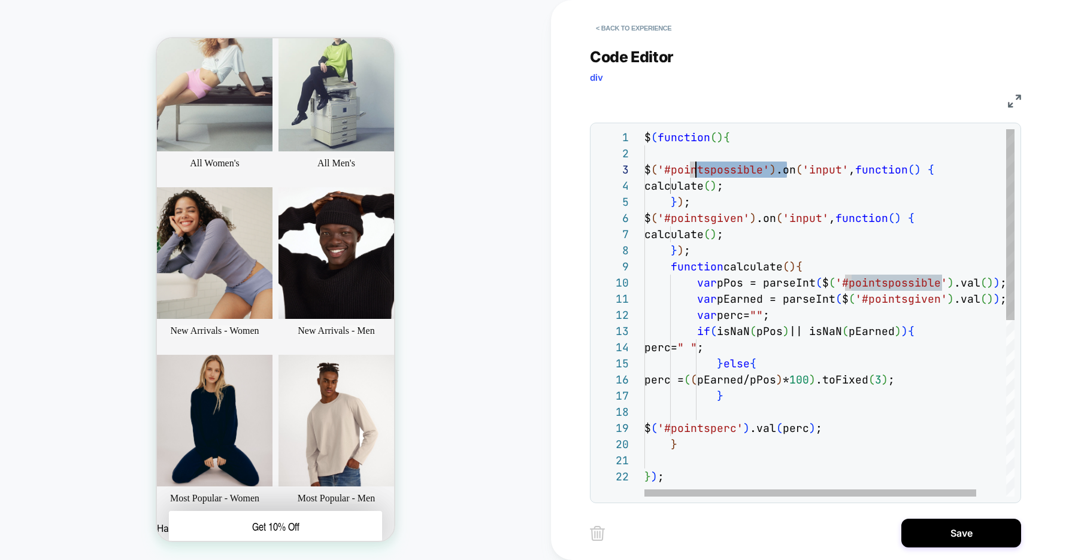
click at [772, 287] on div "$ ( '#pointspossible' ) .on ( 'input' , function ( ) { calculate ( ) ; } ) ; $ …" at bounding box center [845, 482] width 403 height 707
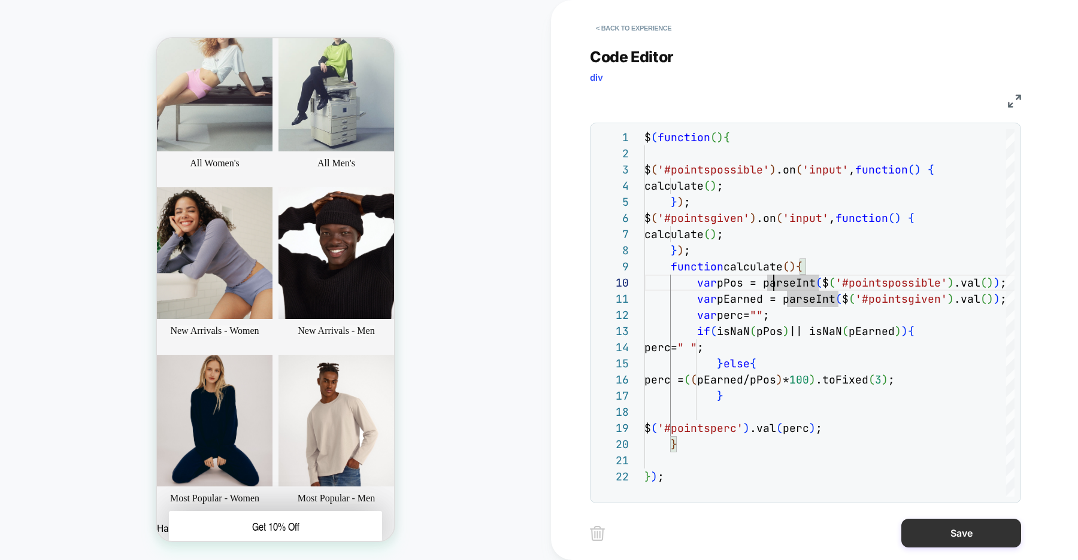
click at [933, 534] on button "Save" at bounding box center [961, 533] width 120 height 29
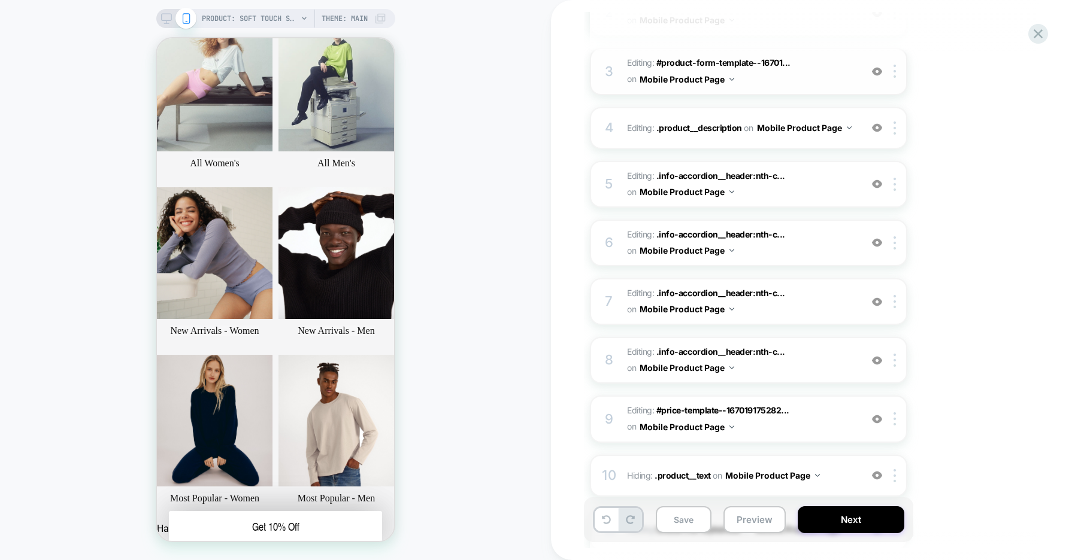
scroll to position [465, 0]
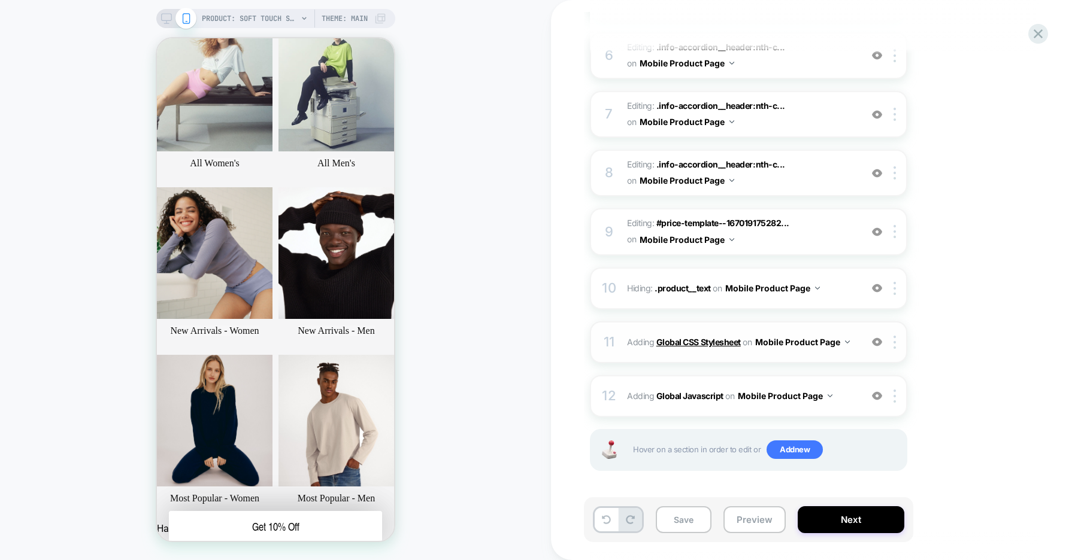
click at [709, 339] on b "Global CSS Stylesheet" at bounding box center [698, 342] width 84 height 10
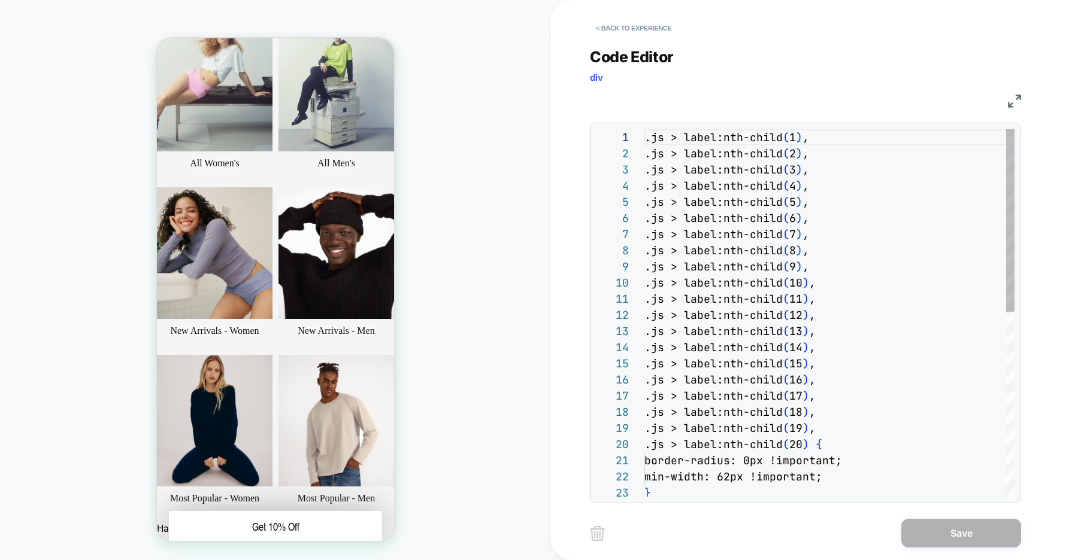
scroll to position [162, 0]
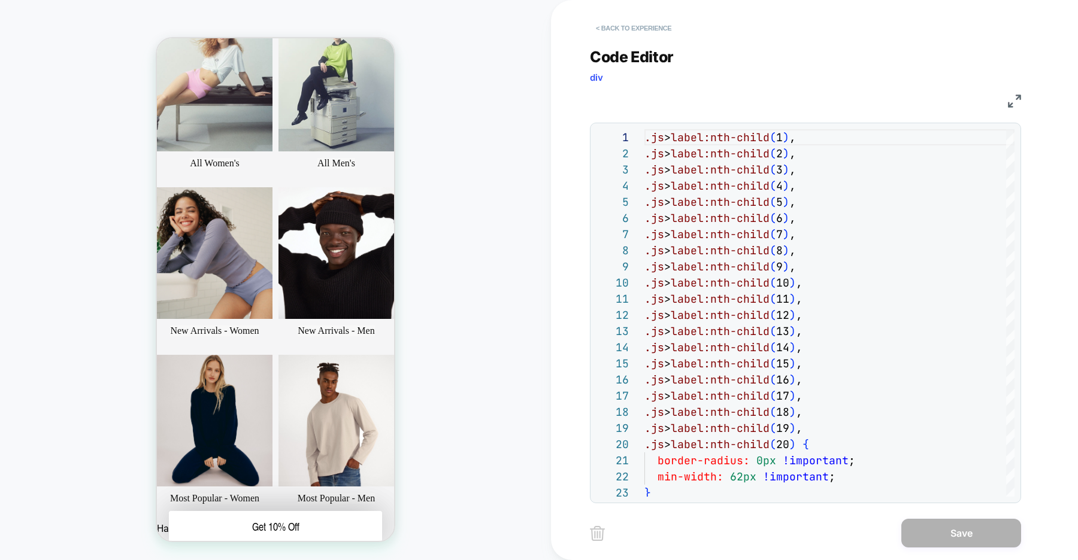
click at [641, 27] on button "< Back to experience" at bounding box center [633, 28] width 87 height 19
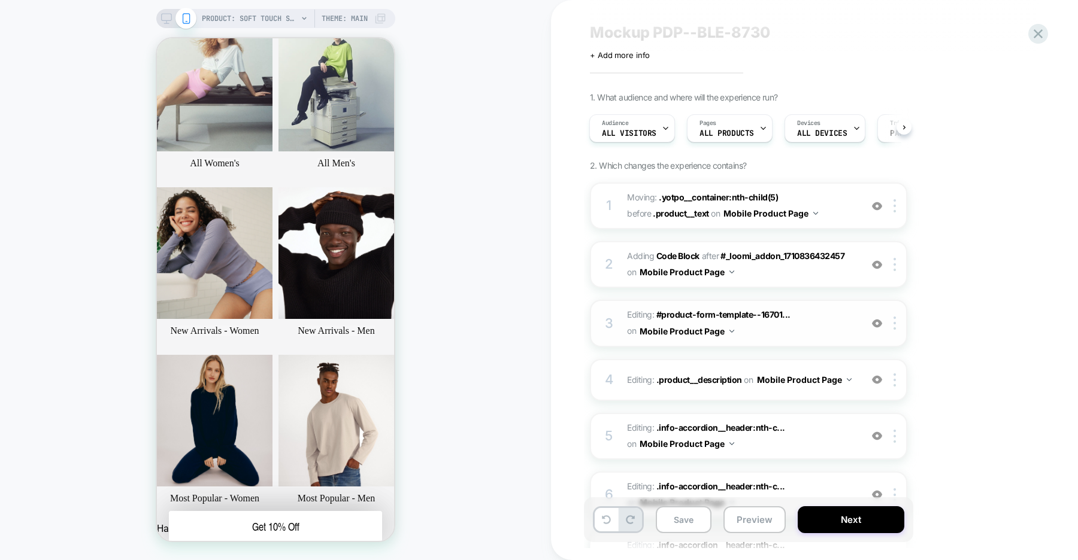
scroll to position [32, 0]
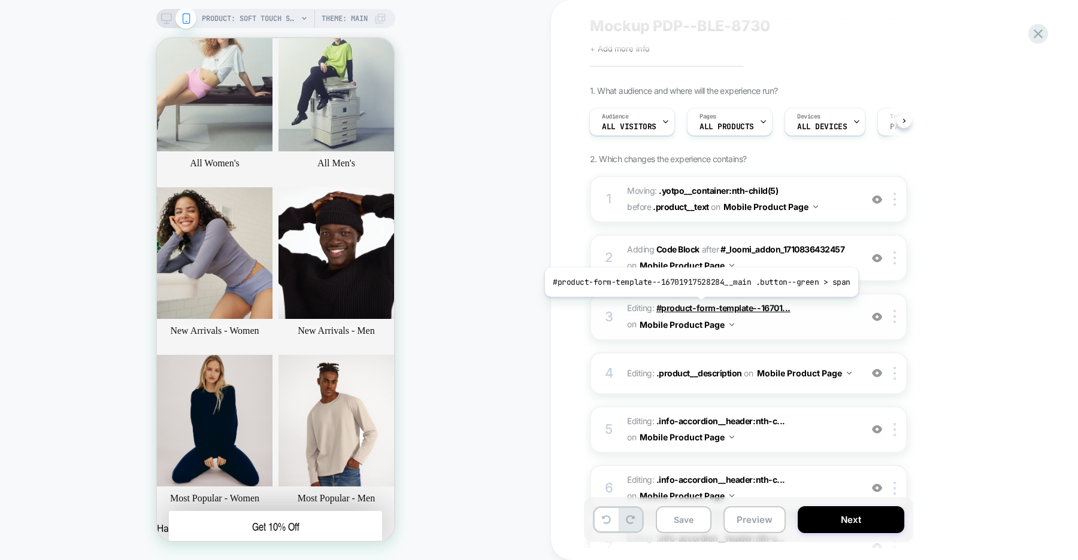
click at [697, 306] on span "#product-form-template--16701..." at bounding box center [723, 308] width 134 height 10
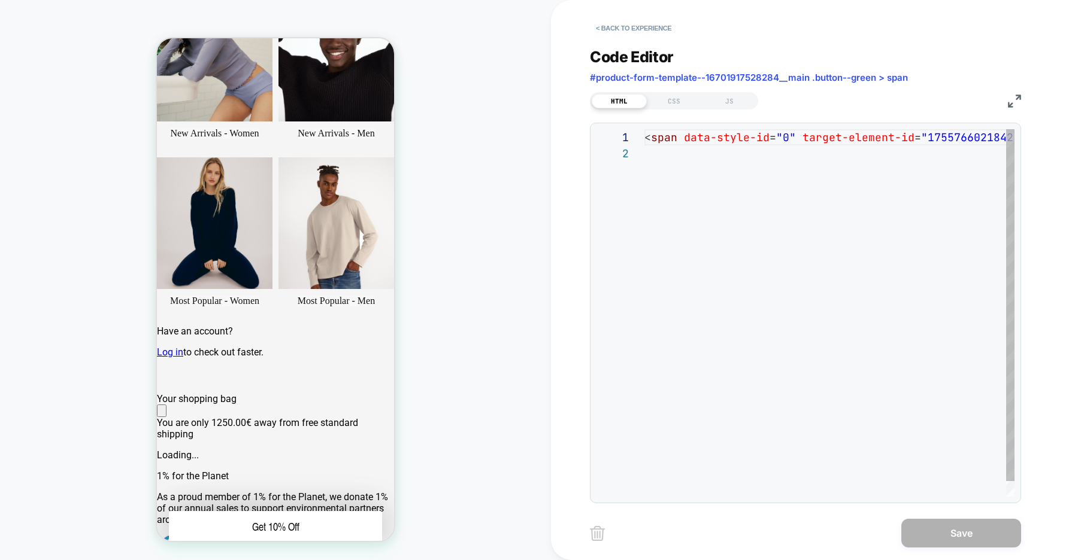
scroll to position [277, 0]
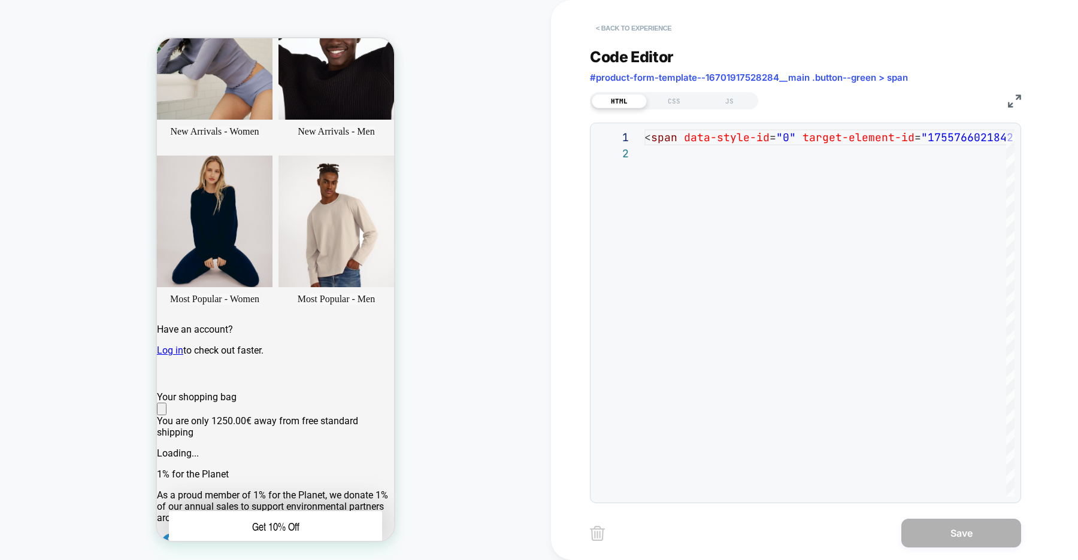
click at [630, 21] on button "< Back to experience" at bounding box center [633, 28] width 87 height 19
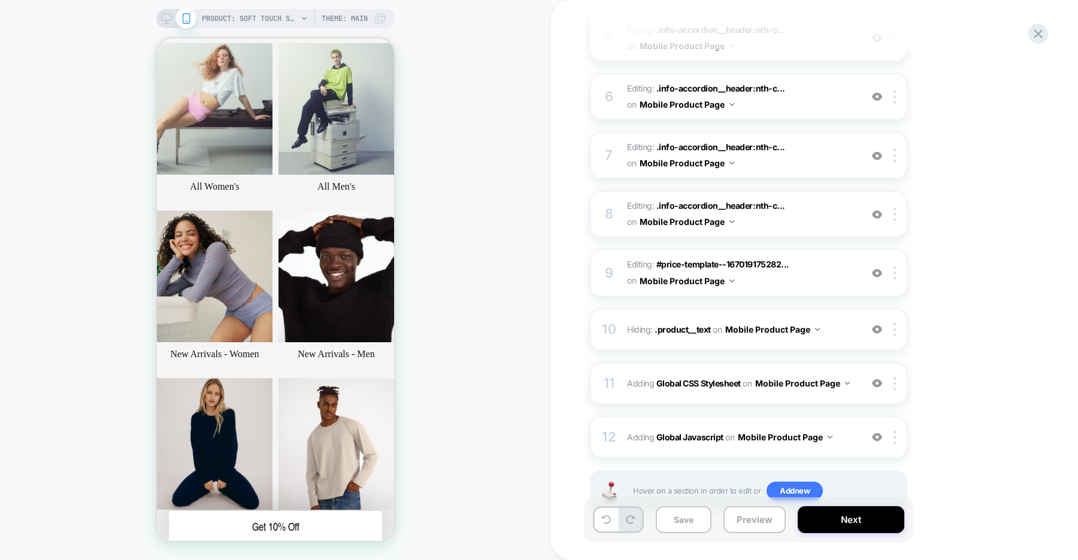
scroll to position [465, 0]
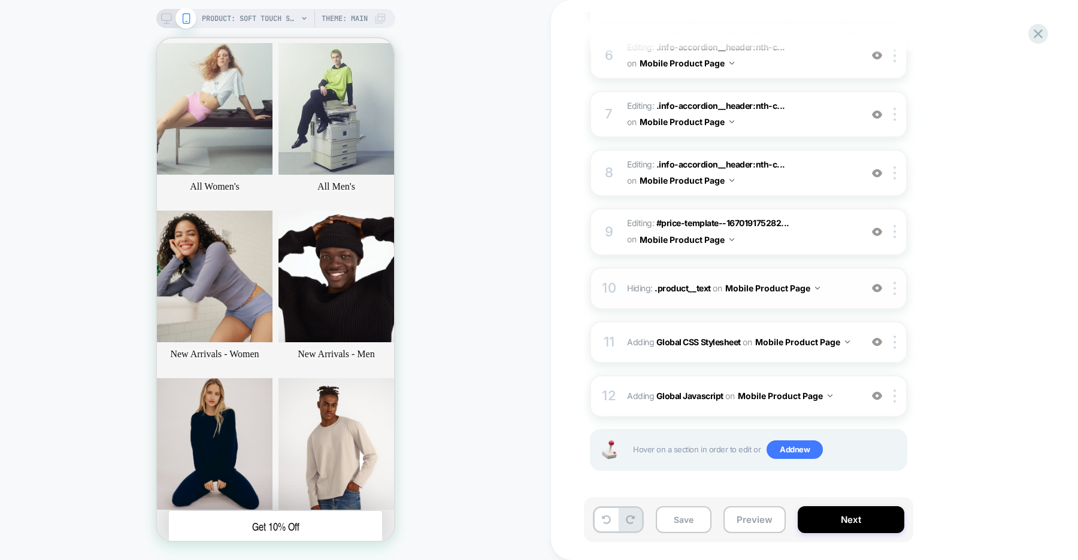
click at [876, 285] on img at bounding box center [877, 288] width 10 height 10
click at [873, 232] on img at bounding box center [877, 232] width 10 height 10
click at [697, 223] on span "#price-template--167019175282..." at bounding box center [722, 223] width 133 height 10
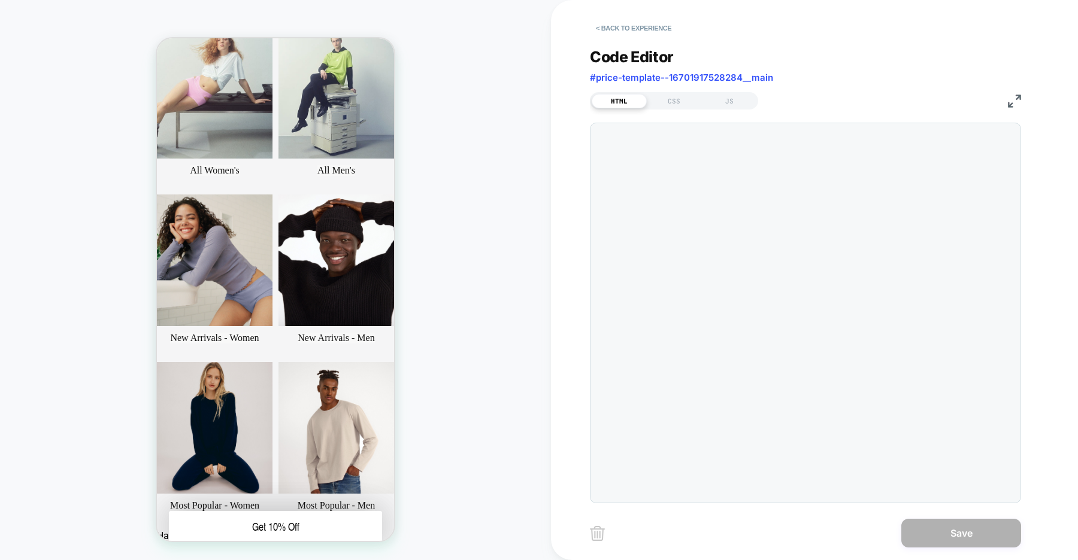
scroll to position [78, 0]
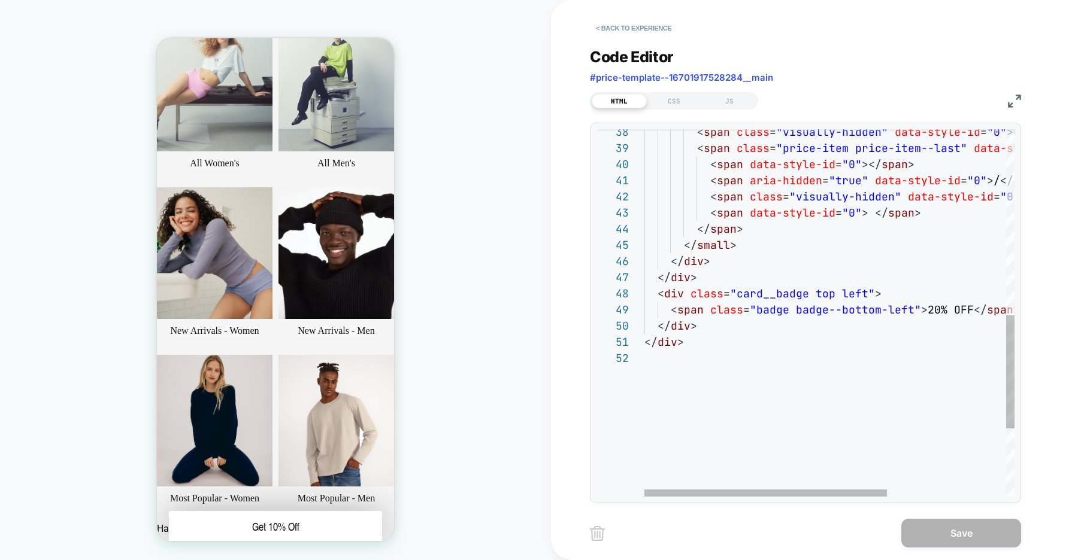
click at [916, 308] on div "</ div > < span class = "badge badge--bottom-left" > 20% OFF </ span > < div cl…" at bounding box center [919, 122] width 551 height 1192
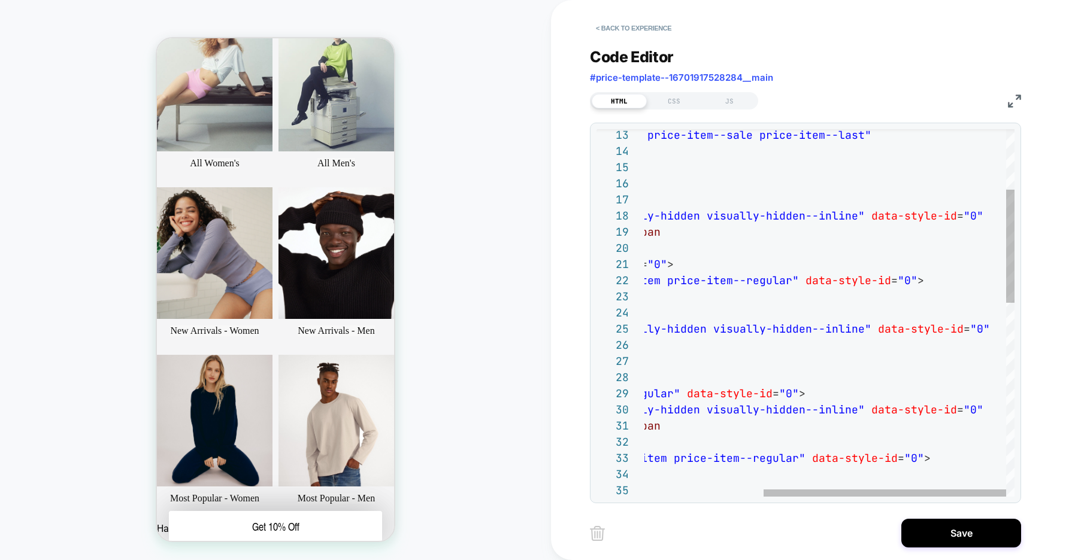
click at [909, 278] on div "€18,40 < span class = "price-item price-item--regular" data-style-id = "0" > > …" at bounding box center [738, 529] width 551 height 1192
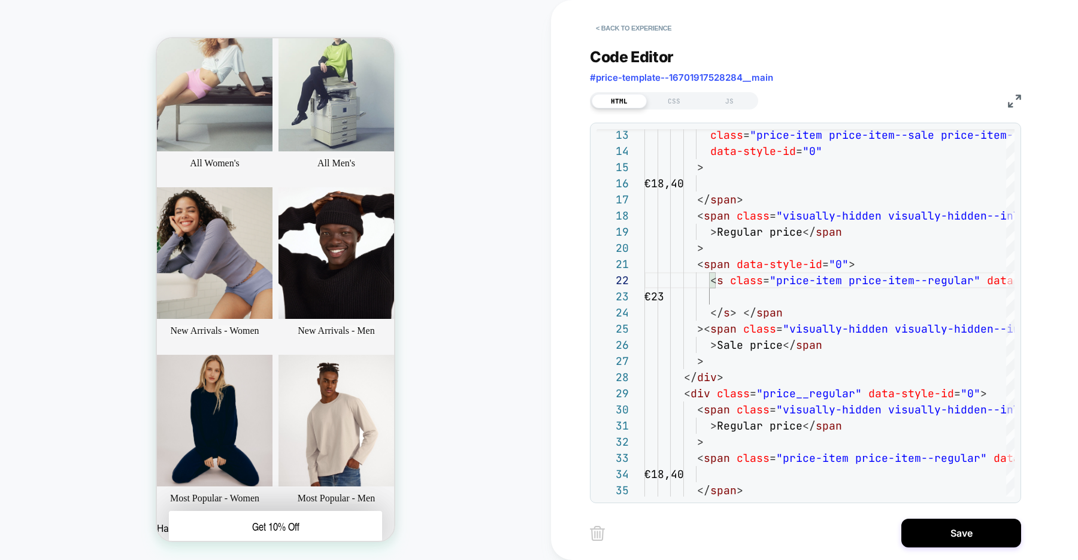
type textarea "**********"
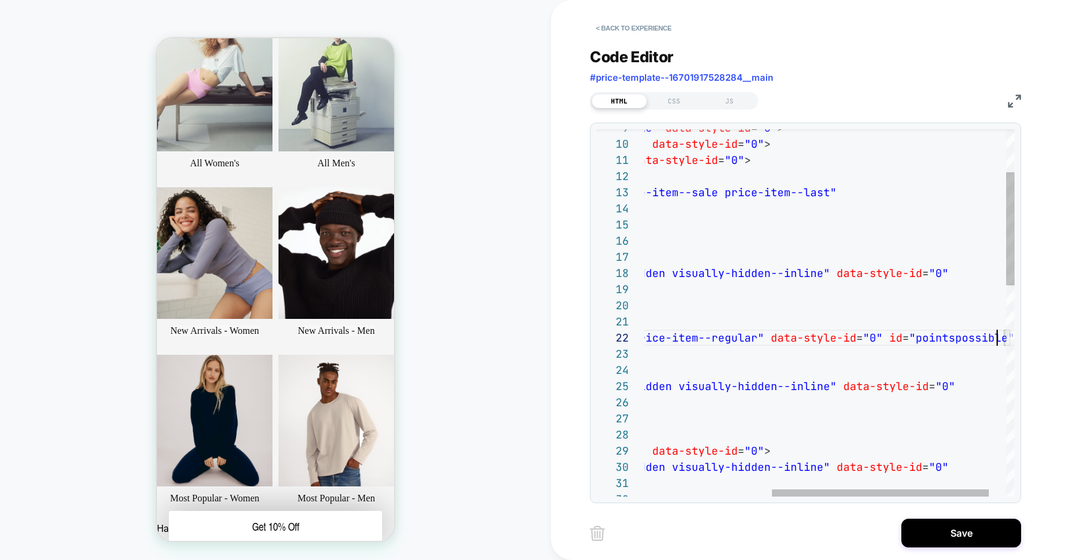
scroll to position [16, 569]
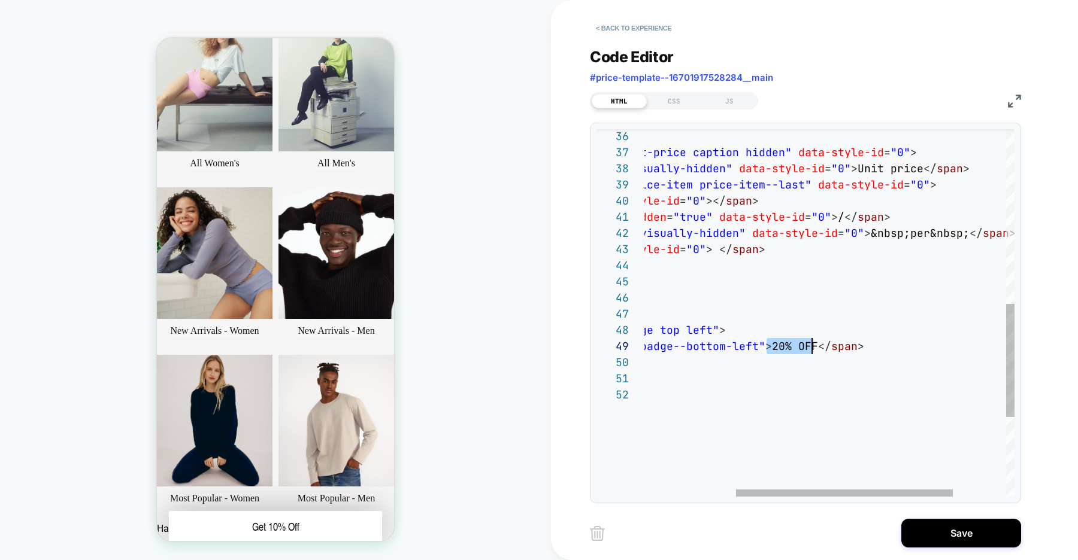
drag, startPoint x: 768, startPoint y: 347, endPoint x: 811, endPoint y: 347, distance: 42.5
click at [811, 347] on div "</ div > < small class = "unit-price caption hidden" data-style-id = "0" > < sp…" at bounding box center [796, 158] width 616 height 1192
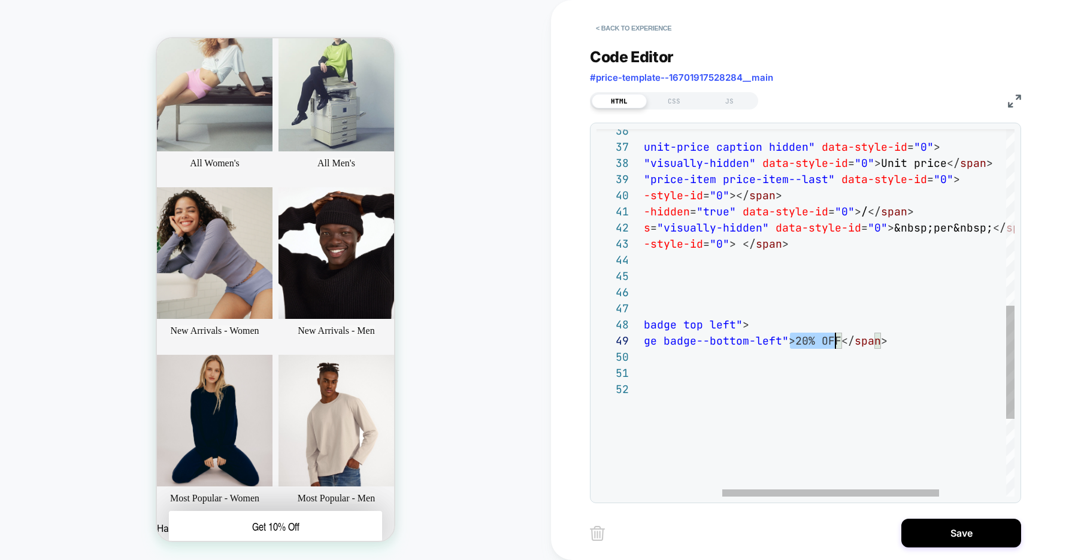
scroll to position [129, 323]
click at [809, 341] on div "</ div > < small class = "unit-price caption hidden" data-style-id = "0" > < sp…" at bounding box center [820, 153] width 616 height 1192
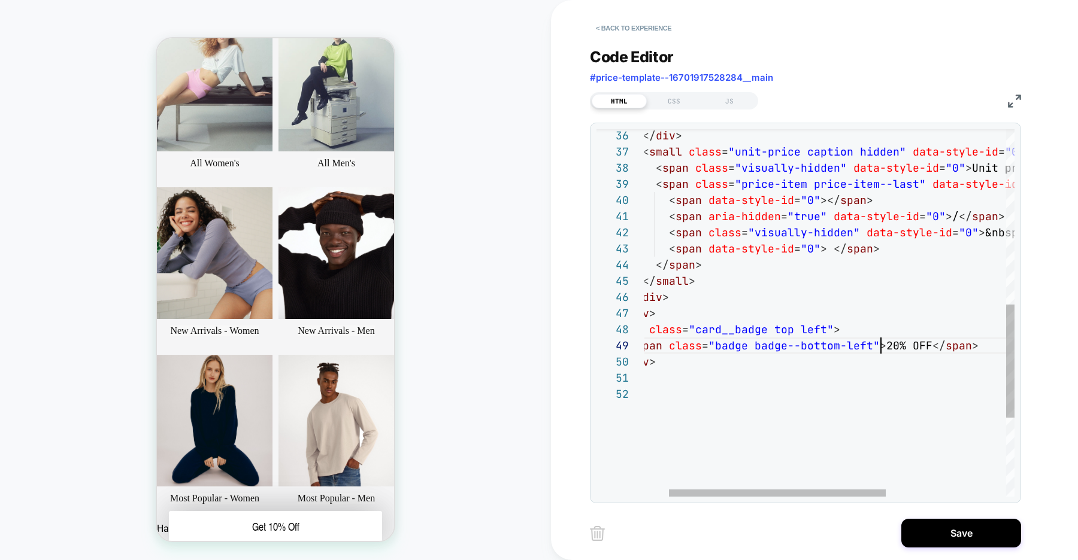
click at [881, 346] on div "</ div > < small class = "unit-price caption hidden" data-style-id = "0" > < sp…" at bounding box center [911, 158] width 616 height 1192
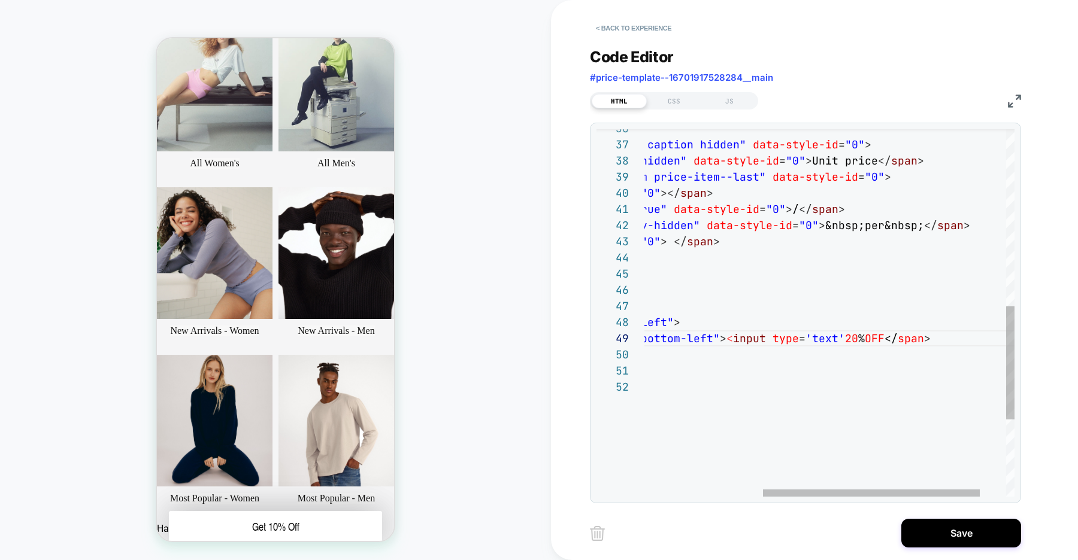
scroll to position [129, 401]
drag, startPoint x: 843, startPoint y: 335, endPoint x: 723, endPoint y: 341, distance: 121.0
click at [723, 341] on div "</ div > < small class = "unit-price caption hidden" data-style-id = "0" > < sp…" at bounding box center [751, 151] width 616 height 1192
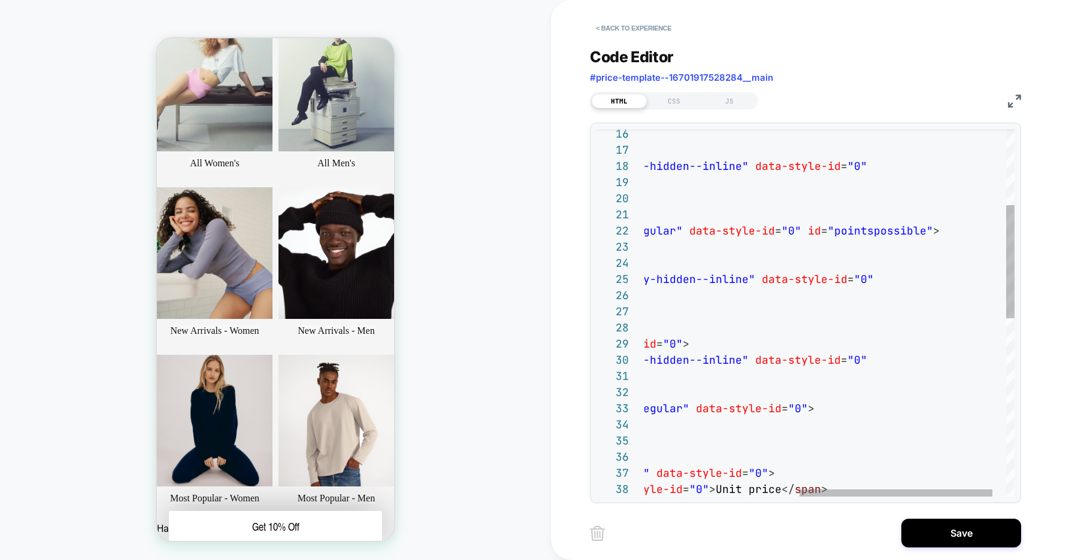
scroll to position [16, 453]
click at [800, 231] on div "</ div > > > Sale price </ span >< span class = "visually-hidden visually-hidde…" at bounding box center [694, 479] width 694 height 1192
click at [919, 230] on div "</ div > > > Sale price </ span >< span class = "visually-hidden visually-hidde…" at bounding box center [694, 479] width 694 height 1192
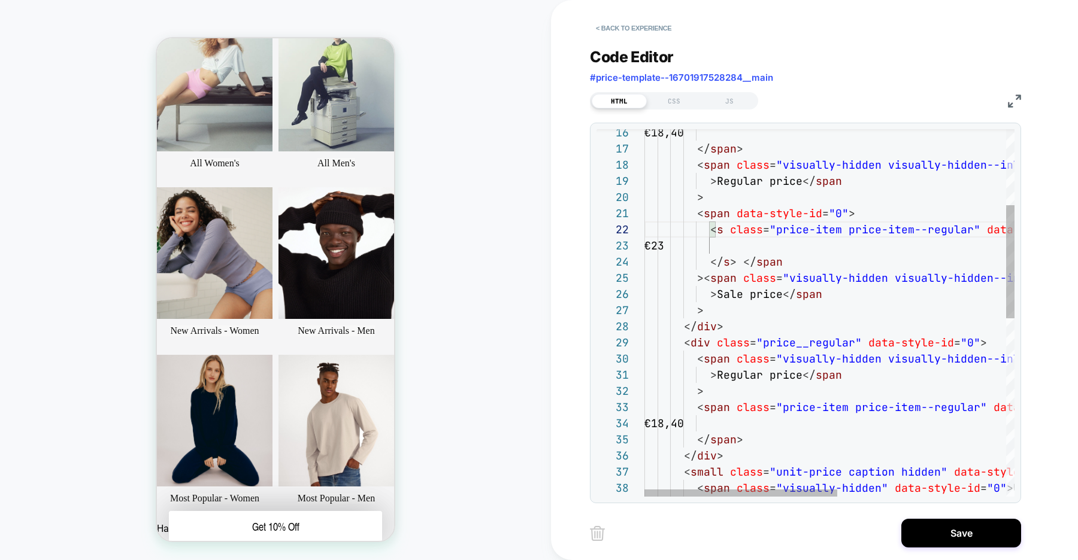
click at [722, 244] on div "</ div > > > Sale price </ span >< span class = "visually-hidden visually-hidde…" at bounding box center [991, 478] width 694 height 1192
drag, startPoint x: 723, startPoint y: 246, endPoint x: 842, endPoint y: 245, distance: 119.1
click at [842, 245] on div "</ div > > > Sale price </ span >< span class = "visually-hidden visually-hidde…" at bounding box center [991, 478] width 694 height 1192
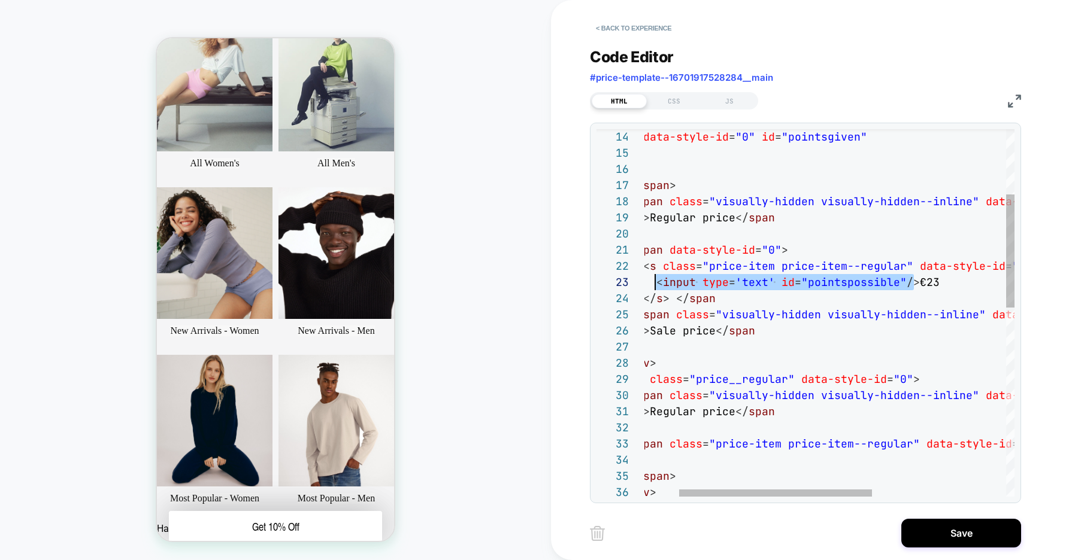
scroll to position [32, 78]
click at [657, 282] on div "</ div > > > Sale price </ span >< span class = "visually-hidden visually-hidde…" at bounding box center [924, 515] width 694 height 1192
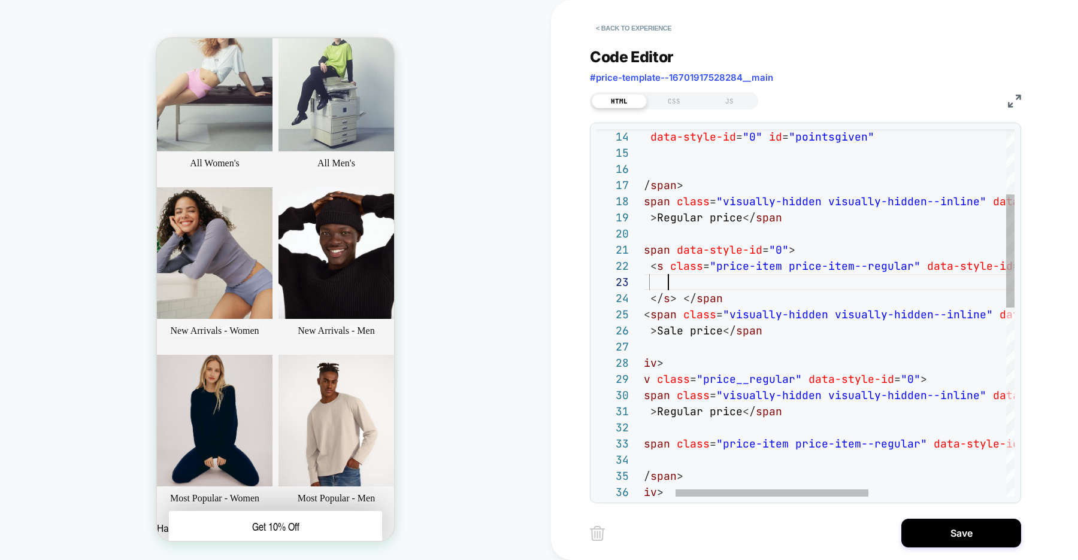
click at [669, 283] on div "</ div > > > Sale price </ span >< span class = "visually-hidden visually-hidde…" at bounding box center [931, 515] width 694 height 1192
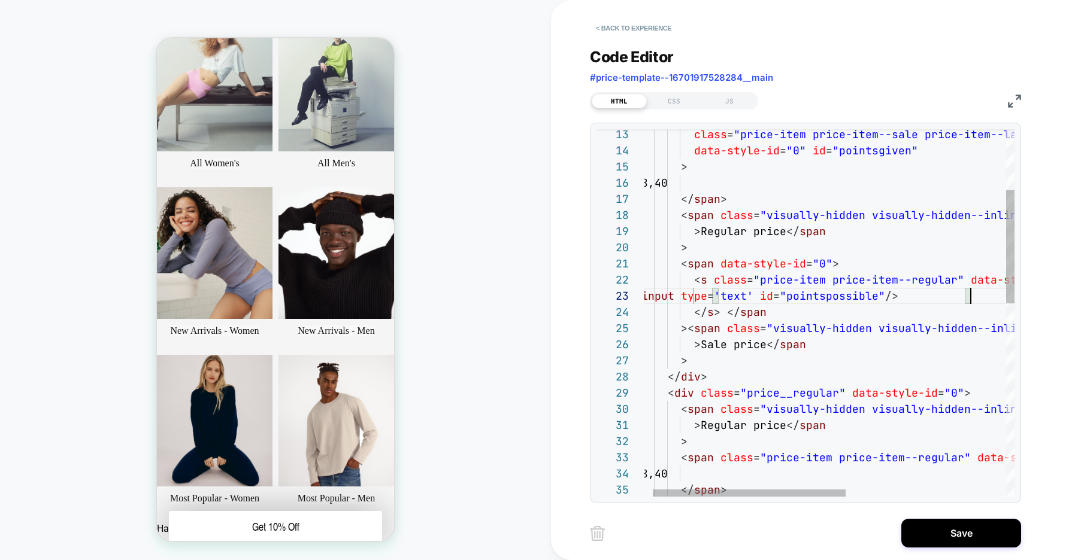
click at [801, 311] on div "</ div > > > Sale price </ span >< span class = "visually-hidden visually-hidde…" at bounding box center [975, 528] width 694 height 1192
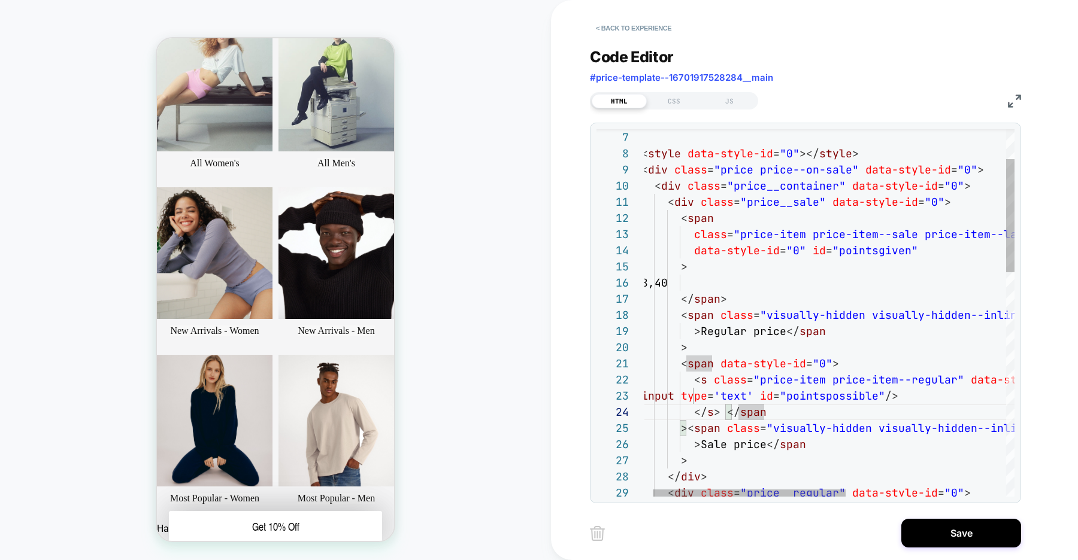
drag, startPoint x: 700, startPoint y: 283, endPoint x: 729, endPoint y: 283, distance: 28.7
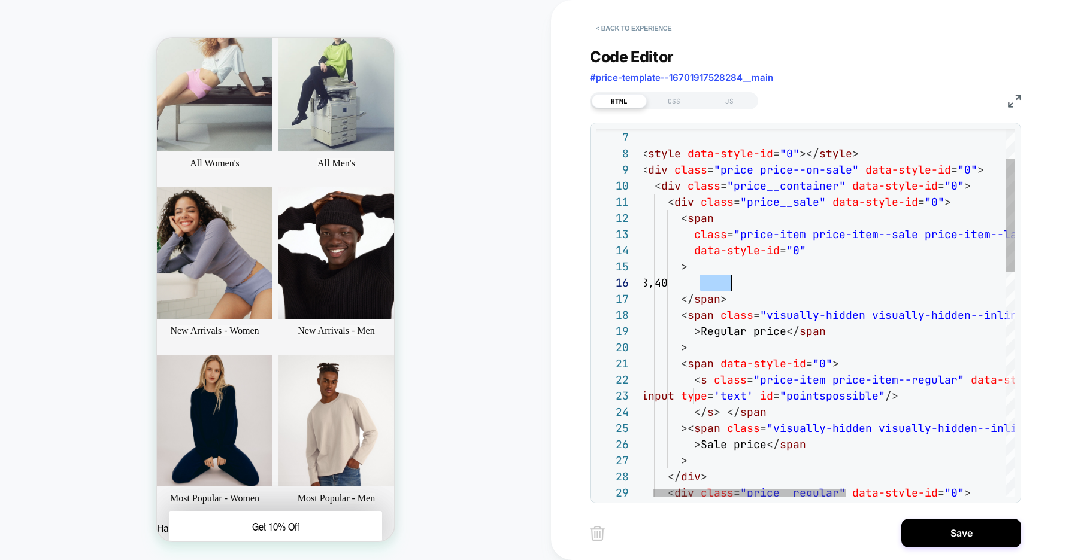
type textarea "**********"
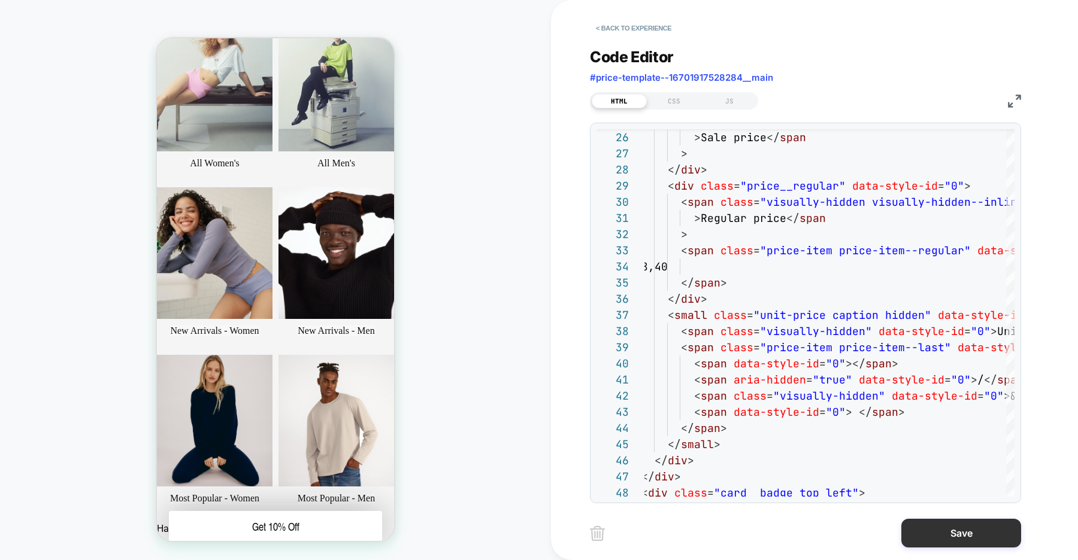
click at [944, 534] on button "Save" at bounding box center [961, 533] width 120 height 29
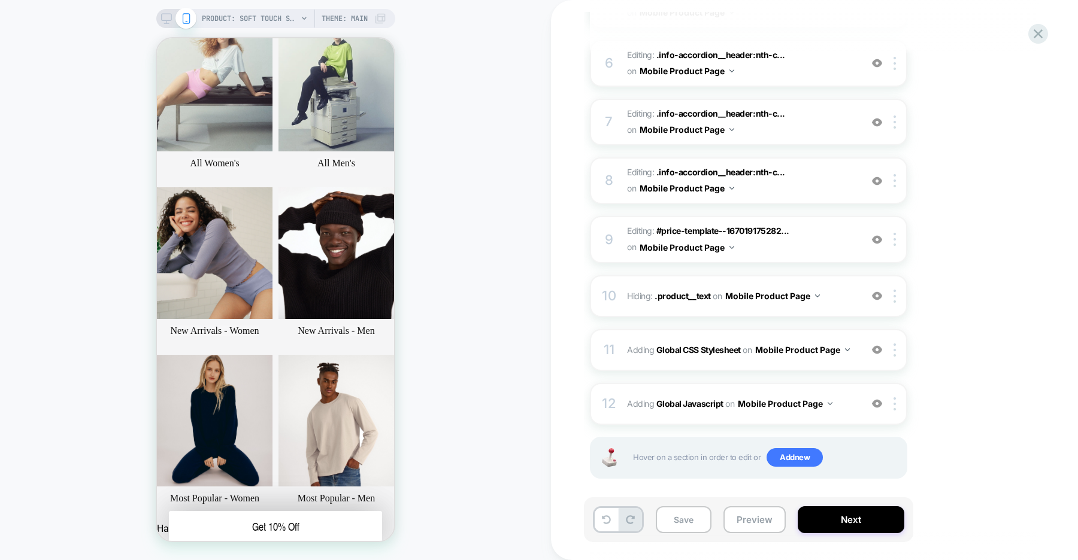
scroll to position [465, 0]
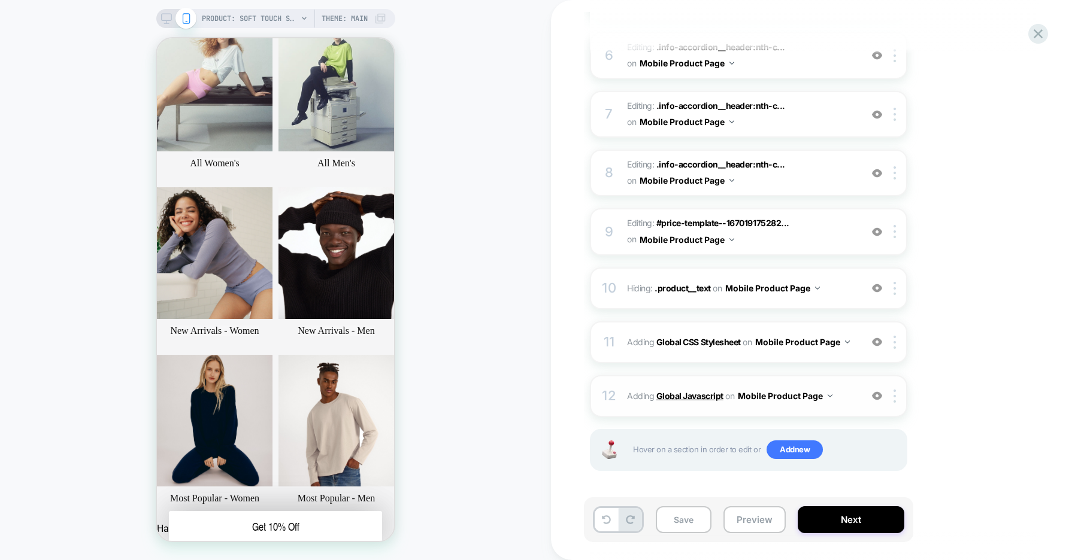
click at [706, 397] on b "Global Javascript" at bounding box center [689, 396] width 67 height 10
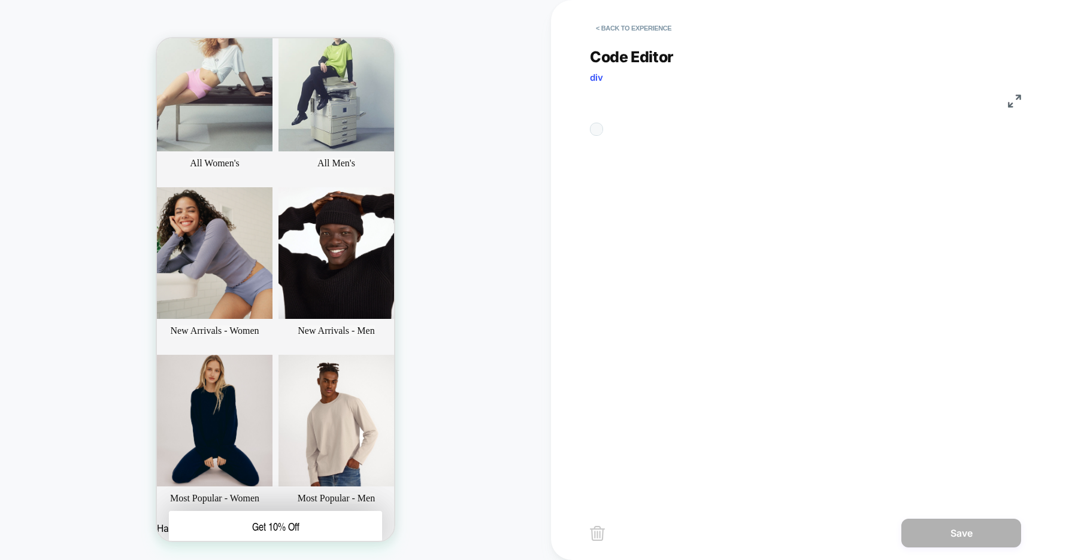
scroll to position [162, 0]
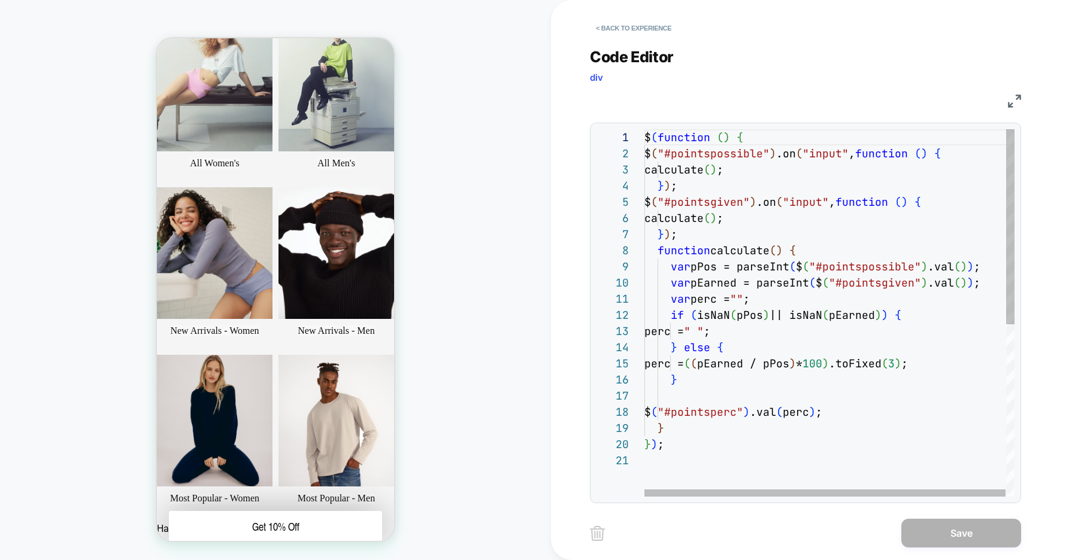
click at [752, 299] on div "$ ( function ( ) { $ ( "#pointspossible" ) .on ( "input" , function ( ) { calcu…" at bounding box center [829, 474] width 371 height 691
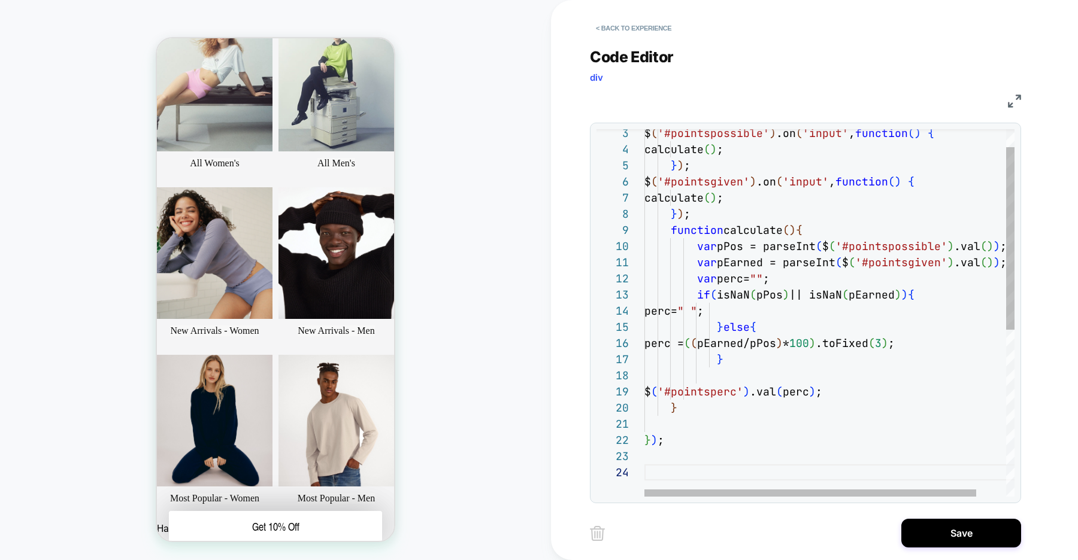
scroll to position [32, 0]
type textarea "***"
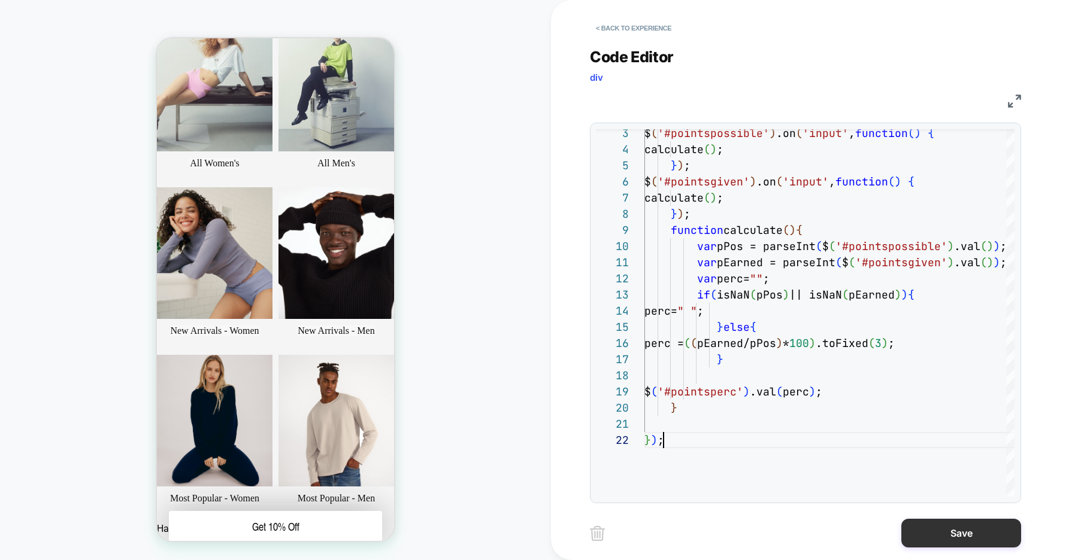
click at [930, 527] on button "Save" at bounding box center [961, 533] width 120 height 29
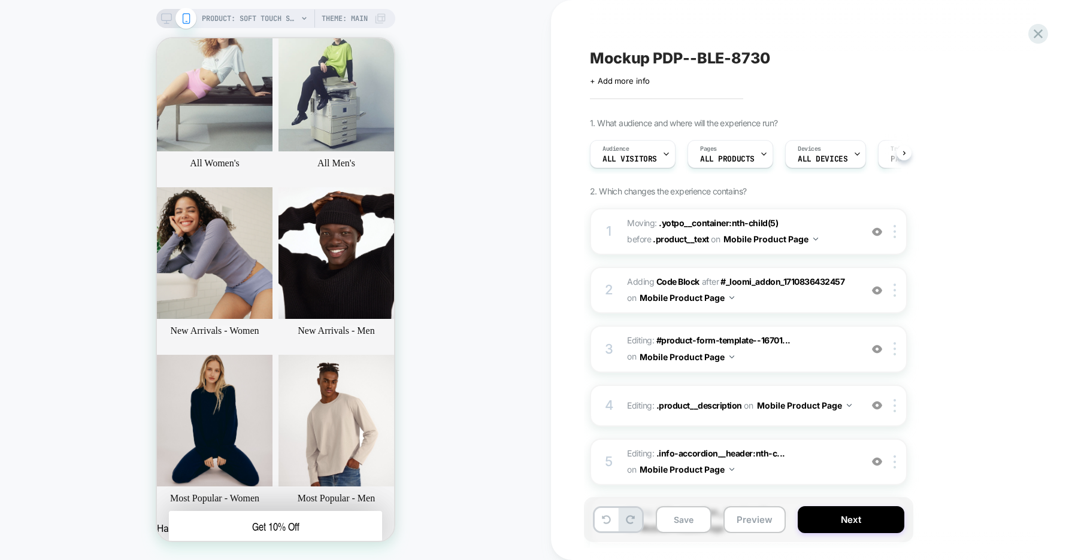
scroll to position [0, 1]
click at [736, 517] on button "Preview" at bounding box center [754, 519] width 62 height 27
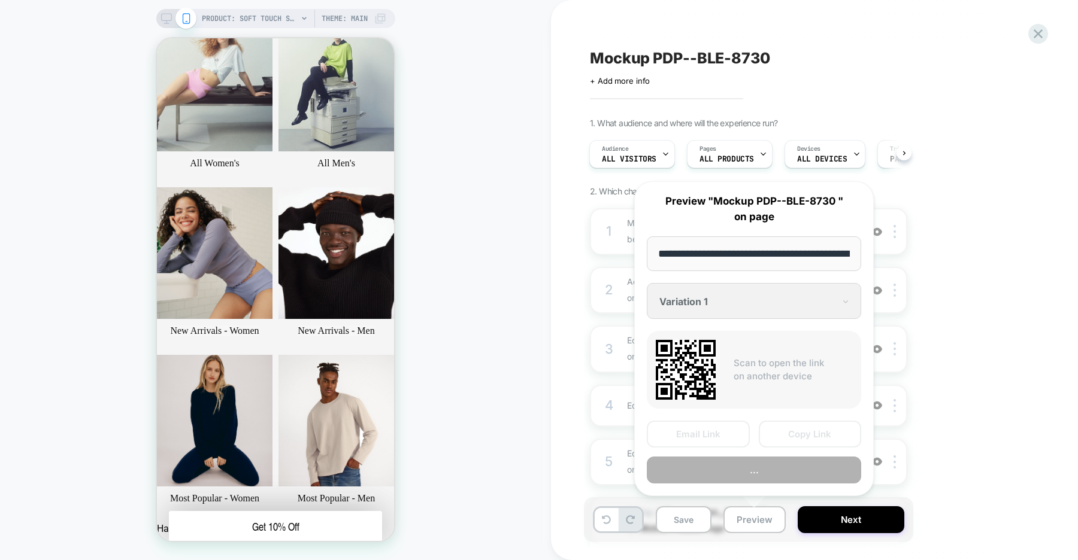
scroll to position [0, 229]
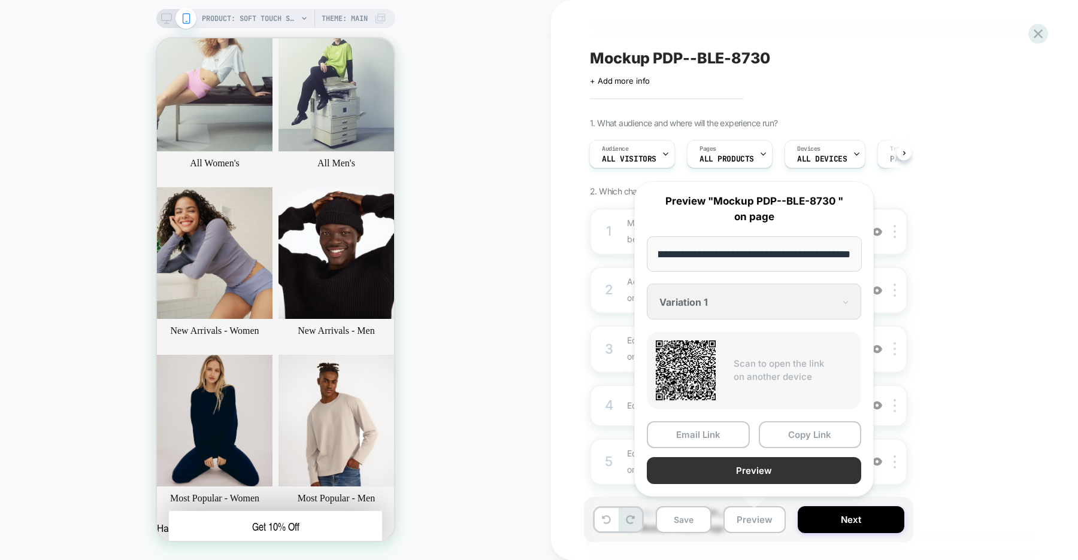
click at [751, 474] on button "Preview" at bounding box center [754, 470] width 214 height 27
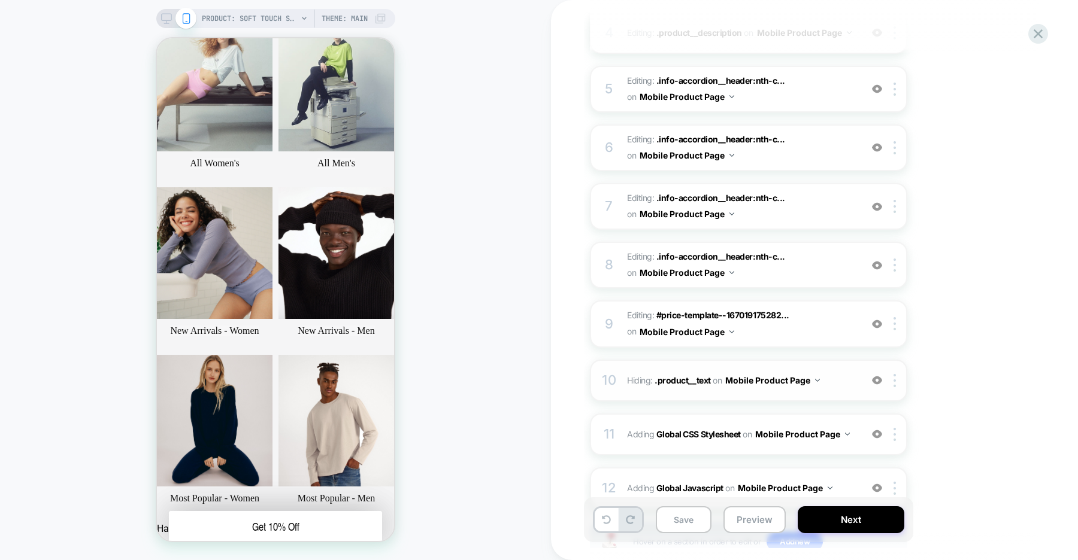
scroll to position [362, 0]
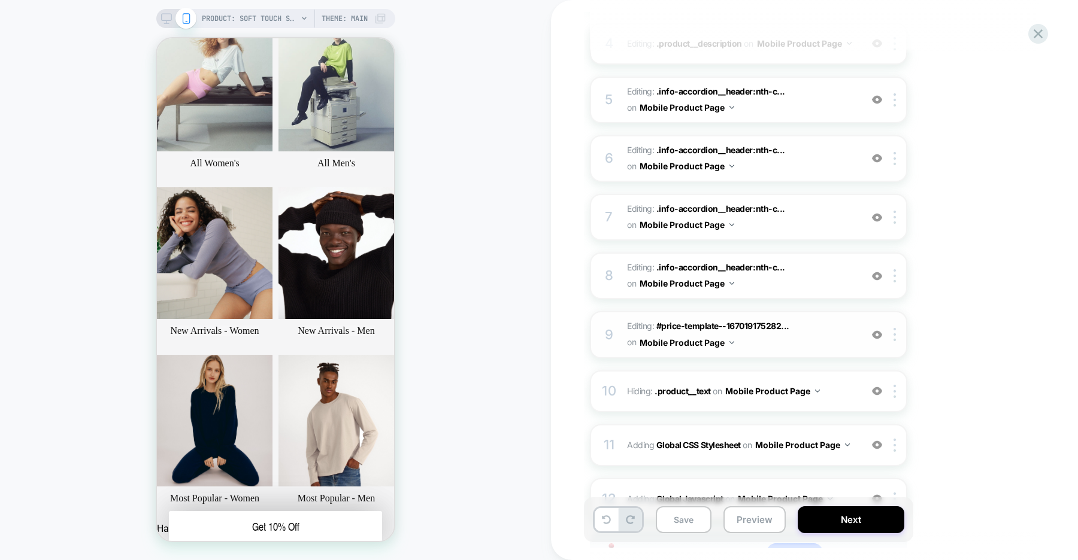
click at [874, 336] on img at bounding box center [877, 335] width 10 height 10
click at [727, 324] on span "#price-template--167019175282..." at bounding box center [722, 326] width 133 height 10
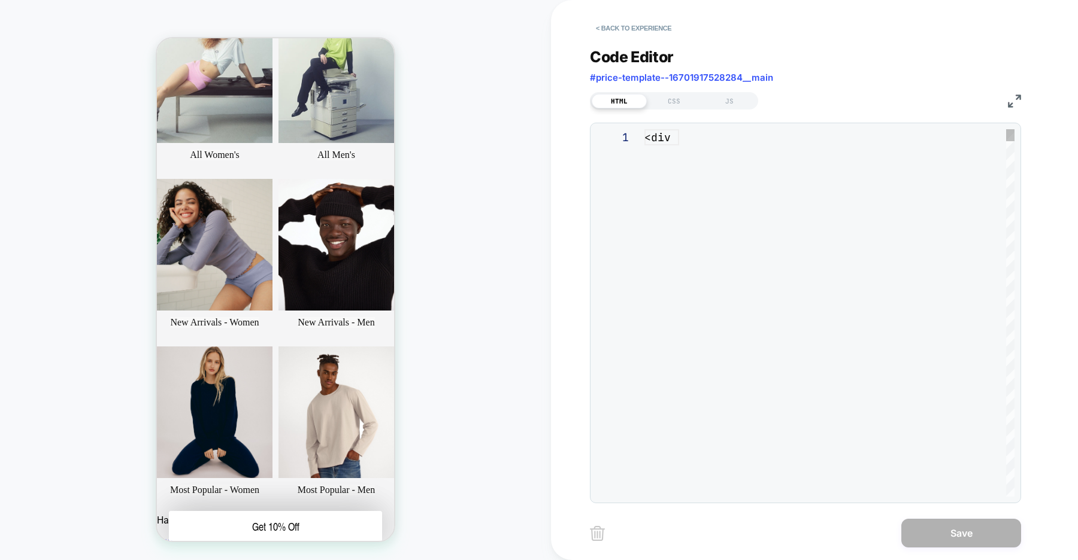
scroll to position [162, 0]
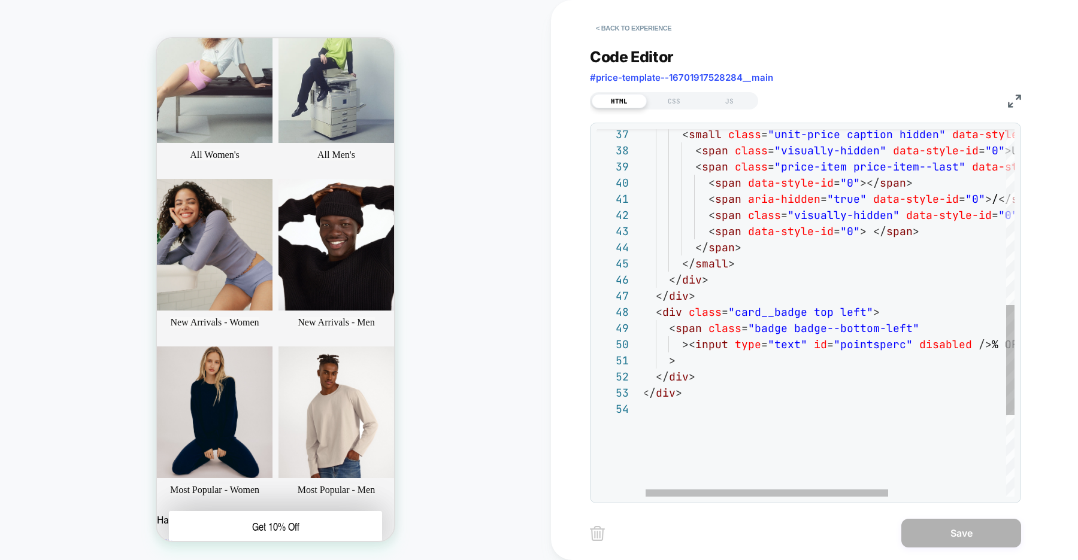
click at [785, 344] on div "< span data-style-id = "0" ></ span > < span aria-hidden = "true" data-style-id…" at bounding box center [917, 156] width 551 height 1224
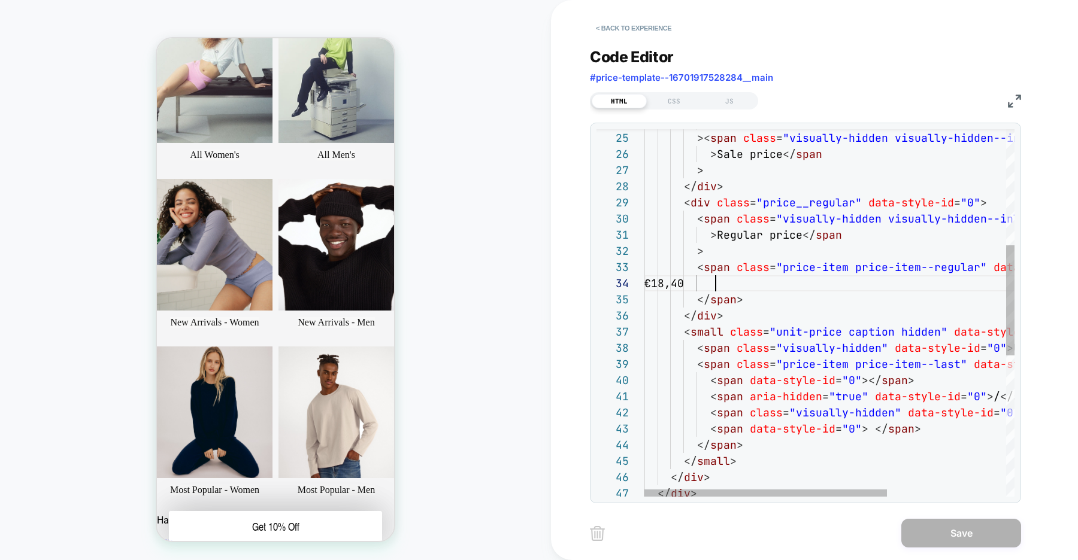
click at [715, 283] on div "< small class = "unit-price caption hidden" data-style-id = "0" > </ div > </ s…" at bounding box center [919, 354] width 551 height 1224
click at [747, 284] on div "< small class = "unit-price caption hidden" data-style-id = "0" > </ div > </ s…" at bounding box center [919, 354] width 551 height 1224
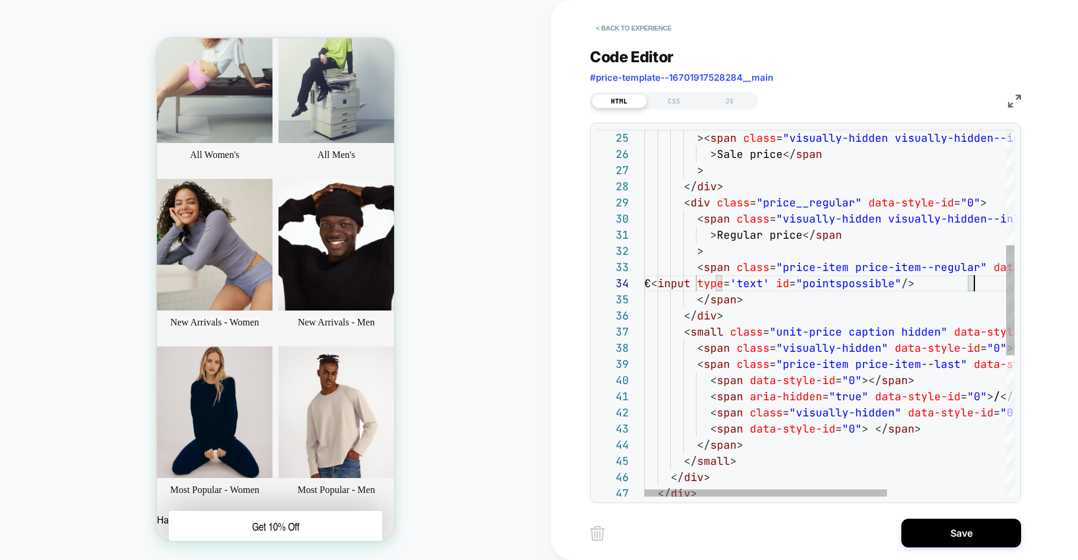
type textarea "**********"
click at [797, 321] on div "< small class = "unit-price caption hidden" data-style-id = "0" > </ div > </ s…" at bounding box center [919, 354] width 551 height 1224
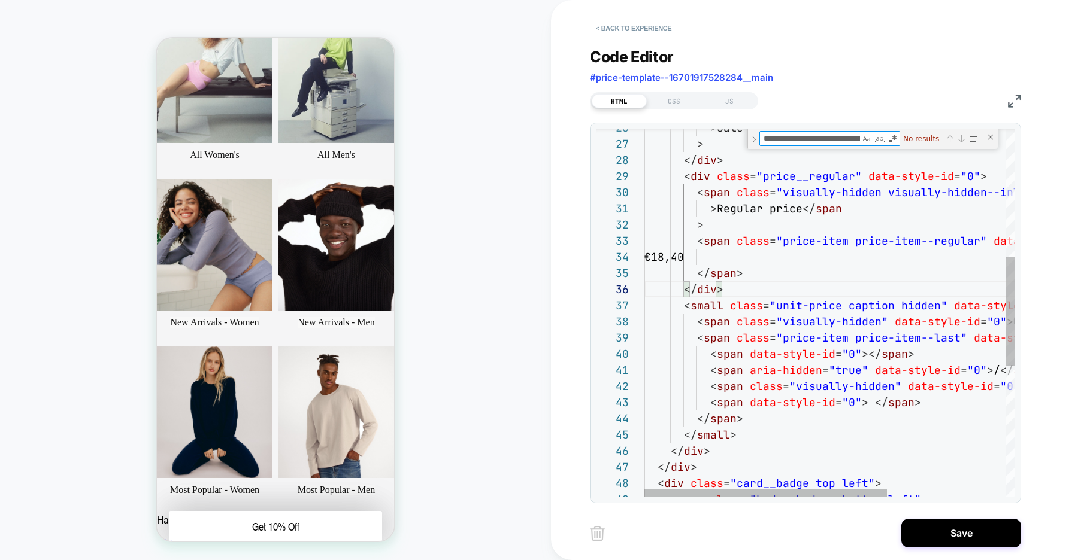
scroll to position [0, 48]
type textarea "**********"
click at [833, 343] on div "< small class = "unit-price caption hidden" data-style-id = "0" > </ div > </ s…" at bounding box center [919, 318] width 551 height 1244
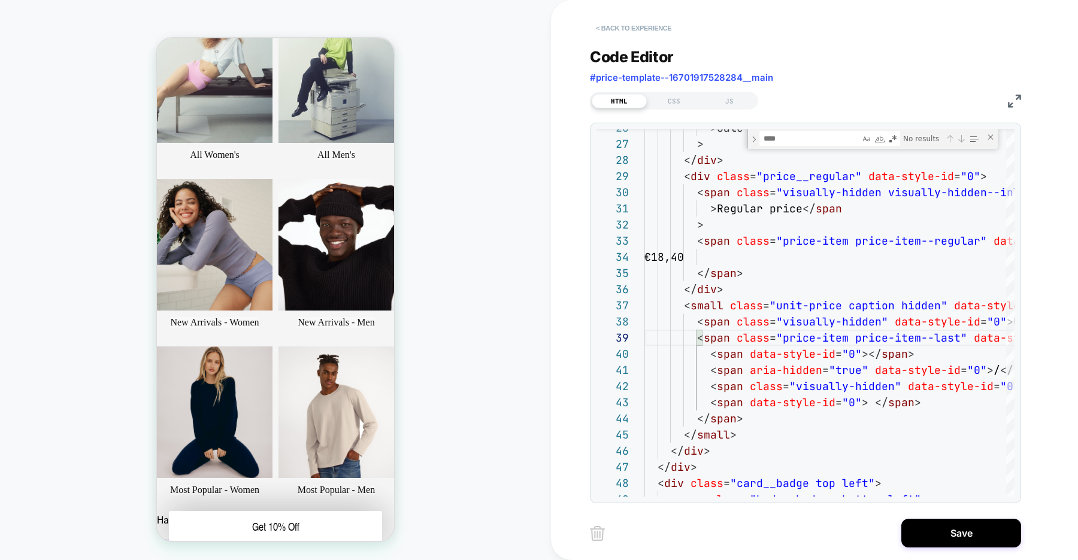
click at [654, 28] on button "< Back to experience" at bounding box center [633, 28] width 87 height 19
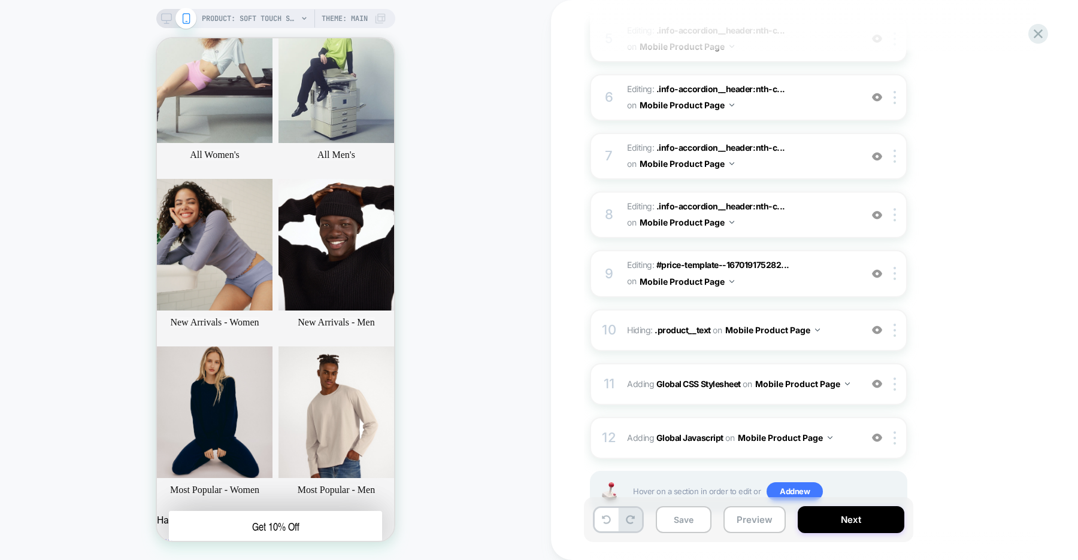
scroll to position [465, 0]
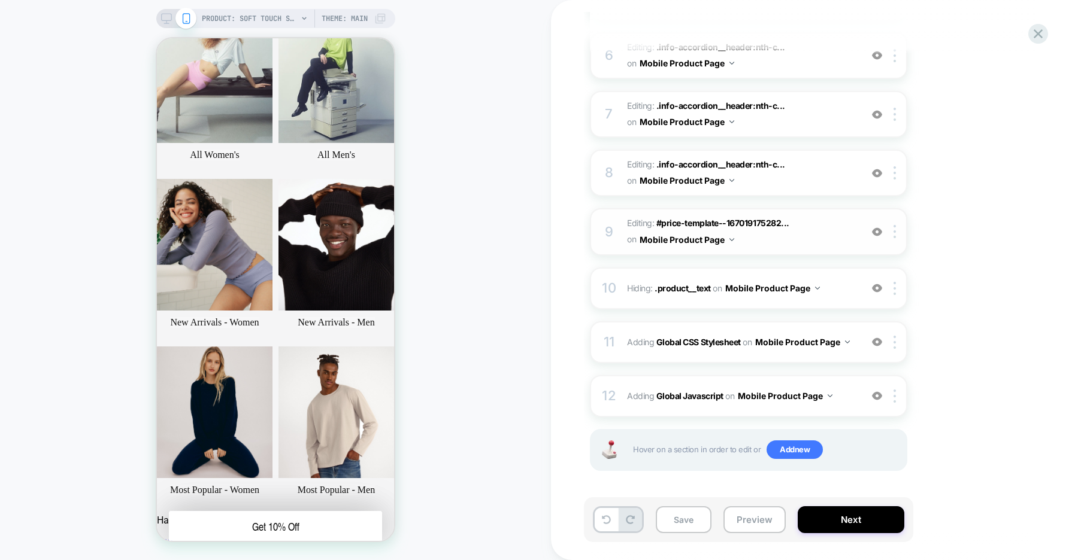
click at [879, 234] on img at bounding box center [877, 232] width 10 height 10
click at [879, 231] on img at bounding box center [877, 232] width 10 height 10
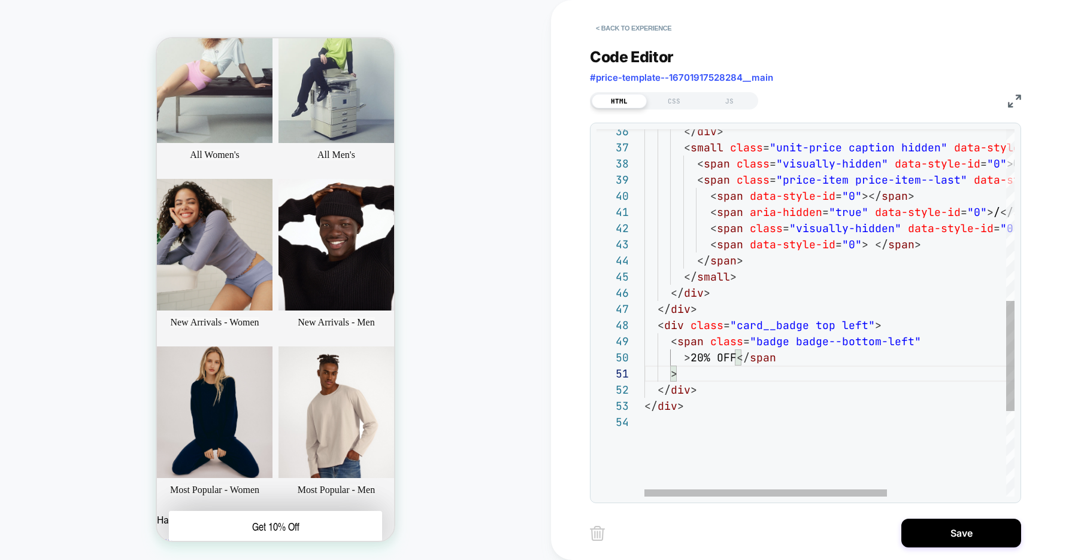
type textarea "**********"
click at [935, 343] on div "</ div > > </ div > > 20% OFF </ span < span class = "badge badge--bottom-left"…" at bounding box center [919, 170] width 551 height 1224
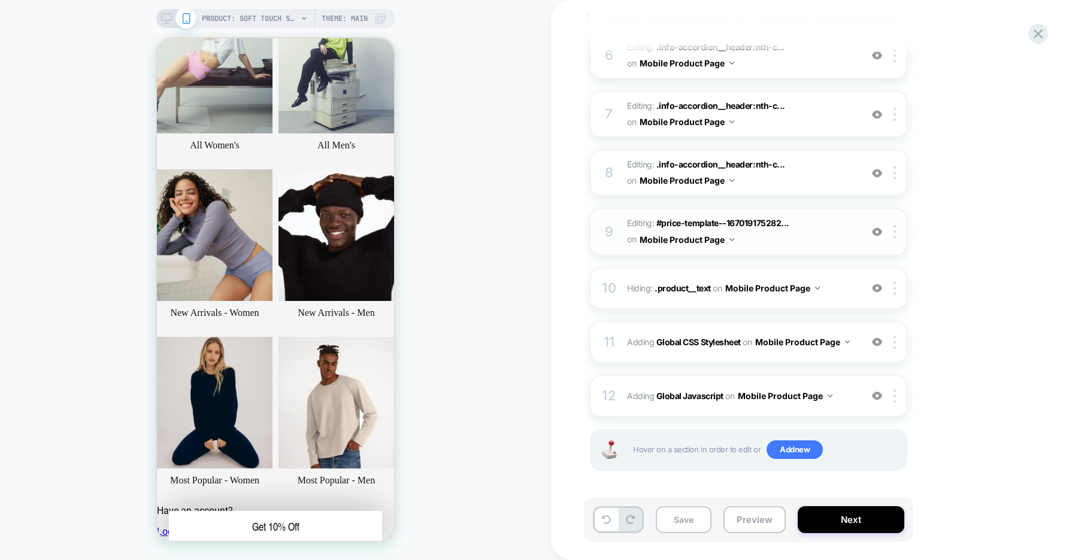
click at [876, 231] on img at bounding box center [877, 232] width 10 height 10
click at [878, 232] on img at bounding box center [877, 232] width 10 height 10
click at [897, 233] on div at bounding box center [897, 231] width 20 height 13
click at [866, 326] on div "Delete" at bounding box center [895, 327] width 107 height 32
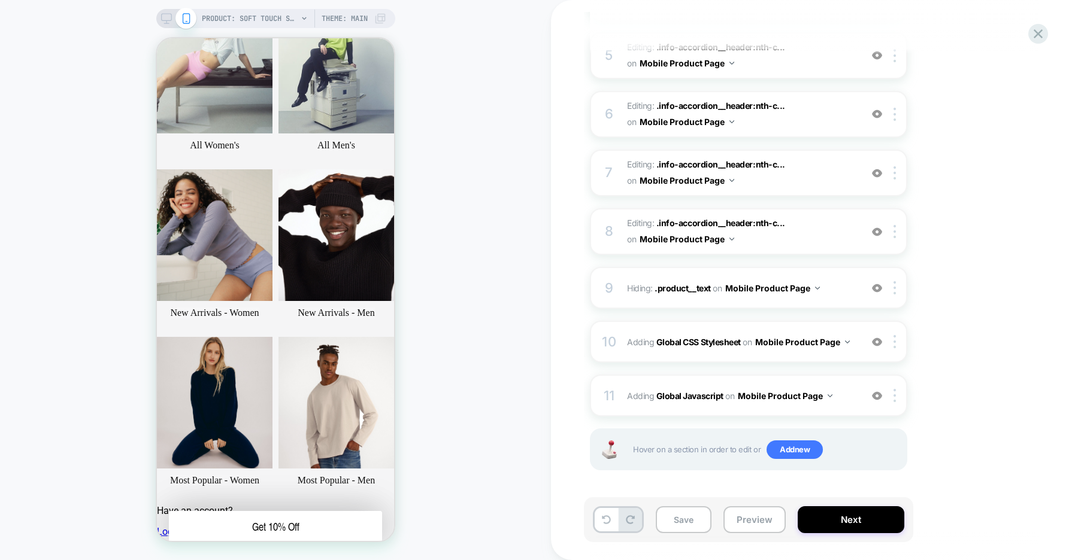
scroll to position [406, 0]
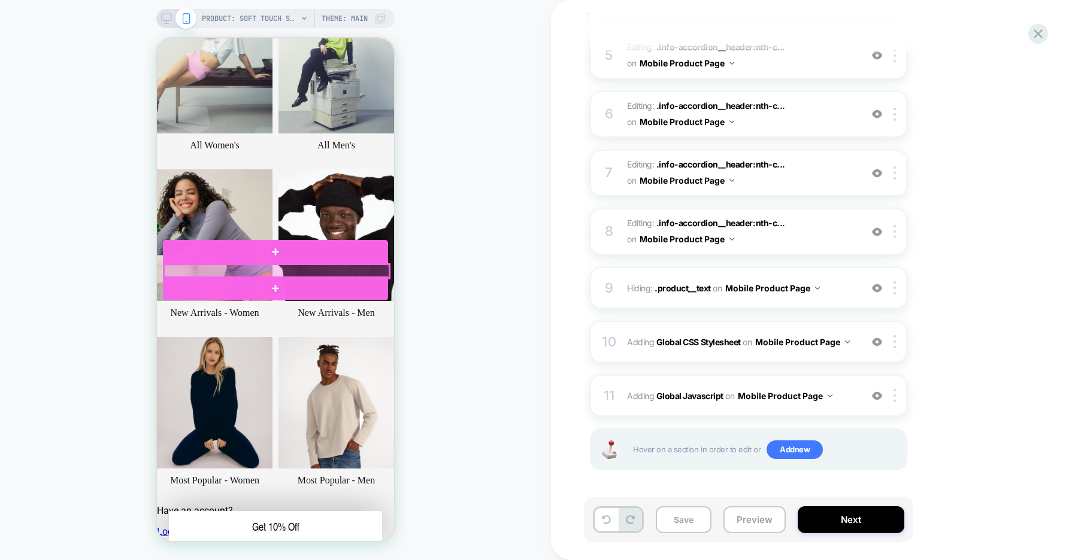
click at [224, 268] on div at bounding box center [276, 272] width 225 height 14
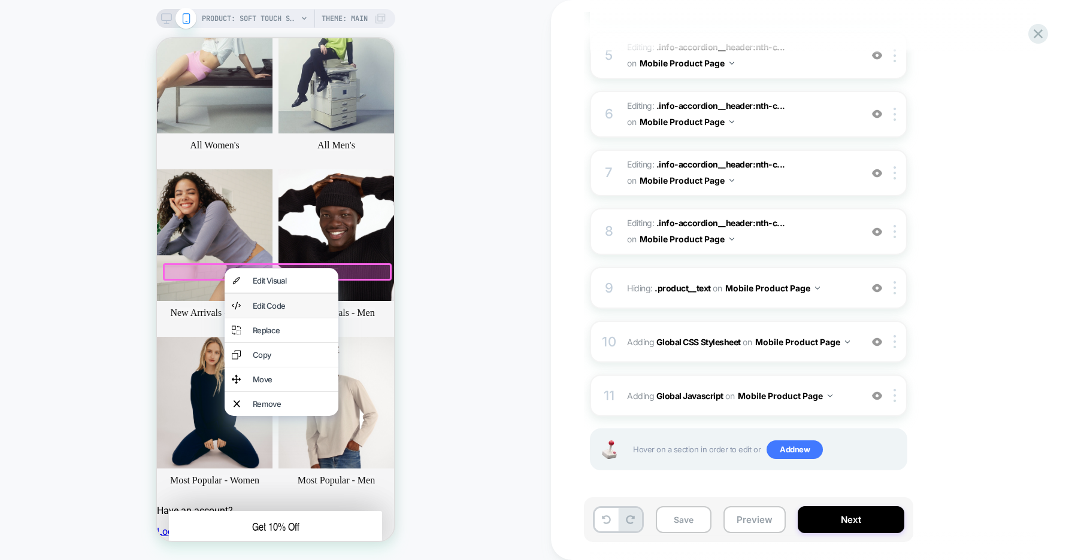
click at [268, 302] on div "Edit Code" at bounding box center [281, 306] width 114 height 24
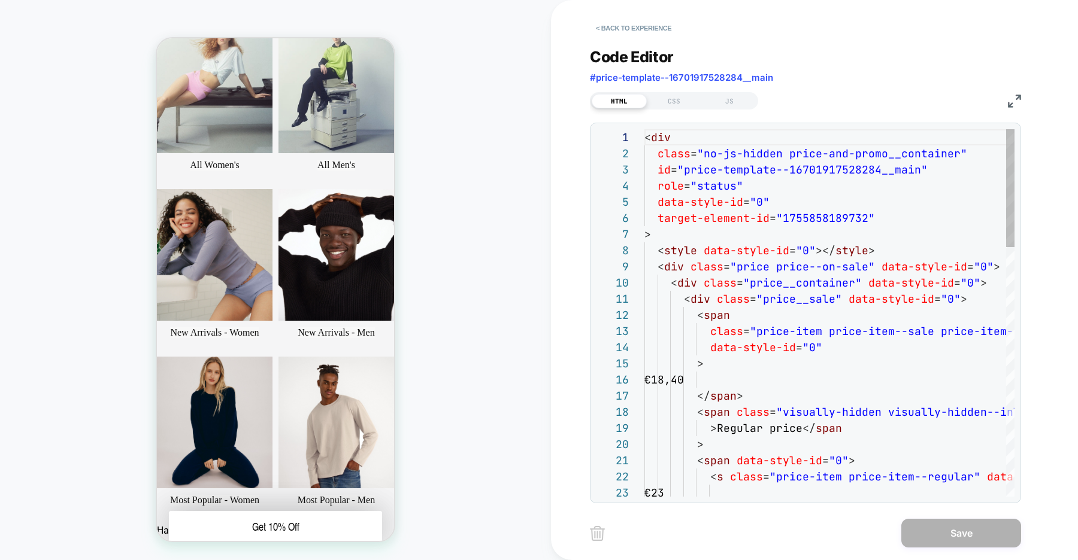
scroll to position [162, 0]
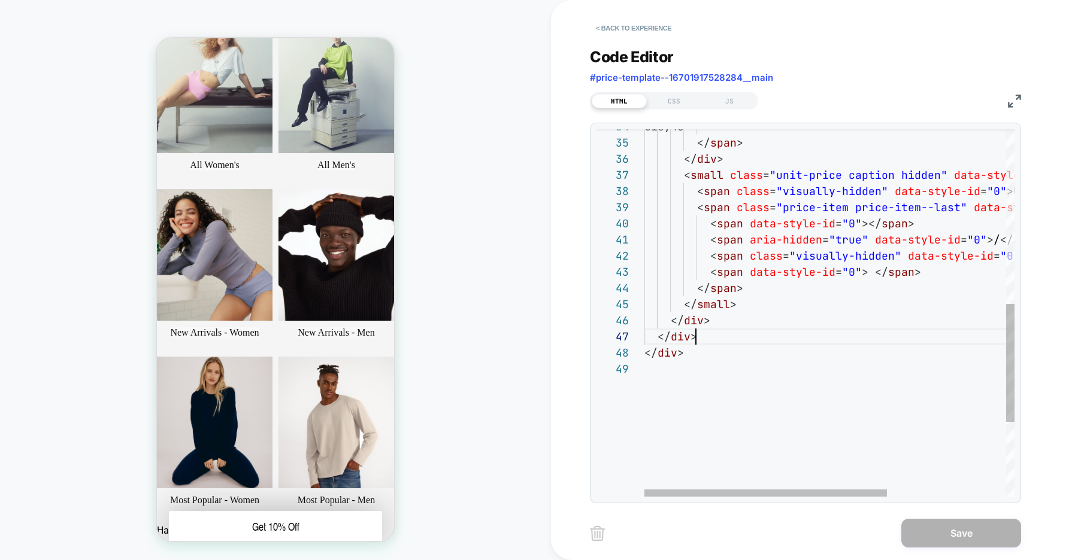
click at [712, 332] on div "</ div > </ div > </ div > </ small > </ span > < span data-style-id = "0" > </…" at bounding box center [919, 156] width 551 height 1143
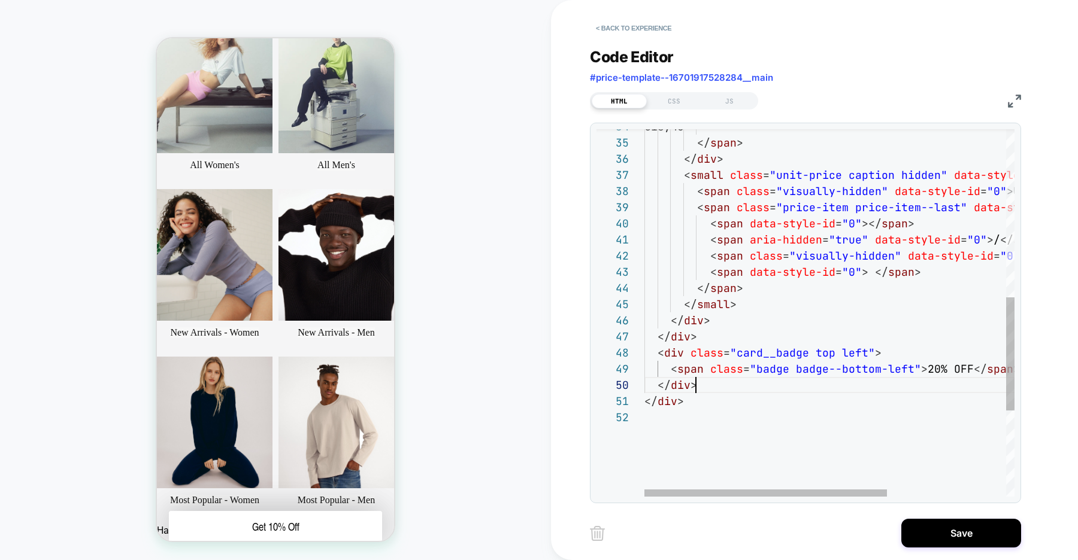
scroll to position [145, 51]
type textarea "**********"
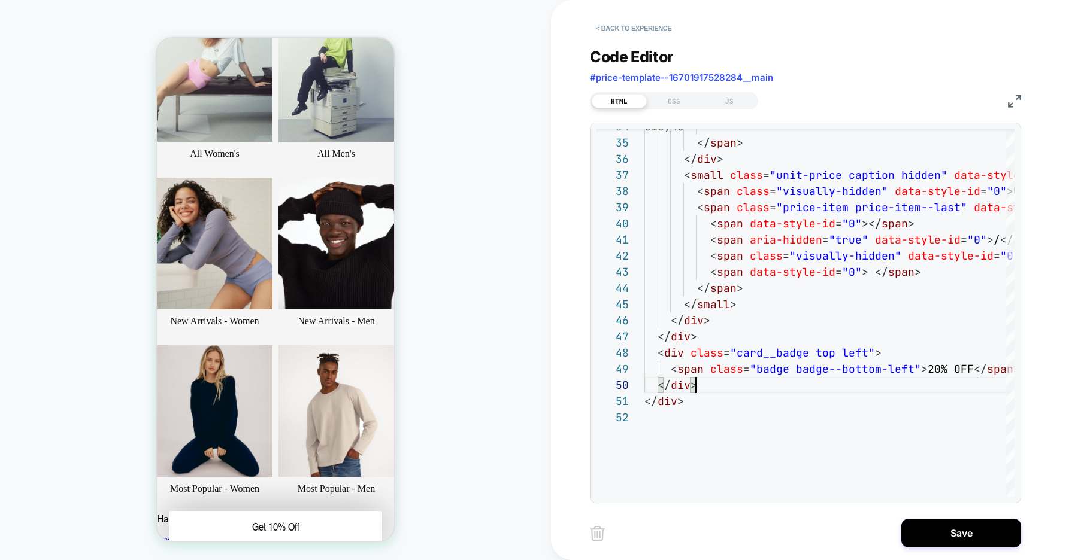
scroll to position [87, 0]
click at [633, 28] on button "< Back to experience" at bounding box center [633, 28] width 87 height 19
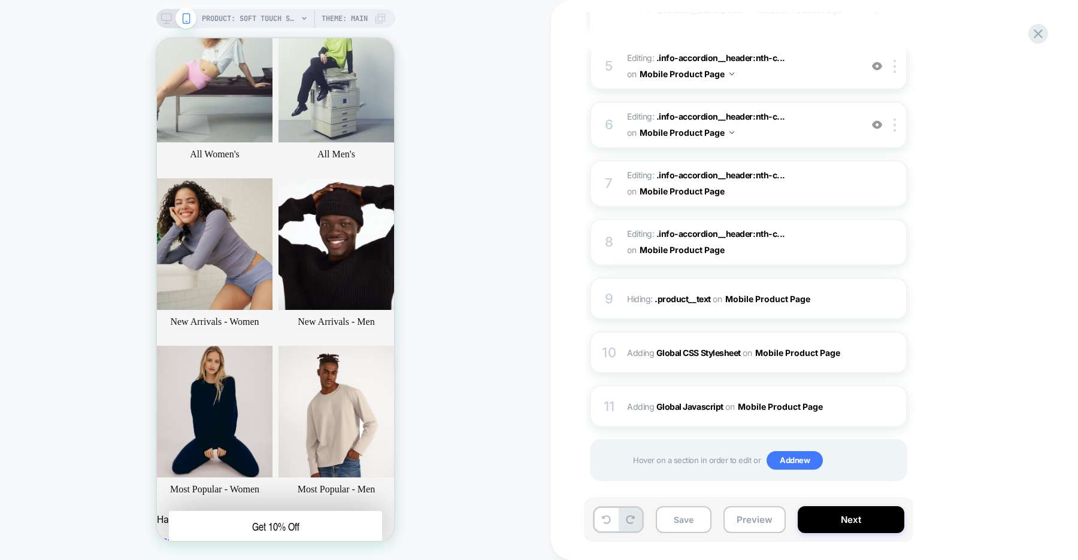
scroll to position [406, 0]
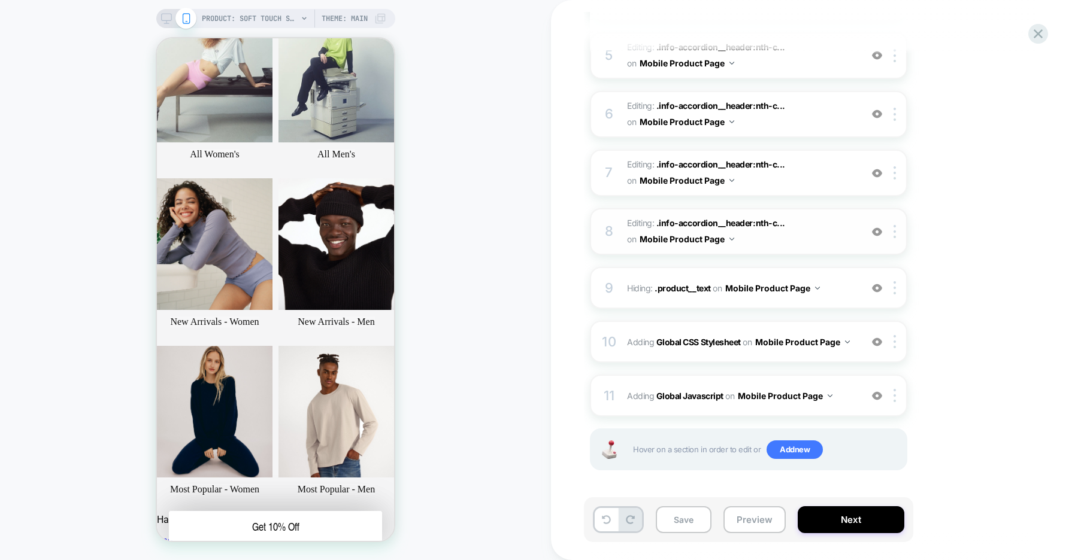
click at [877, 232] on img at bounding box center [877, 232] width 10 height 10
click at [877, 289] on img at bounding box center [877, 288] width 10 height 10
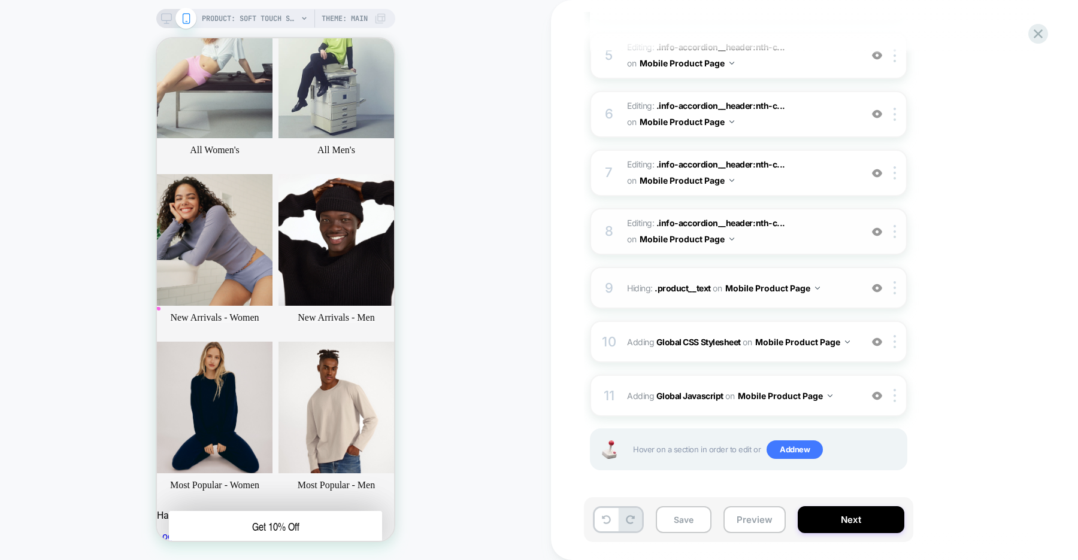
scroll to position [97, 0]
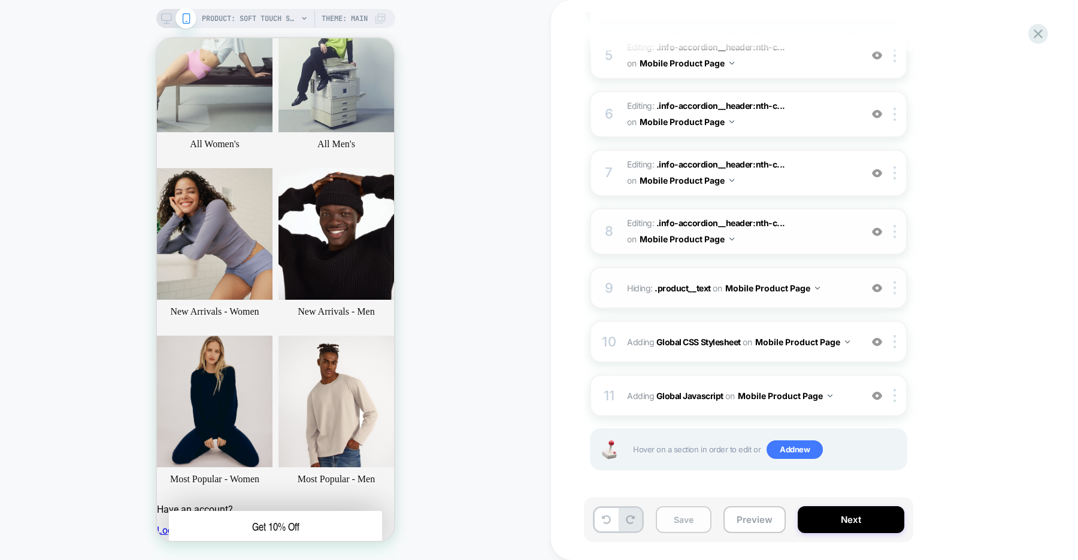
click at [681, 525] on button "Save" at bounding box center [683, 519] width 56 height 27
